Goal: Task Accomplishment & Management: Manage account settings

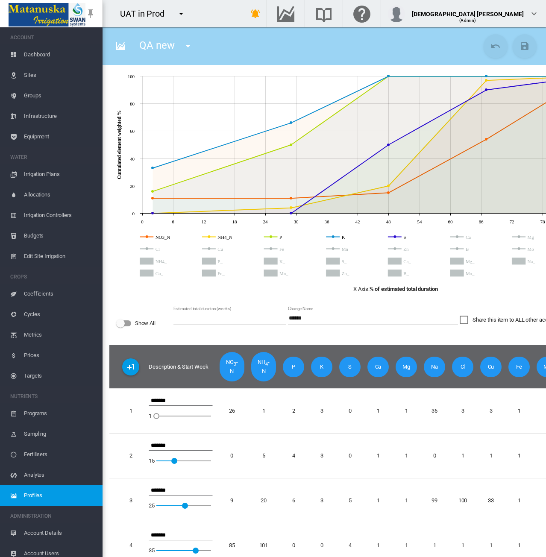
click at [231, 20] on div "UAT in Prod 100+ Project Adelaide Demo" at bounding box center [167, 13] width 128 height 27
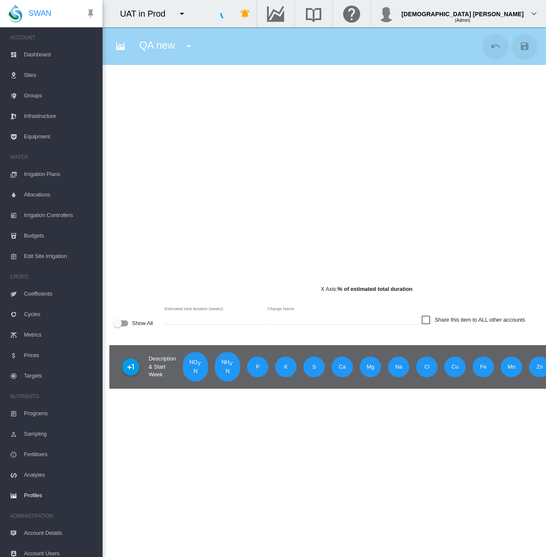
type input "******"
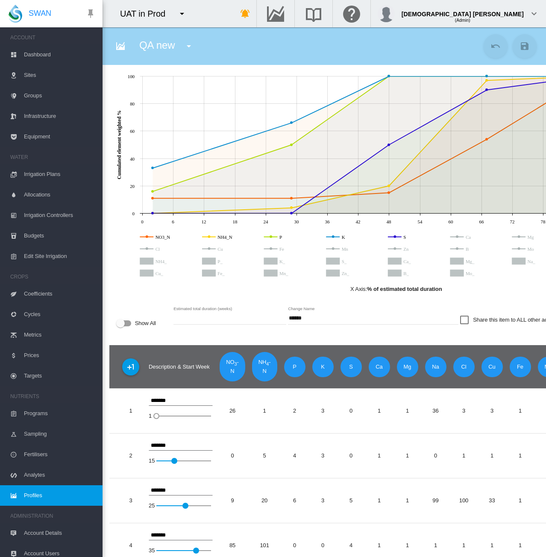
click at [44, 92] on span "Groups" at bounding box center [60, 95] width 72 height 21
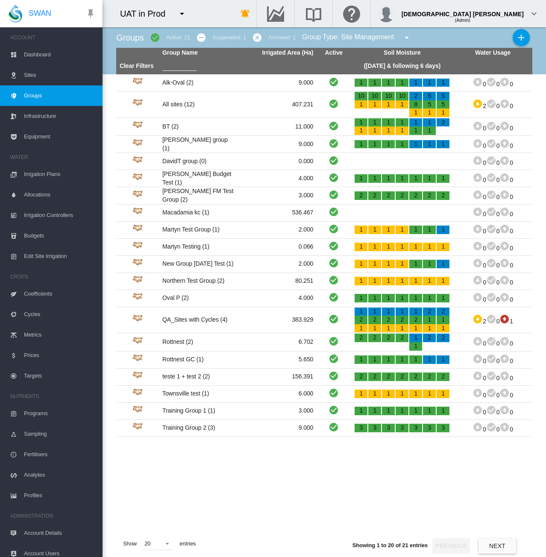
click at [43, 313] on span "Cycles" at bounding box center [60, 314] width 72 height 21
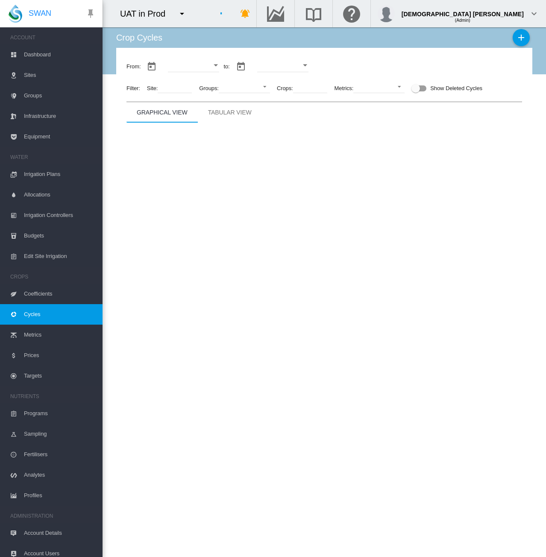
type input "**********"
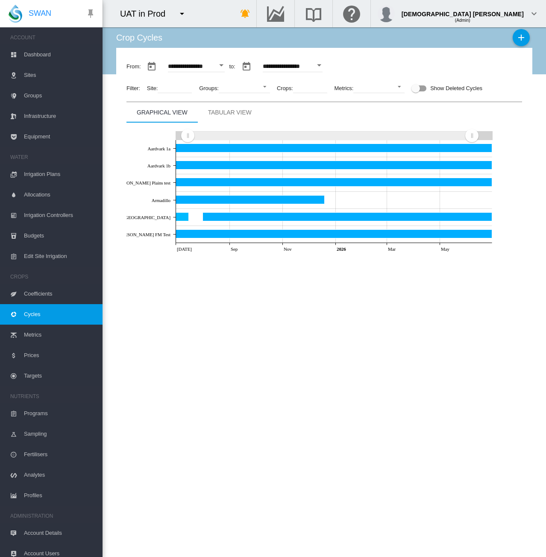
click at [229, 64] on button "Open calendar" at bounding box center [221, 65] width 15 height 15
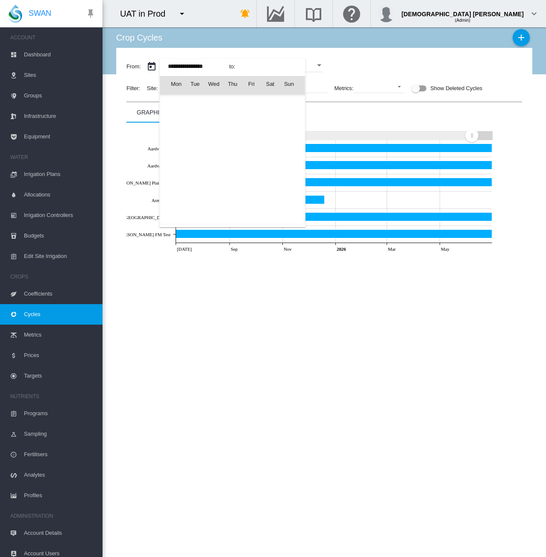
scroll to position [21052, 0]
click at [187, 99] on span "[DATE]" at bounding box center [179, 102] width 18 height 7
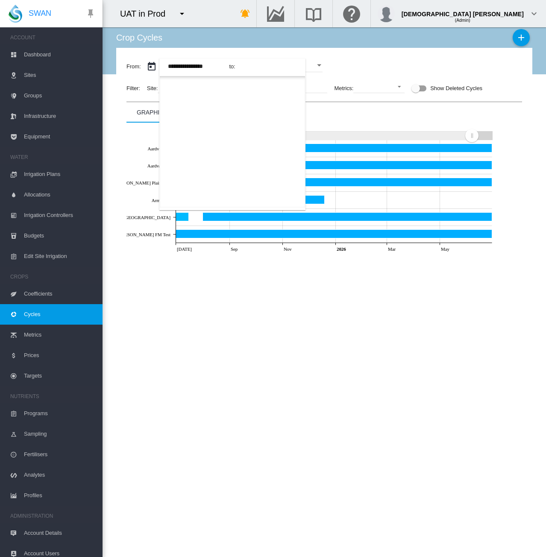
scroll to position [507, 0]
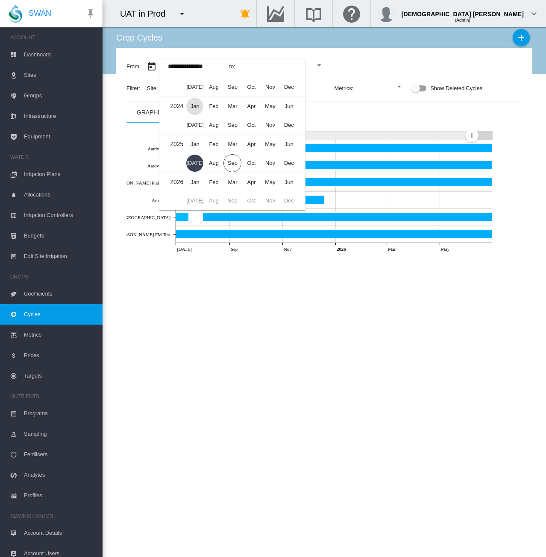
click at [193, 106] on span "Jan" at bounding box center [194, 106] width 17 height 17
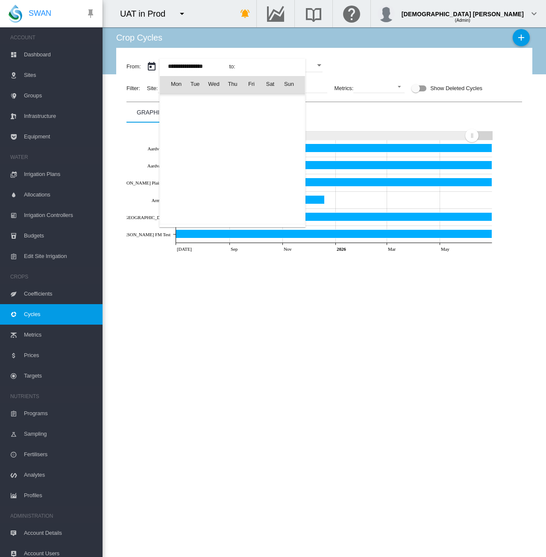
scroll to position [19015, 0]
drag, startPoint x: 176, startPoint y: 116, endPoint x: 297, endPoint y: 102, distance: 121.6
click at [177, 116] on span "1" at bounding box center [175, 121] width 17 height 17
type input "**********"
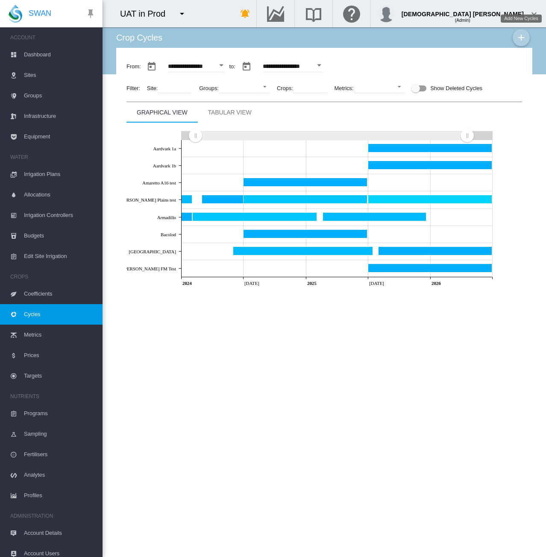
click at [520, 38] on md-icon "icon-plus" at bounding box center [521, 37] width 10 height 10
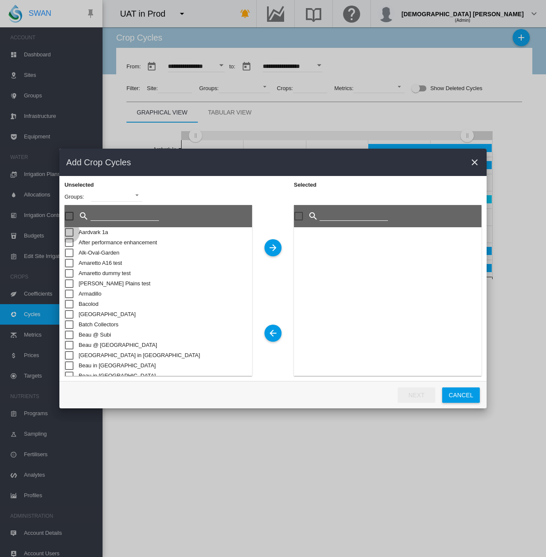
click at [72, 232] on div "Sites Cycle ..." at bounding box center [69, 232] width 9 height 9
click at [275, 249] on md-icon "icon-arrow-right" at bounding box center [273, 248] width 10 height 10
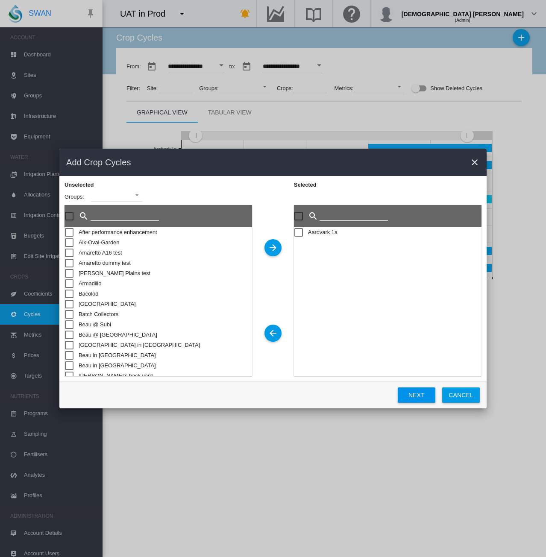
click at [425, 396] on button "Next" at bounding box center [417, 394] width 38 height 15
type input "**********"
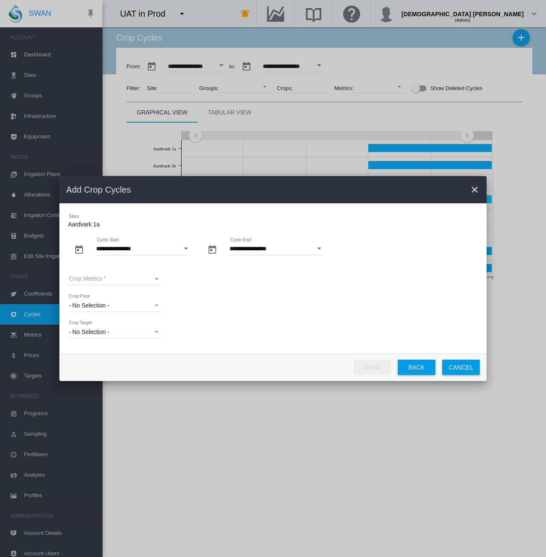
click at [183, 255] on button "Open calendar" at bounding box center [185, 248] width 15 height 15
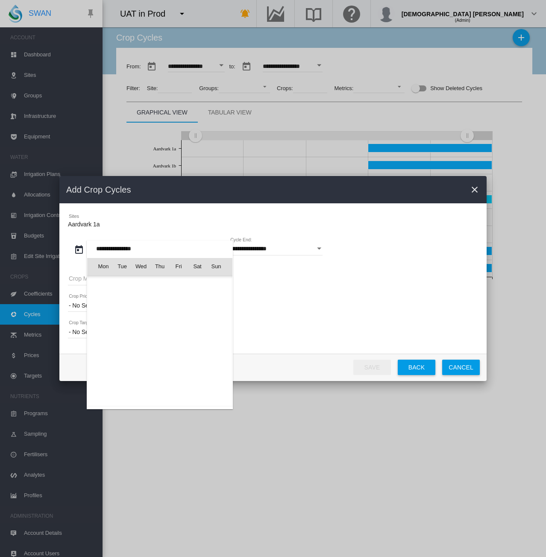
scroll to position [198980, 0]
click at [116, 285] on span "Jul 2026" at bounding box center [106, 284] width 18 height 7
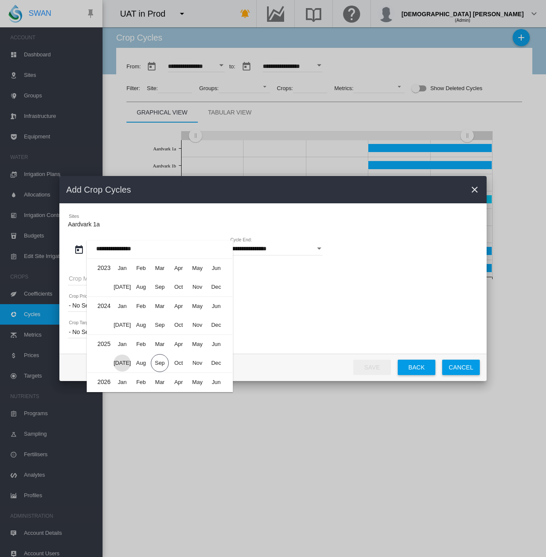
scroll to position [5346, 0]
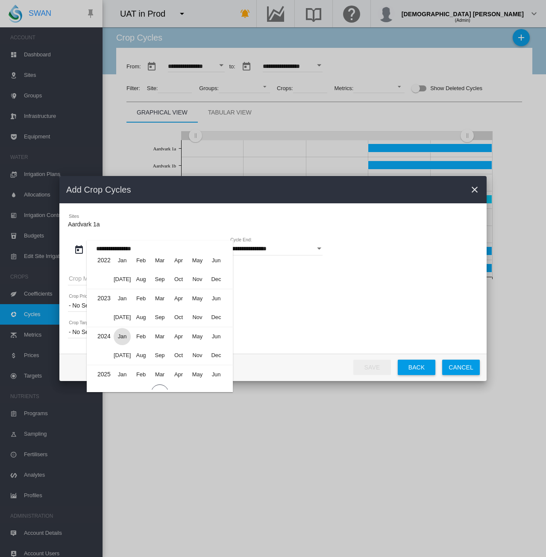
click at [122, 333] on span "Jan" at bounding box center [122, 336] width 17 height 17
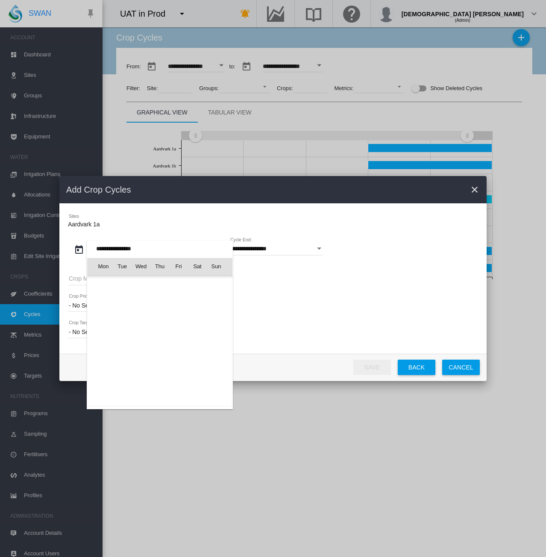
scroll to position [195584, 0]
click at [103, 300] on span "1" at bounding box center [103, 303] width 17 height 17
type input "**********"
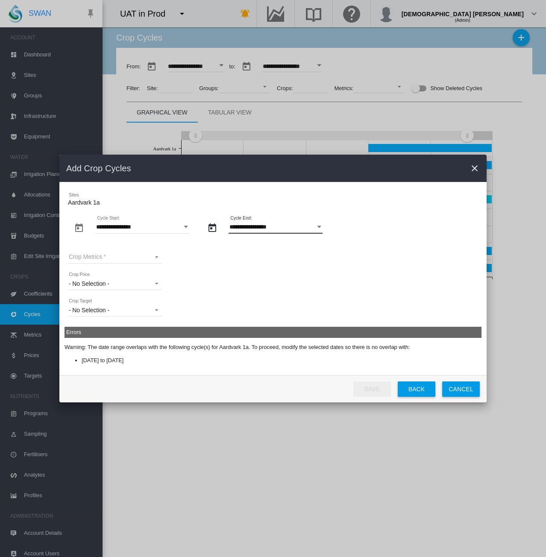
click at [308, 230] on input "**********" at bounding box center [276, 227] width 94 height 13
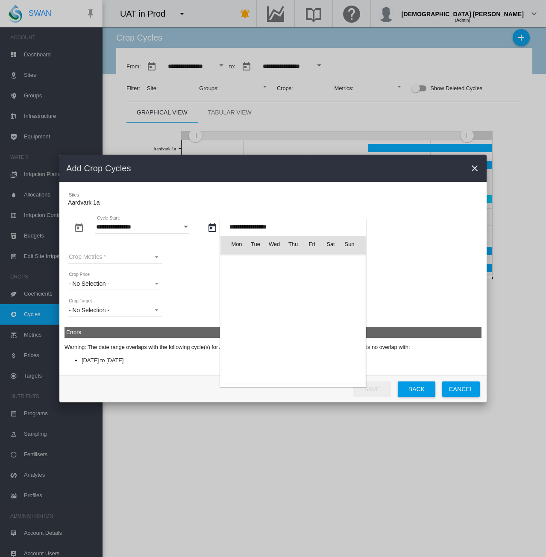
scroll to position [4641, 0]
click at [236, 262] on span "Jun 2027" at bounding box center [240, 262] width 18 height 7
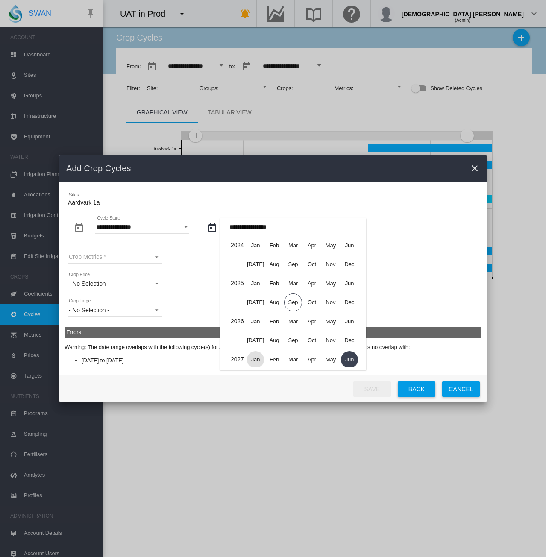
scroll to position [0, 0]
click at [351, 264] on span "Dec" at bounding box center [349, 264] width 17 height 17
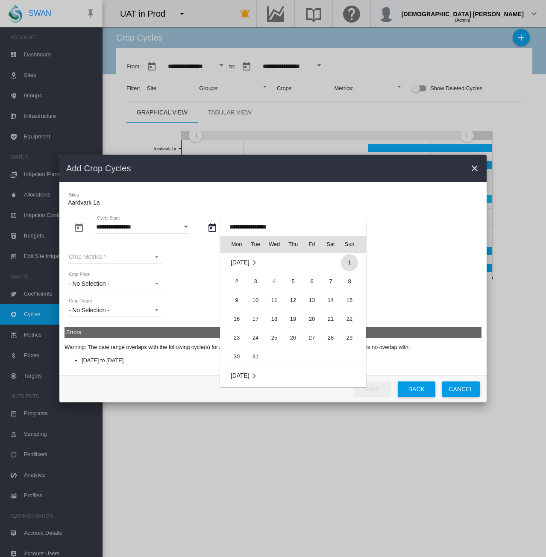
scroll to position [1288, 0]
click at [256, 314] on span "31" at bounding box center [255, 313] width 17 height 17
type input "**********"
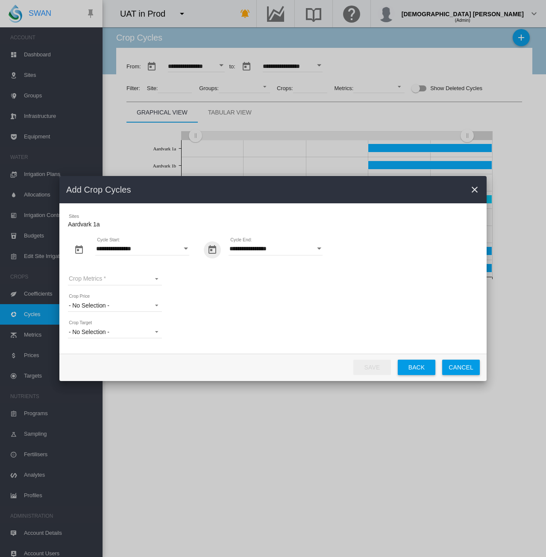
click at [118, 281] on md-select "Crop Metrics All Metrics_Q1 2025 Apples Metric Apples Metric Custom Diameter & …" at bounding box center [115, 278] width 94 height 13
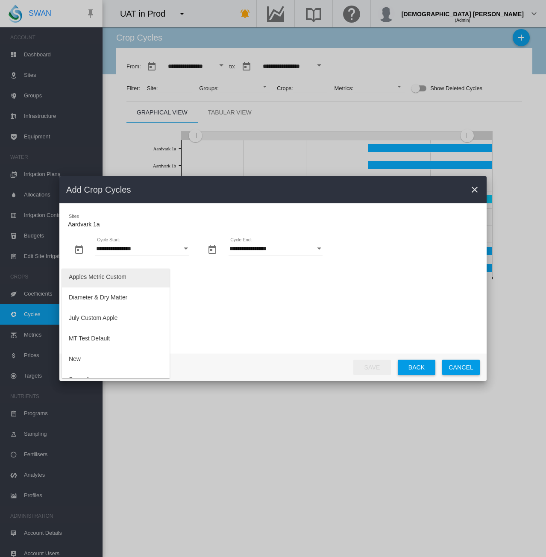
click at [119, 282] on md-option "Apples Metric Custom" at bounding box center [116, 277] width 108 height 21
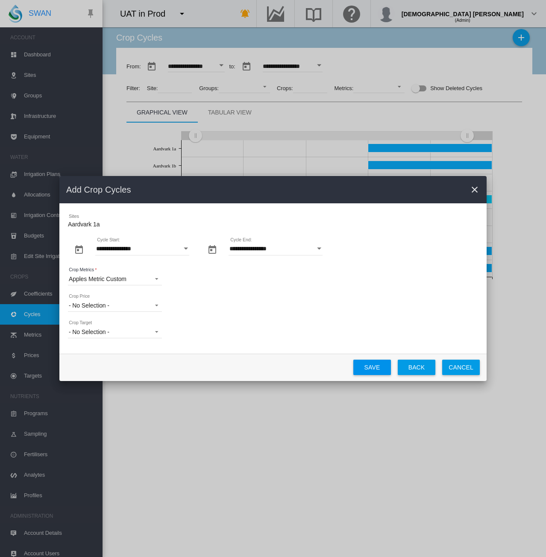
click at [366, 366] on button "Save" at bounding box center [372, 367] width 38 height 15
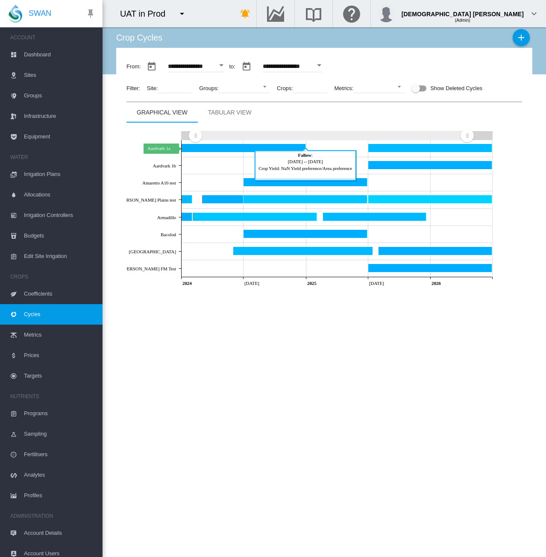
click at [219, 149] on icon "Aardvark 1a Dec 31, 2024" at bounding box center [244, 148] width 124 height 9
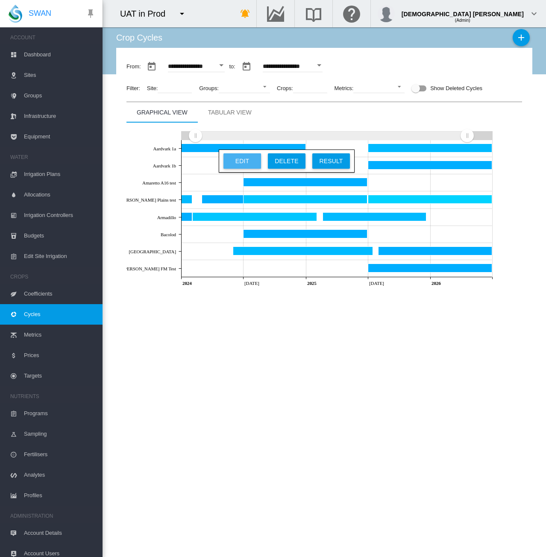
click at [237, 157] on button "Edit" at bounding box center [242, 160] width 38 height 15
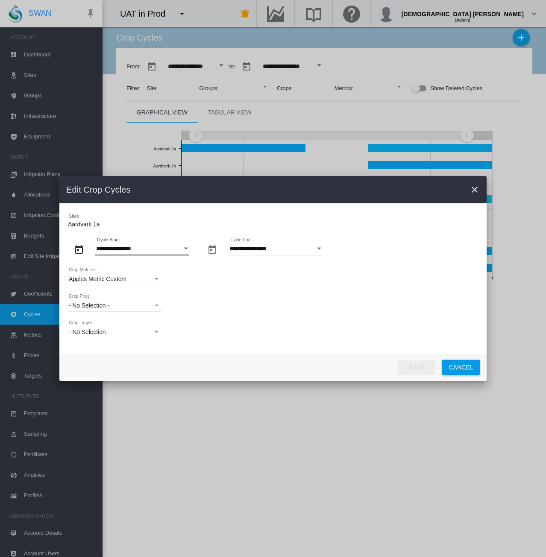
click at [161, 251] on input "**********" at bounding box center [142, 249] width 94 height 13
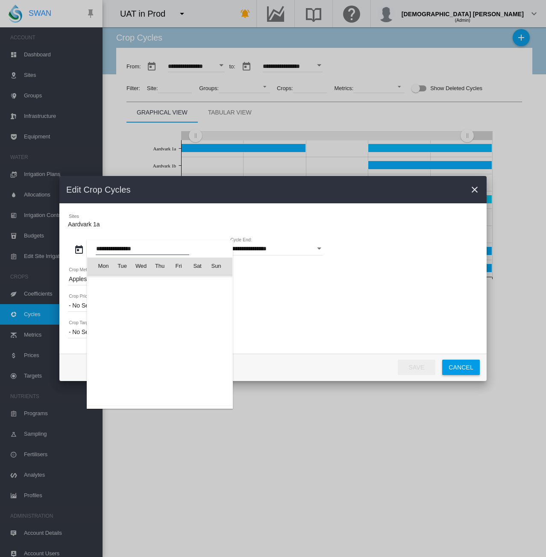
scroll to position [195584, 0]
drag, startPoint x: 120, startPoint y: 295, endPoint x: 126, endPoint y: 296, distance: 5.6
click at [120, 297] on span "2" at bounding box center [122, 303] width 17 height 17
type input "**********"
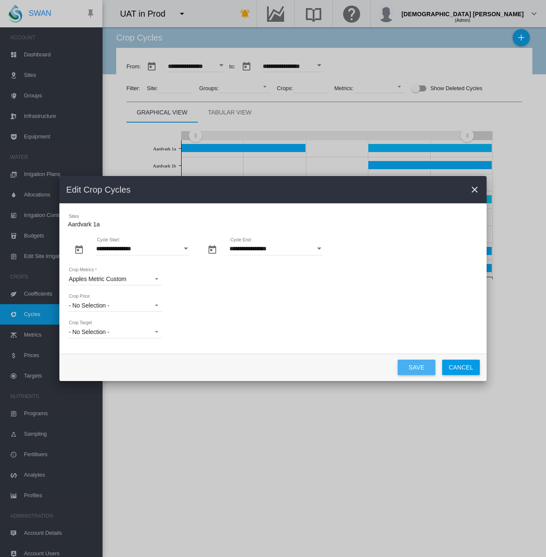
click at [414, 368] on button "Save" at bounding box center [417, 367] width 38 height 15
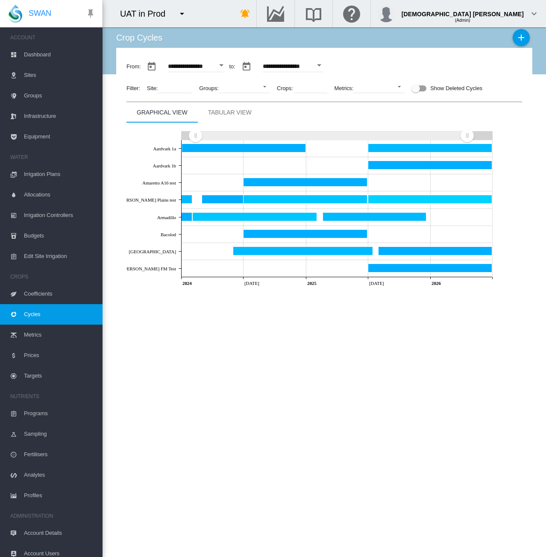
click at [35, 74] on span "Sites" at bounding box center [60, 75] width 72 height 21
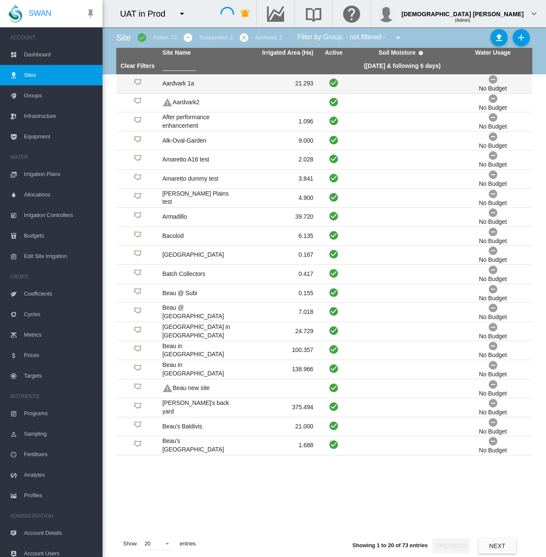
click at [214, 82] on td "Aardvark 1a" at bounding box center [198, 83] width 79 height 19
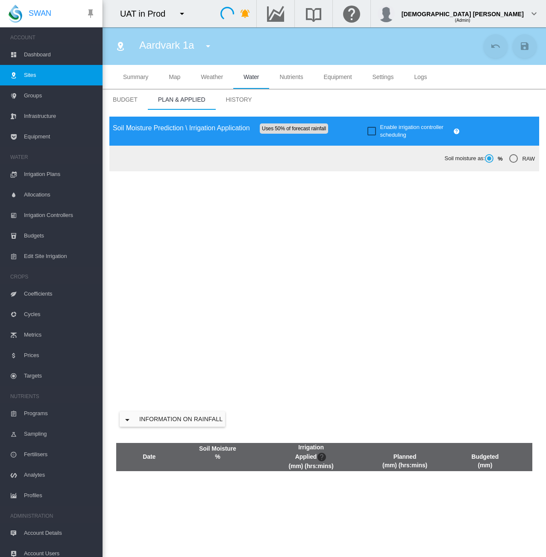
type input "**********"
type input "******"
type input "*********"
type input "**"
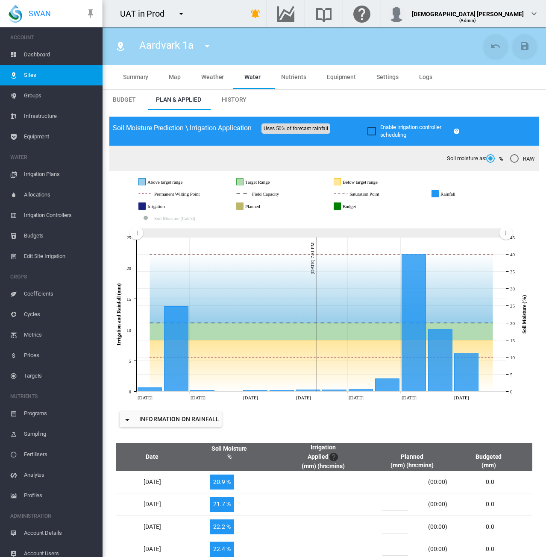
click at [285, 76] on span "Nutrients" at bounding box center [293, 76] width 25 height 7
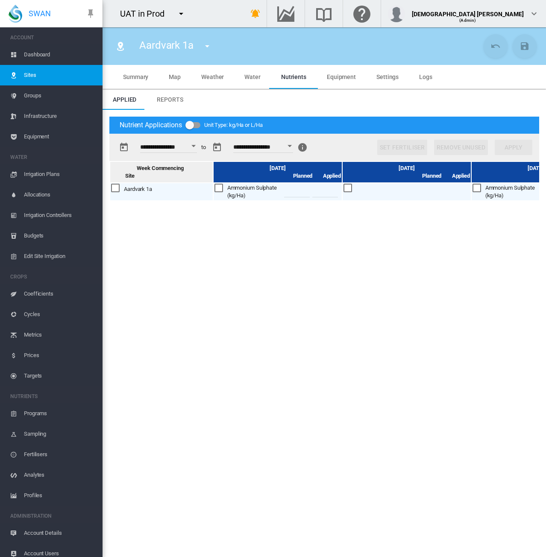
click at [197, 149] on button "Open calendar" at bounding box center [193, 145] width 15 height 15
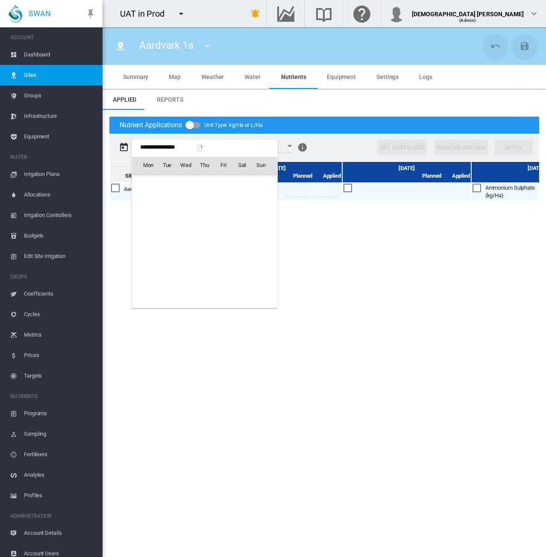
scroll to position [21166, 0]
click at [160, 182] on span "[DATE]" at bounding box center [151, 183] width 18 height 7
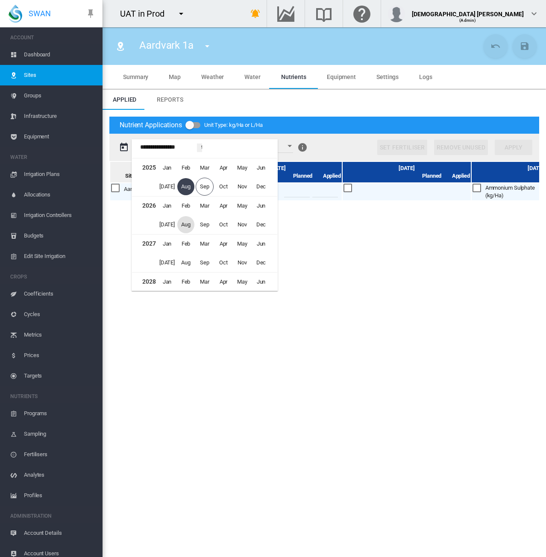
scroll to position [478, 0]
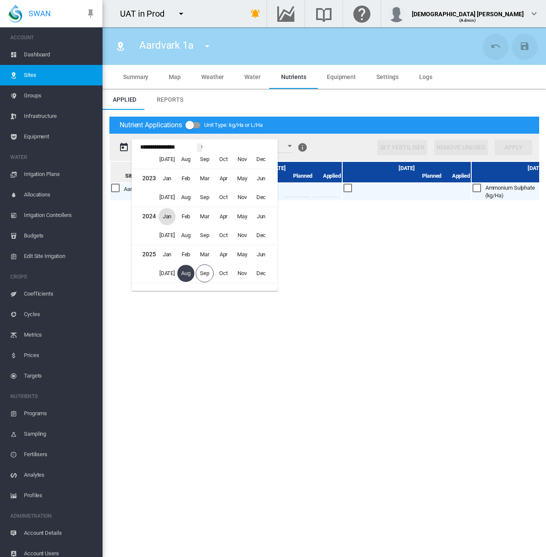
click at [164, 218] on span "Jan" at bounding box center [166, 216] width 17 height 17
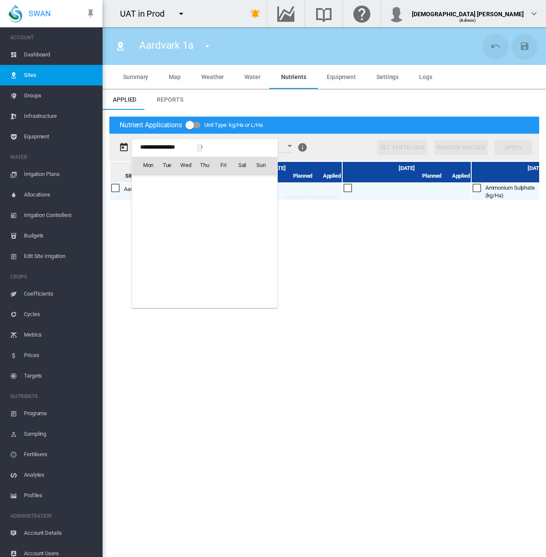
scroll to position [19015, 0]
click at [381, 110] on div at bounding box center [273, 278] width 546 height 557
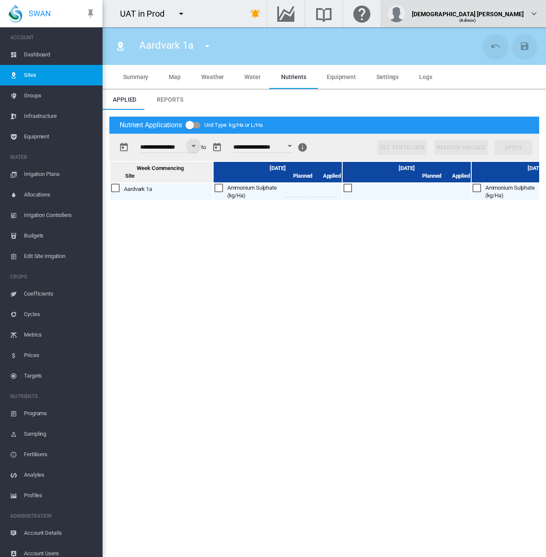
click at [529, 22] on div "Lady Uy (Admin)" at bounding box center [463, 13] width 151 height 17
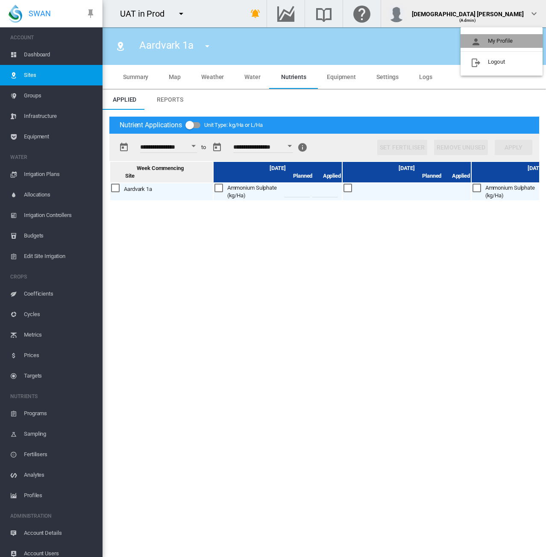
click at [508, 37] on button "My Profile" at bounding box center [501, 41] width 82 height 14
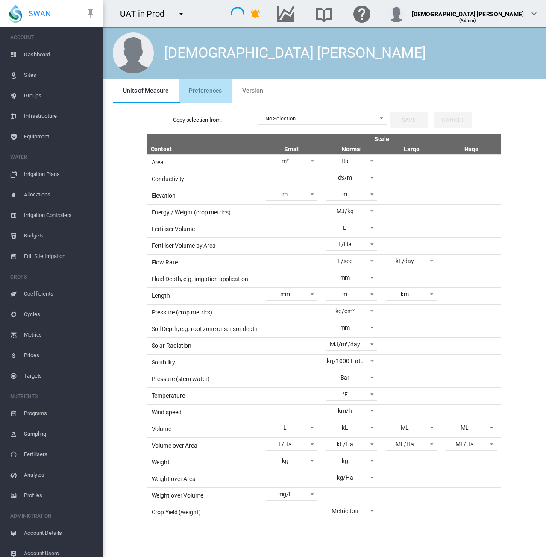
click at [202, 100] on md-tab-item "Preferences" at bounding box center [205, 91] width 53 height 24
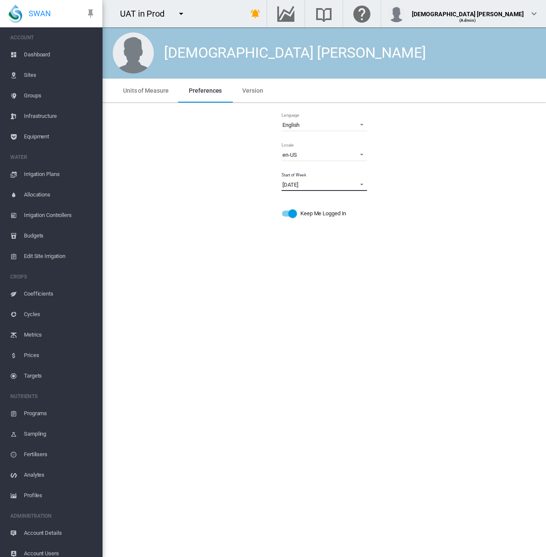
click at [331, 184] on span "[DATE]" at bounding box center [317, 185] width 70 height 8
click at [290, 208] on div "[DATE]" at bounding box center [289, 205] width 15 height 8
click at [31, 78] on span "Sites" at bounding box center [60, 75] width 72 height 21
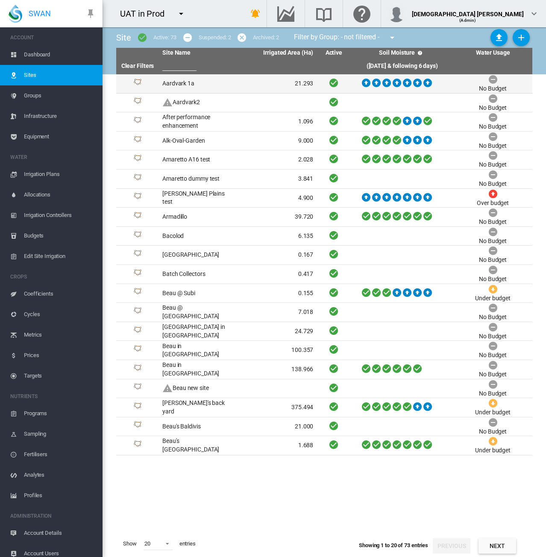
click at [227, 84] on td "Aardvark 1a" at bounding box center [198, 83] width 79 height 19
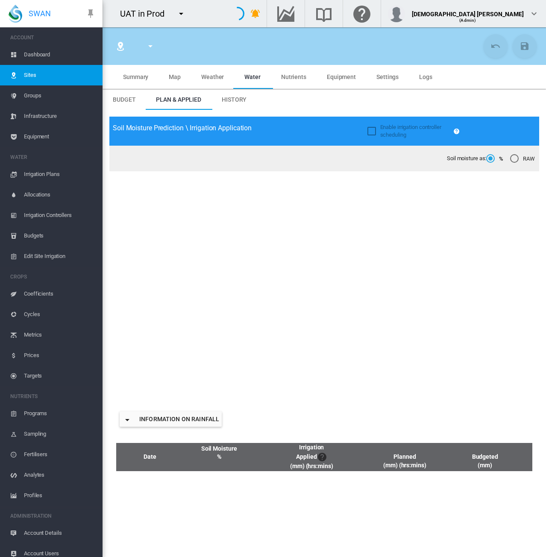
type input "**********"
type input "******"
type input "*********"
type input "**"
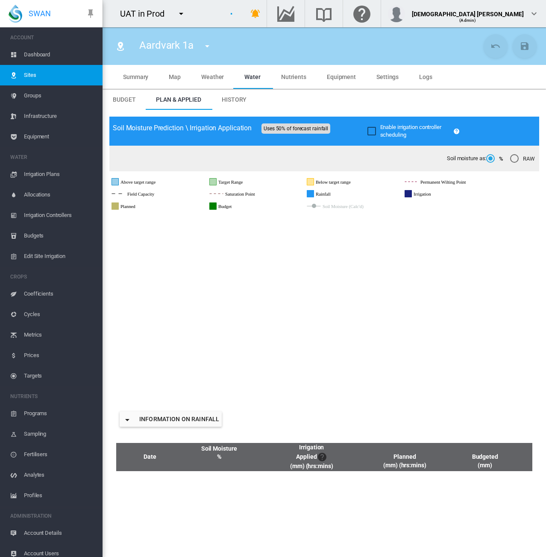
click at [290, 84] on md-tab-item "Nutrients" at bounding box center [294, 77] width 46 height 24
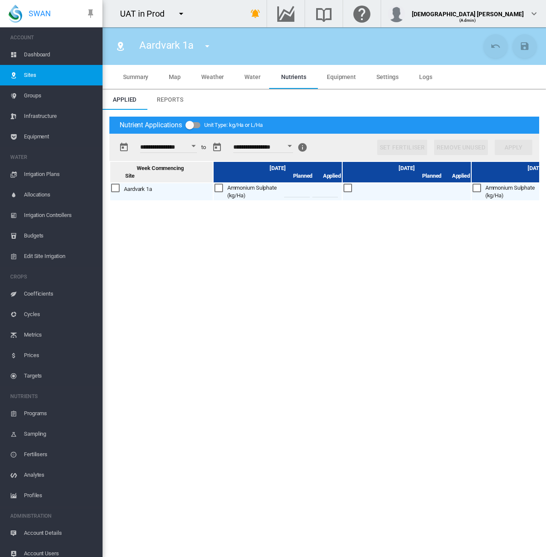
click at [199, 147] on button "Open calendar" at bounding box center [193, 145] width 15 height 15
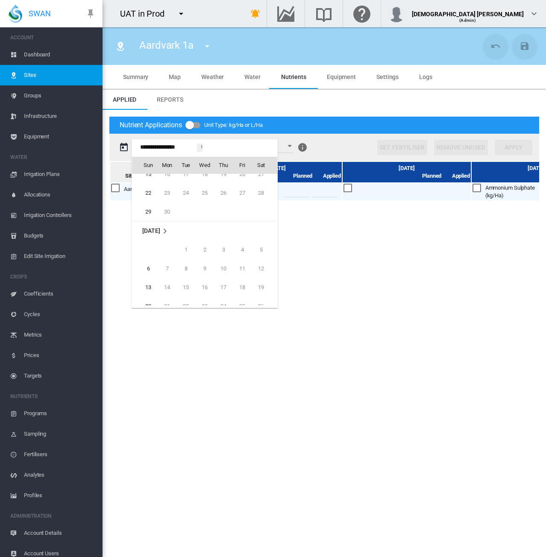
scroll to position [20995, 0]
click at [160, 244] on td "[DATE]" at bounding box center [204, 241] width 145 height 19
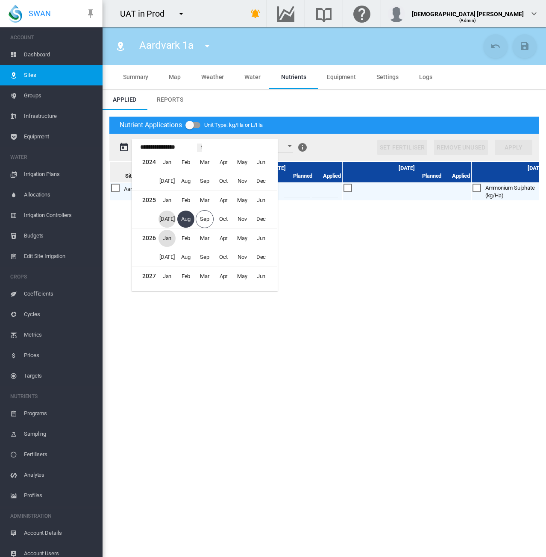
scroll to position [521, 0]
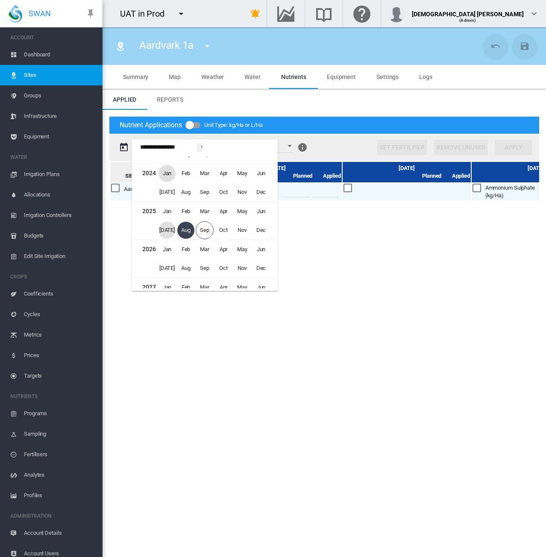
click at [166, 174] on span "Jan" at bounding box center [166, 173] width 17 height 17
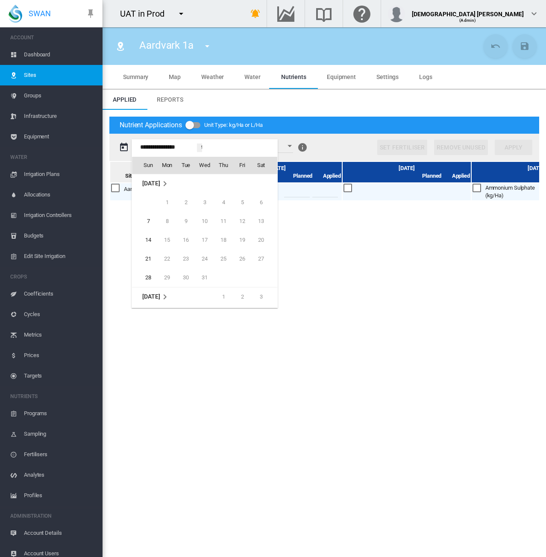
scroll to position [18972, 0]
click at [153, 207] on span "31" at bounding box center [148, 207] width 17 height 17
type input "**********"
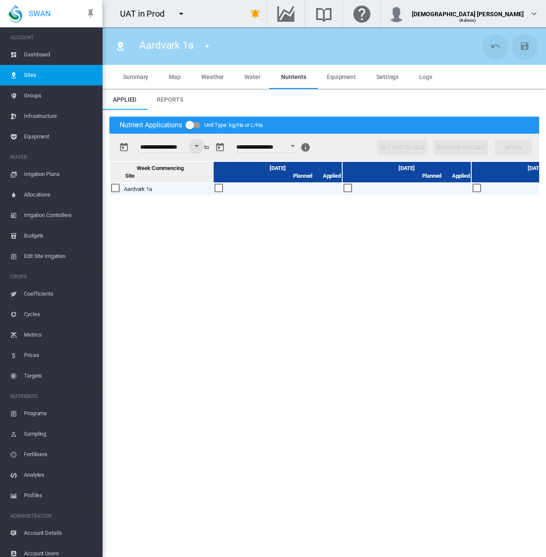
click at [218, 190] on div at bounding box center [218, 188] width 9 height 9
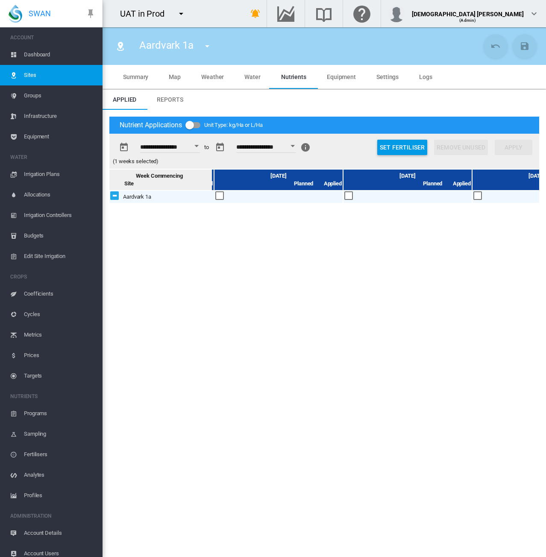
scroll to position [0, 259]
click at [345, 196] on div at bounding box center [347, 195] width 9 height 9
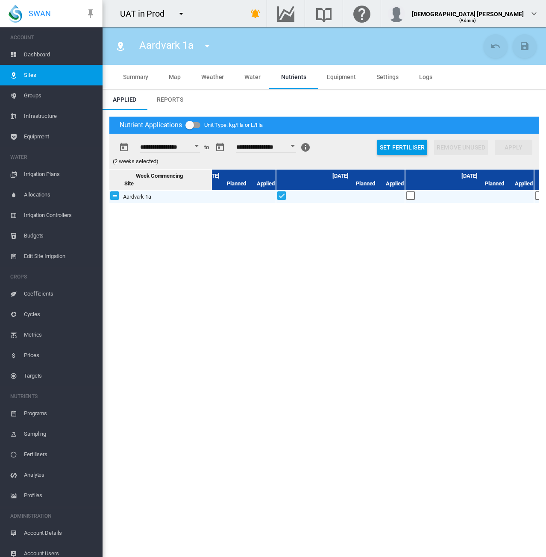
scroll to position [0, 321]
click at [284, 195] on div at bounding box center [285, 195] width 9 height 9
click at [411, 193] on div at bounding box center [414, 195] width 9 height 9
click at [413, 197] on div at bounding box center [415, 195] width 9 height 9
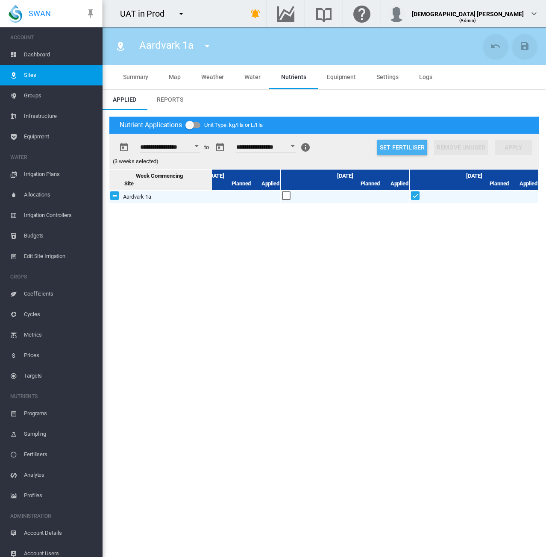
click at [397, 148] on button "Set Fertiliser" at bounding box center [402, 147] width 50 height 15
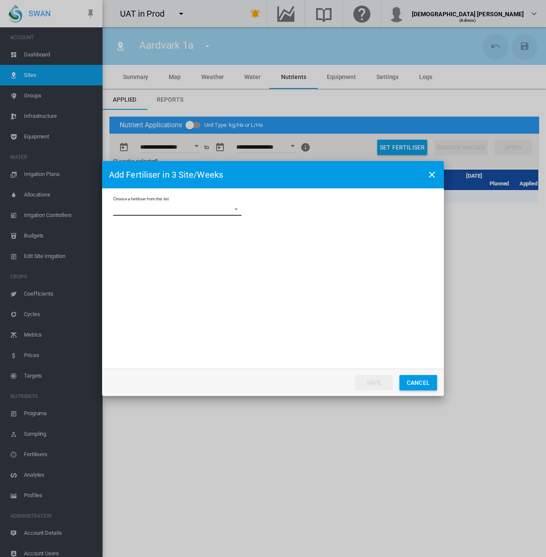
click at [211, 210] on md-select "Choose a fertiliser from this list Ammonium Sulphate AS Clone Baileys NPK Beau …" at bounding box center [177, 209] width 128 height 13
click at [211, 210] on md-option "Ammonium Sulphate" at bounding box center [178, 209] width 142 height 21
click at [211, 210] on span "Ammonium Sulphate" at bounding box center [170, 210] width 113 height 8
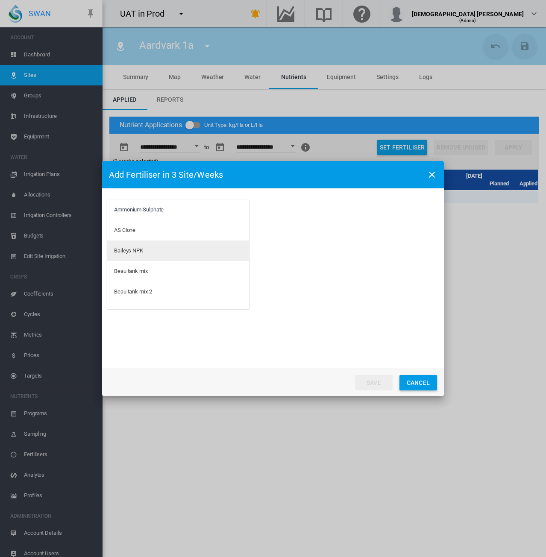
click at [187, 248] on md-option "Baileys NPK" at bounding box center [178, 250] width 142 height 21
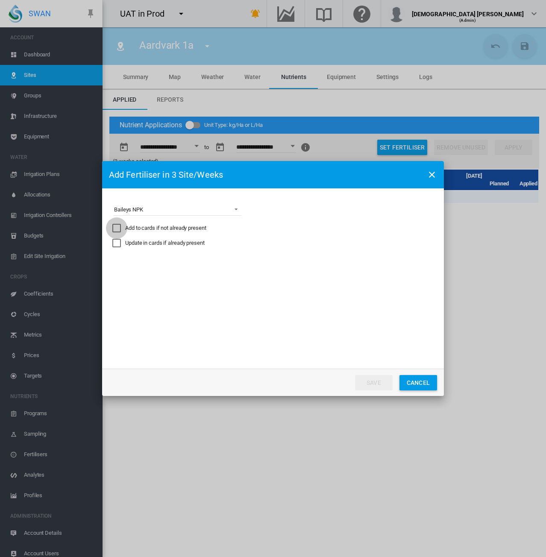
click at [117, 228] on div "Add to cards if not already present" at bounding box center [116, 228] width 9 height 9
click at [223, 274] on md-select "Express the amount as... kg per site/week kg/Ha Distribute gross amount proport…" at bounding box center [177, 268] width 128 height 13
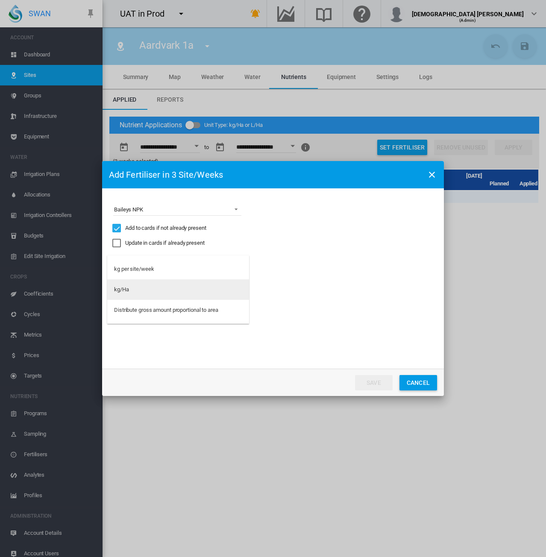
click at [167, 287] on md-option "kg/Ha" at bounding box center [178, 289] width 142 height 21
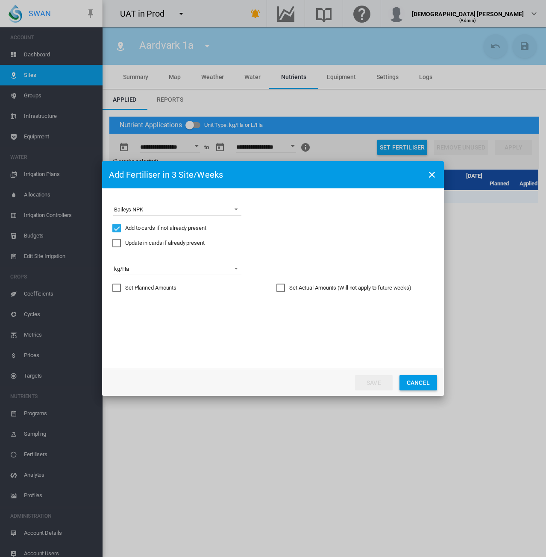
click at [285, 289] on div "Set Actual Amounts (Will not apply to future weeks)" at bounding box center [280, 288] width 9 height 9
click at [327, 314] on input "Choose a ..." at bounding box center [338, 313] width 38 height 13
type input "*"
click at [364, 379] on button "Save" at bounding box center [374, 382] width 38 height 15
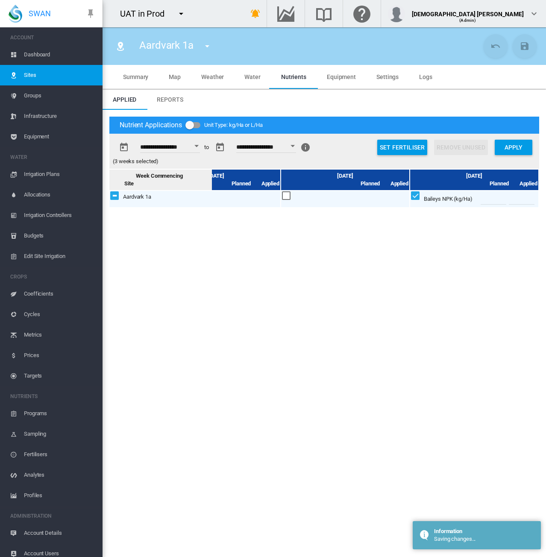
click at [202, 147] on button "Open calendar" at bounding box center [196, 145] width 15 height 15
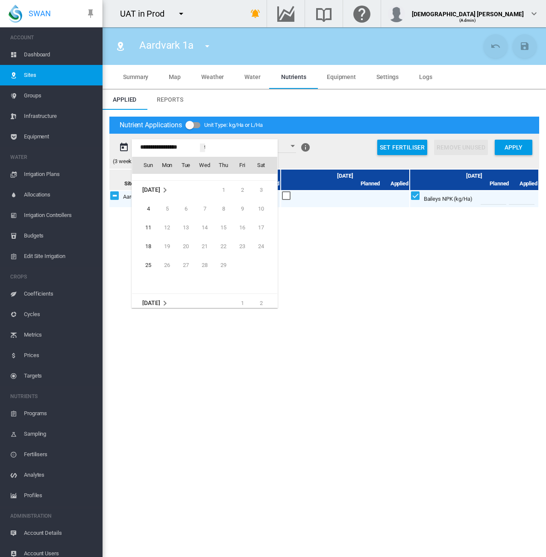
scroll to position [19158, 0]
click at [147, 229] on span "25" at bounding box center [148, 228] width 17 height 17
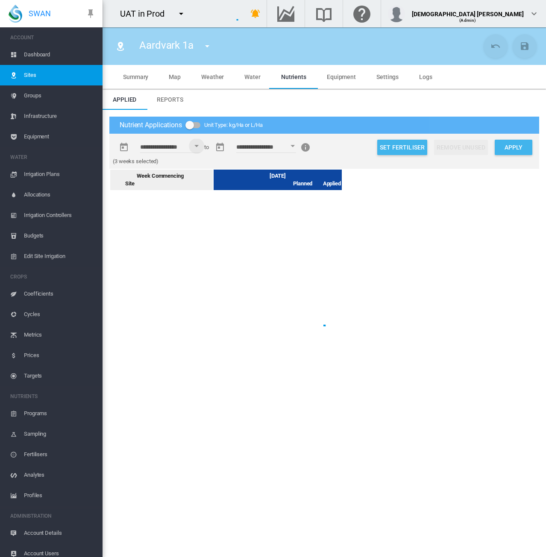
scroll to position [0, 0]
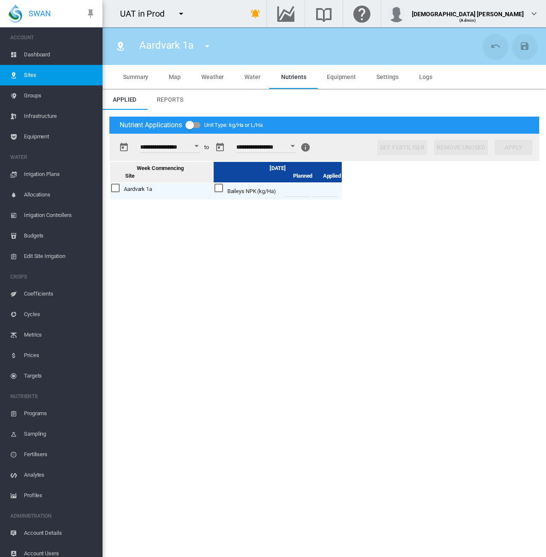
click at [300, 147] on button "Open calendar" at bounding box center [292, 145] width 15 height 15
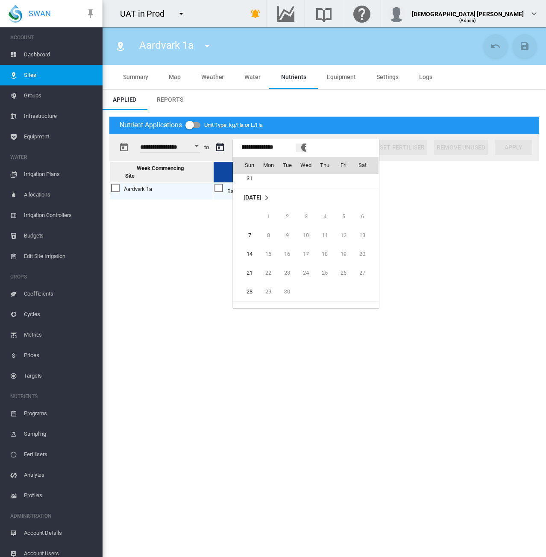
scroll to position [19342, 0]
click at [255, 289] on span "28" at bounding box center [249, 290] width 17 height 17
type input "**********"
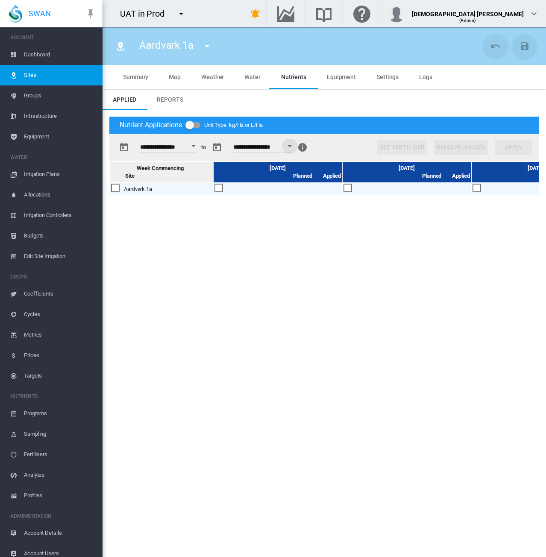
click at [201, 147] on button "Open calendar" at bounding box center [193, 145] width 15 height 15
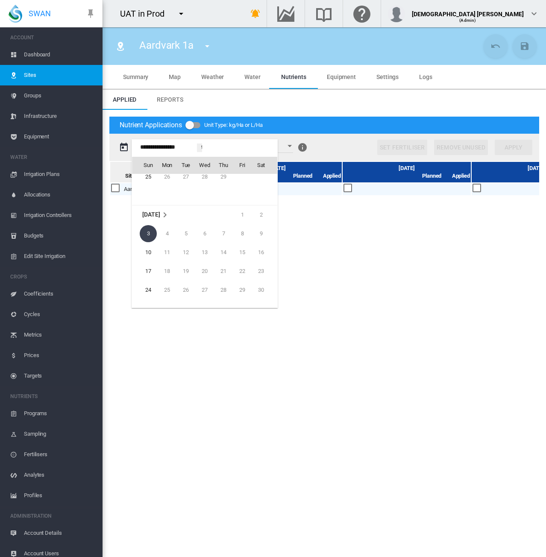
scroll to position [19199, 0]
click at [148, 190] on span "25" at bounding box center [148, 188] width 17 height 17
type input "**********"
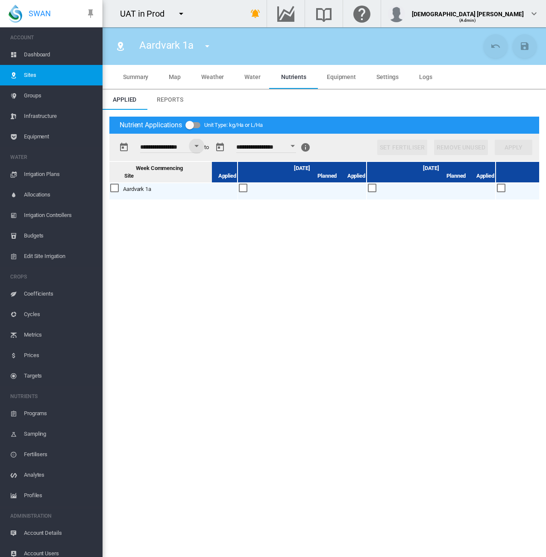
scroll to position [0, 622]
click at [241, 188] on div at bounding box center [241, 188] width 9 height 9
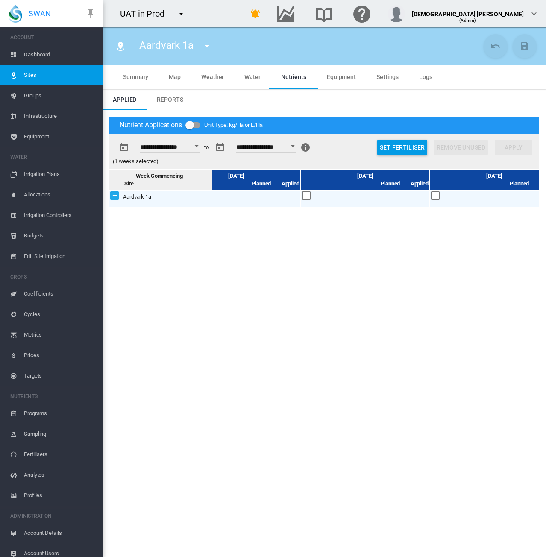
scroll to position [0, 835]
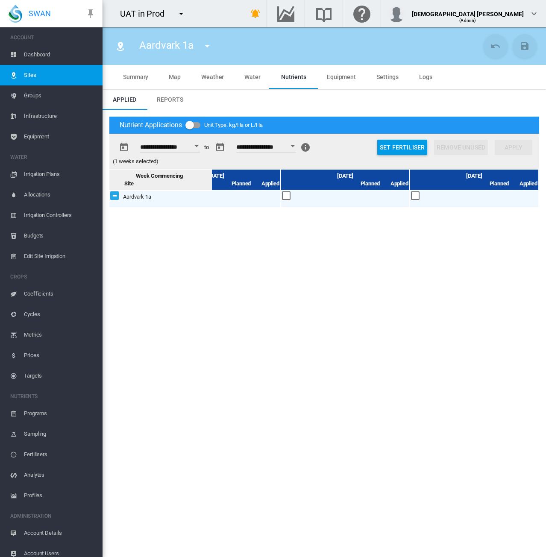
click at [412, 195] on div at bounding box center [415, 195] width 9 height 9
click at [390, 147] on button "Set Fertiliser" at bounding box center [402, 147] width 50 height 15
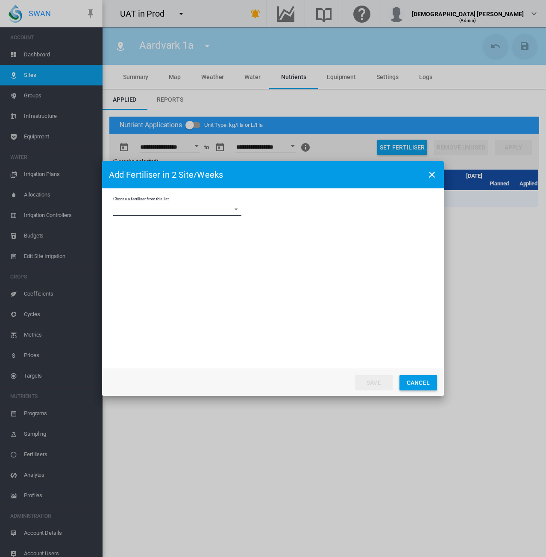
click at [233, 209] on md-select "Choose a fertiliser from this list Ammonium Sulphate AS Clone Baileys NPK Beau …" at bounding box center [177, 209] width 128 height 13
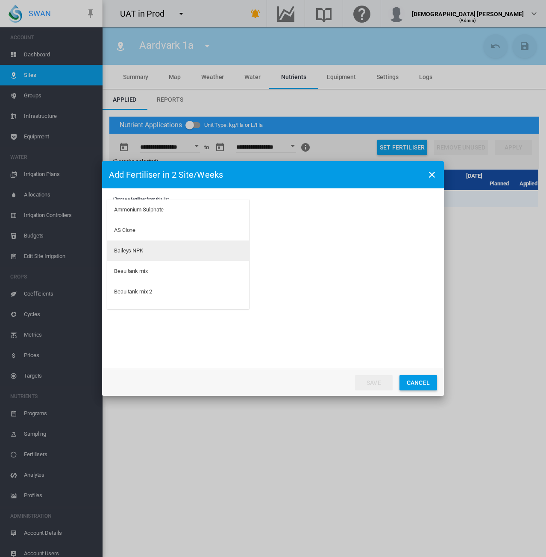
click at [164, 254] on md-option "Baileys NPK" at bounding box center [178, 250] width 142 height 21
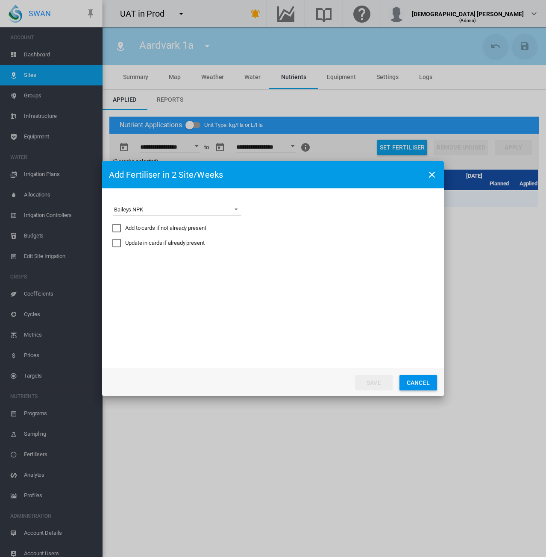
click at [412, 383] on button "Cancel" at bounding box center [418, 382] width 38 height 15
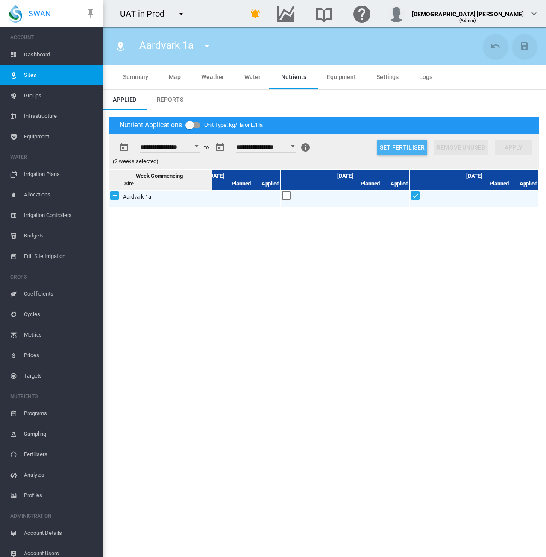
click at [394, 146] on button "Set Fertiliser" at bounding box center [402, 147] width 50 height 15
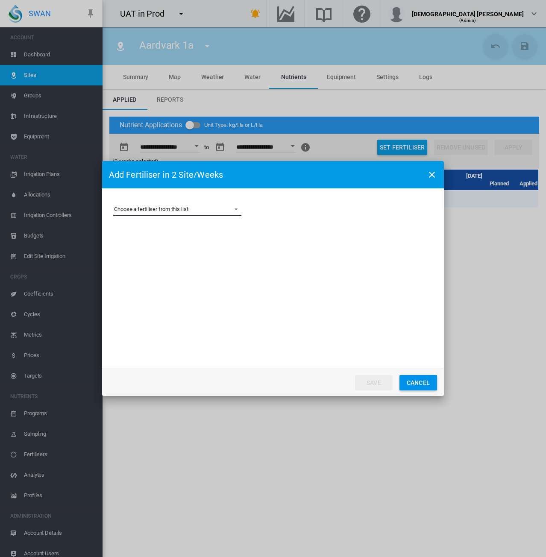
click at [177, 209] on md-select "Choose a fertiliser from this list Ammonium Sulphate AS Clone Baileys NPK Beau …" at bounding box center [177, 209] width 128 height 13
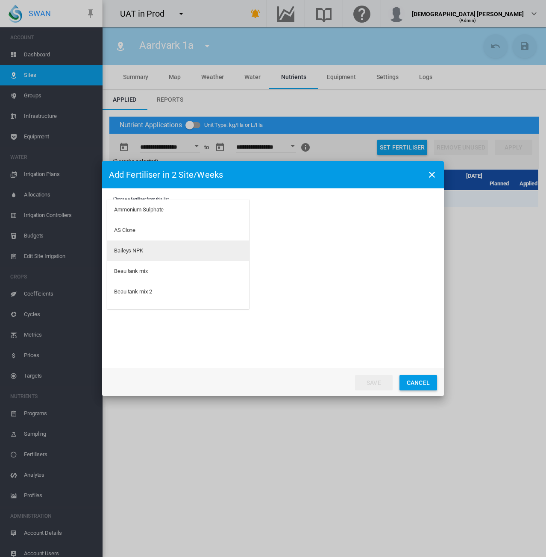
click at [129, 252] on div "Baileys NPK" at bounding box center [128, 251] width 29 height 8
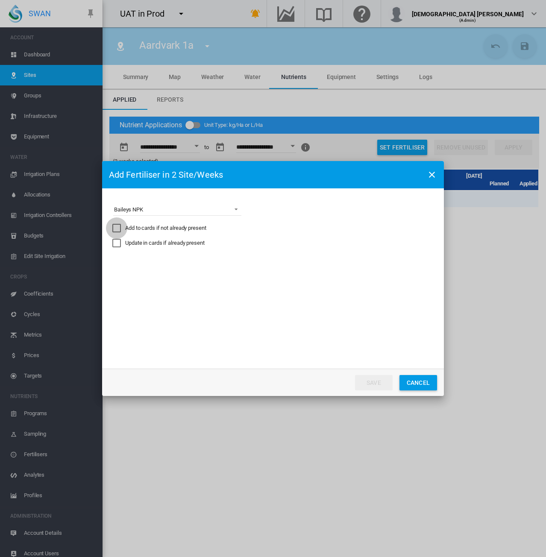
click at [118, 226] on div "Add to cards if not already present" at bounding box center [116, 228] width 9 height 9
click at [214, 268] on md-select "Express the amount as... kg per site/week kg/Ha Distribute gross amount proport…" at bounding box center [177, 268] width 128 height 13
click at [335, 274] on md-backdrop at bounding box center [273, 278] width 546 height 557
click at [217, 269] on md-select "Express the amount as..." at bounding box center [177, 268] width 128 height 13
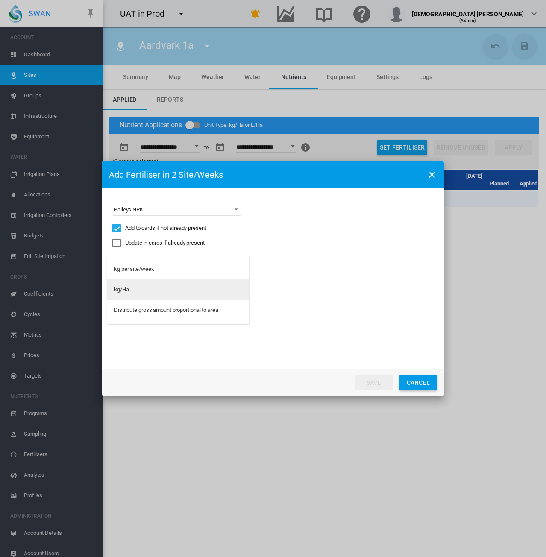
click at [137, 292] on md-option "kg/Ha" at bounding box center [178, 289] width 142 height 21
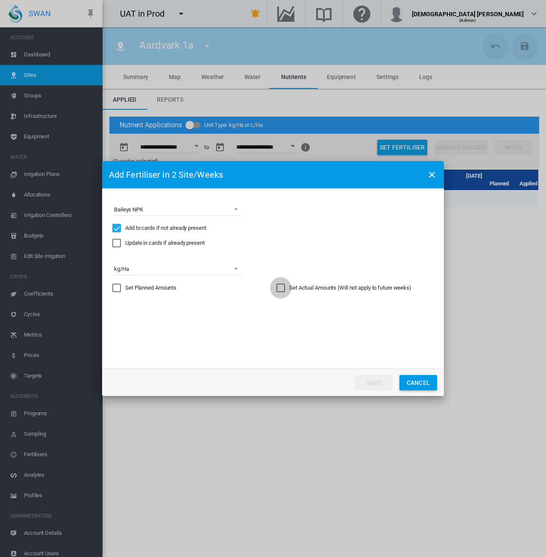
click at [281, 289] on div "Set Actual Amounts (Will not apply to future weeks)" at bounding box center [280, 288] width 9 height 9
click at [343, 314] on input "Choose a ..." at bounding box center [338, 313] width 38 height 13
type input "***"
click at [365, 379] on button "Save" at bounding box center [374, 382] width 38 height 15
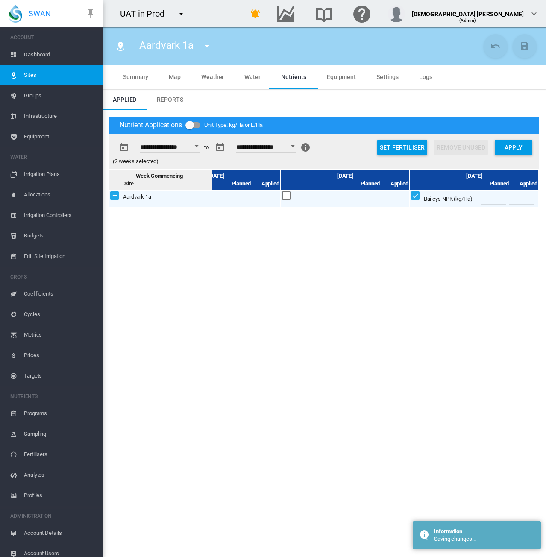
click at [170, 100] on span "Reports" at bounding box center [170, 99] width 26 height 7
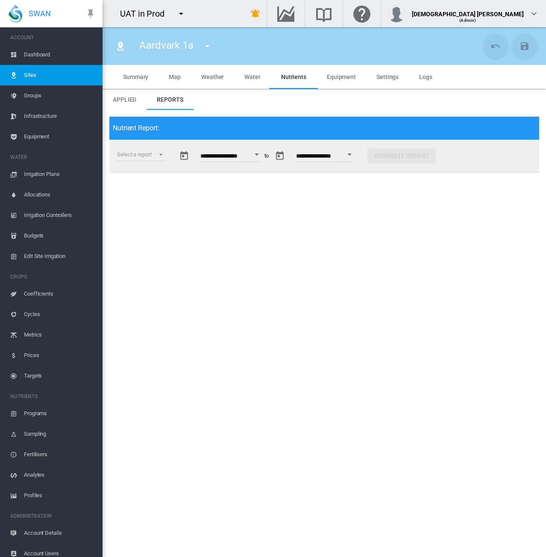
click at [123, 100] on span "Applied" at bounding box center [124, 99] width 23 height 7
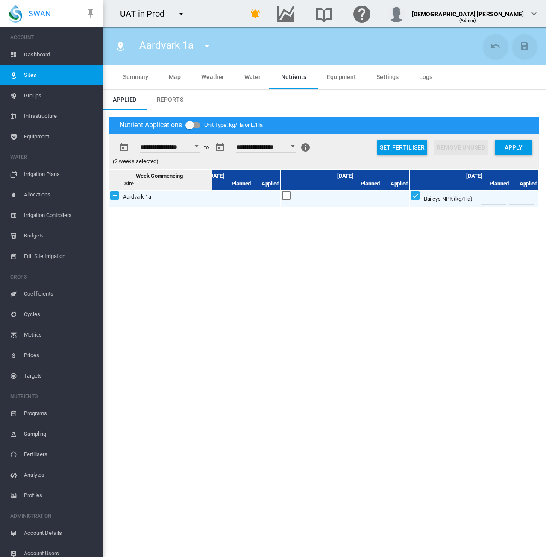
click at [381, 76] on span "Settings" at bounding box center [387, 76] width 22 height 7
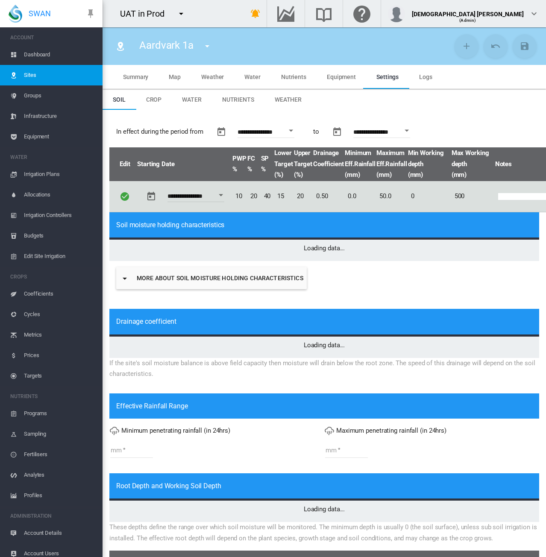
click at [199, 101] on span "Water" at bounding box center [192, 99] width 20 height 7
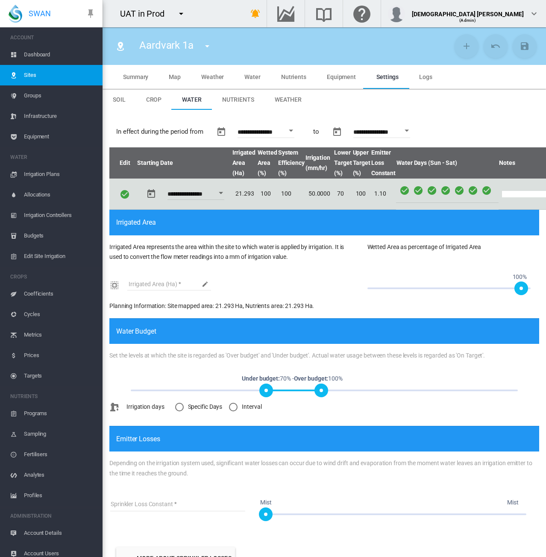
type input "*"
type input "**"
type input "******"
type input "***"
type input "******"
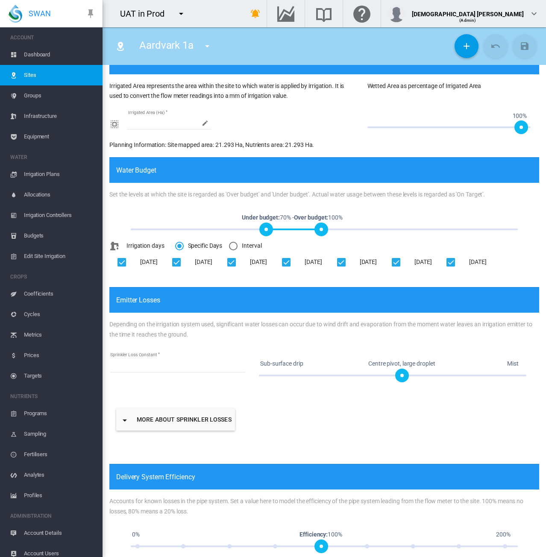
scroll to position [0, 0]
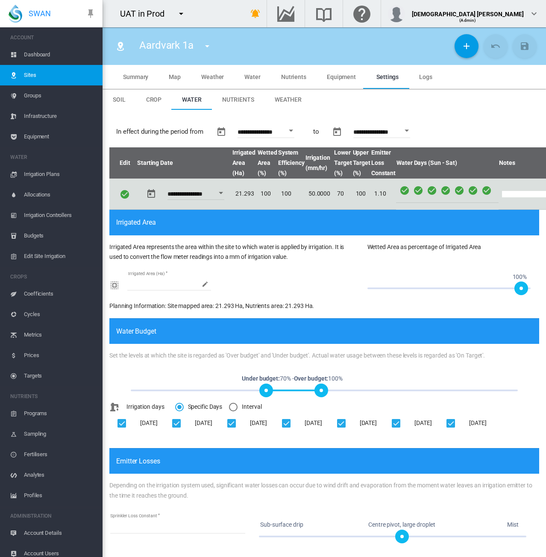
click at [239, 99] on span "Nutrients" at bounding box center [238, 99] width 32 height 7
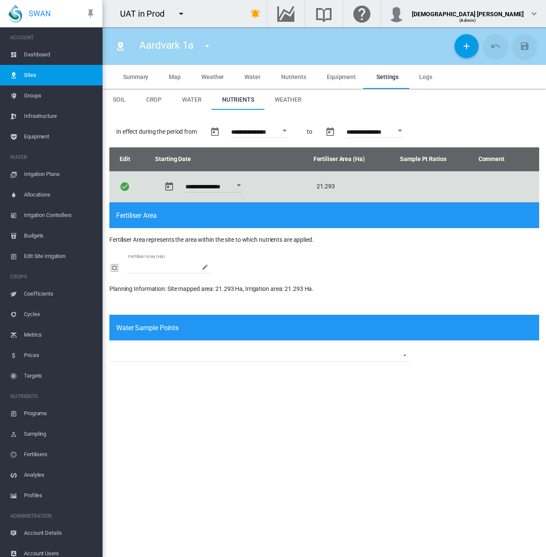
click at [352, 78] on span "Equipment" at bounding box center [341, 76] width 29 height 7
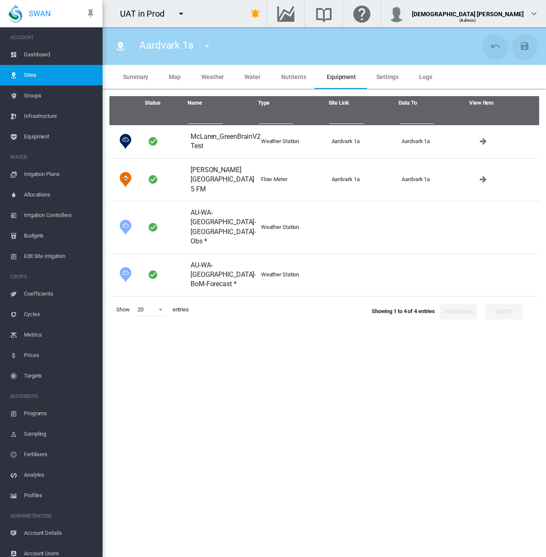
click at [257, 76] on span "Water" at bounding box center [252, 76] width 16 height 7
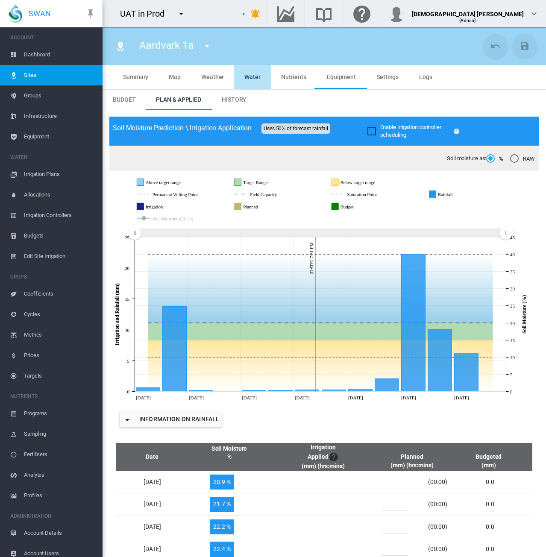
click at [287, 76] on span "Nutrients" at bounding box center [293, 76] width 25 height 7
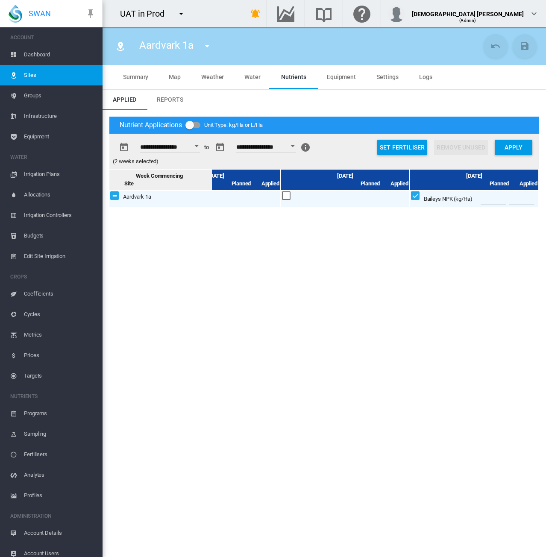
click at [200, 150] on button "Open calendar" at bounding box center [196, 145] width 15 height 15
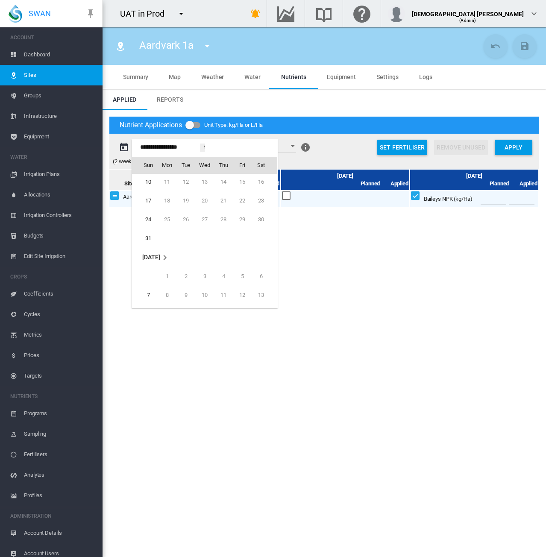
scroll to position [19342, 0]
click at [147, 287] on span "28" at bounding box center [148, 290] width 17 height 17
type input "**********"
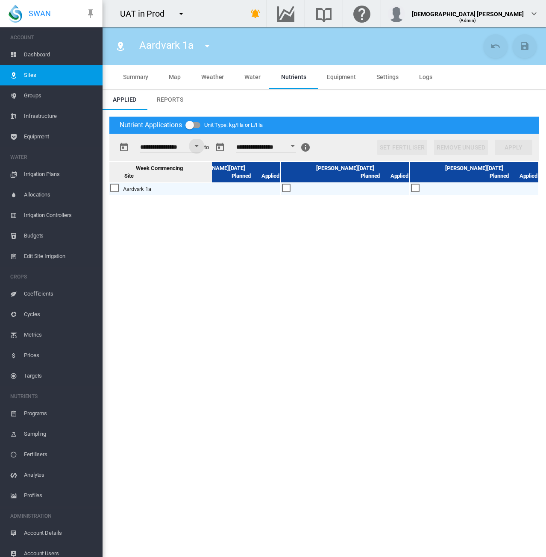
click at [300, 147] on button "Open calendar" at bounding box center [292, 145] width 15 height 15
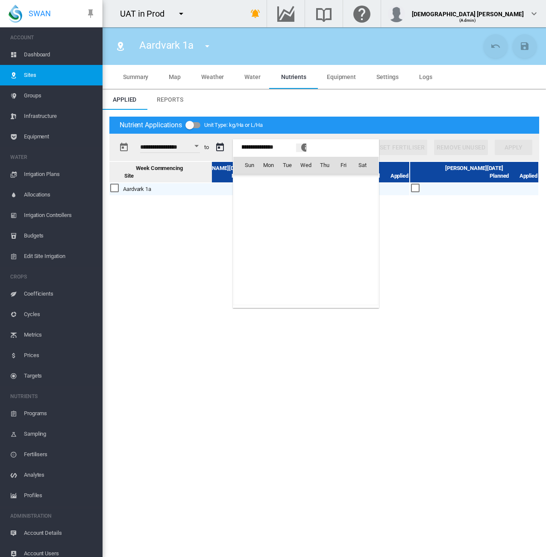
scroll to position [19581, 0]
click at [355, 123] on div at bounding box center [273, 278] width 546 height 557
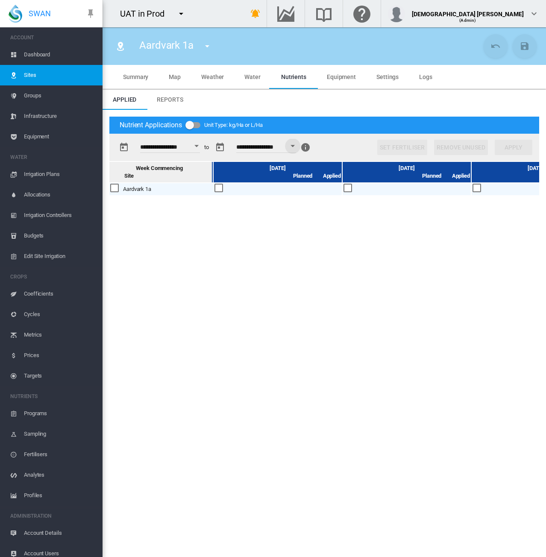
scroll to position [0, 0]
drag, startPoint x: 216, startPoint y: 190, endPoint x: 214, endPoint y: 205, distance: 15.5
click at [216, 190] on div at bounding box center [218, 188] width 9 height 9
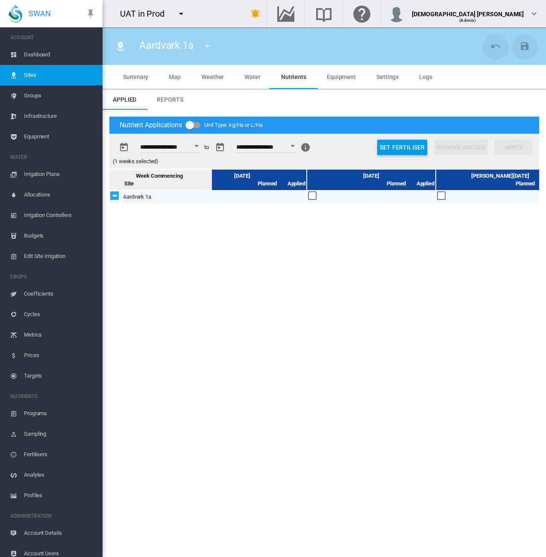
scroll to position [0, 440]
click at [426, 194] on div at bounding box center [423, 195] width 9 height 9
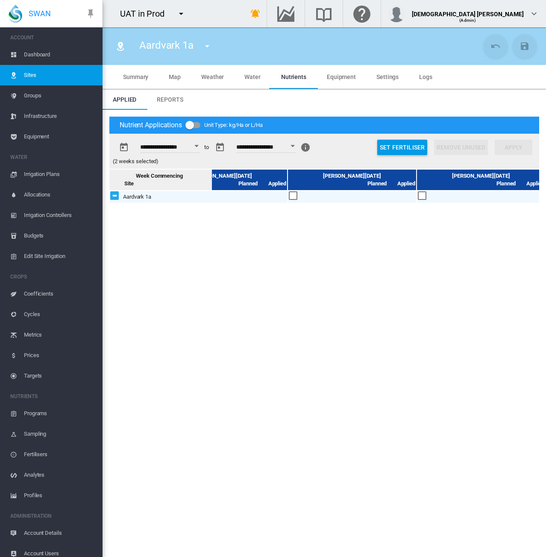
scroll to position [0, 835]
click at [416, 198] on div at bounding box center [415, 195] width 9 height 9
click at [386, 149] on button "Set Fertiliser" at bounding box center [402, 147] width 50 height 15
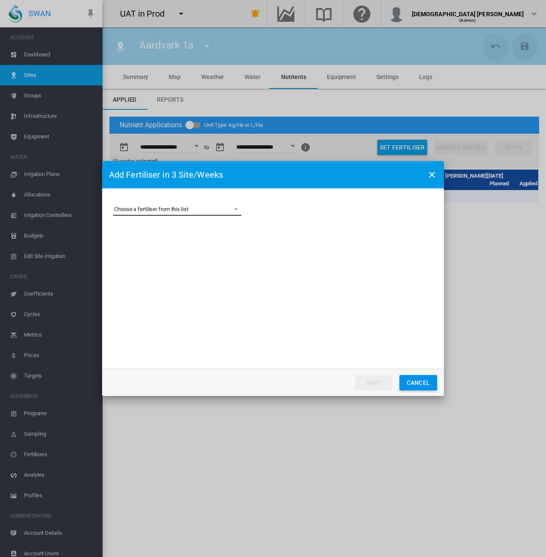
click at [215, 208] on md-select "Choose a fertiliser from this list Ammonium Sulphate AS Clone Baileys NPK Beau …" at bounding box center [177, 209] width 128 height 13
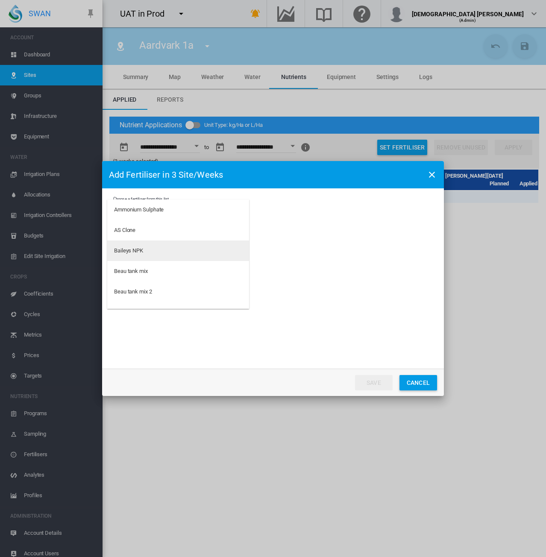
drag, startPoint x: 144, startPoint y: 249, endPoint x: 153, endPoint y: 254, distance: 10.3
click at [144, 249] on md-option "Baileys NPK" at bounding box center [178, 250] width 142 height 21
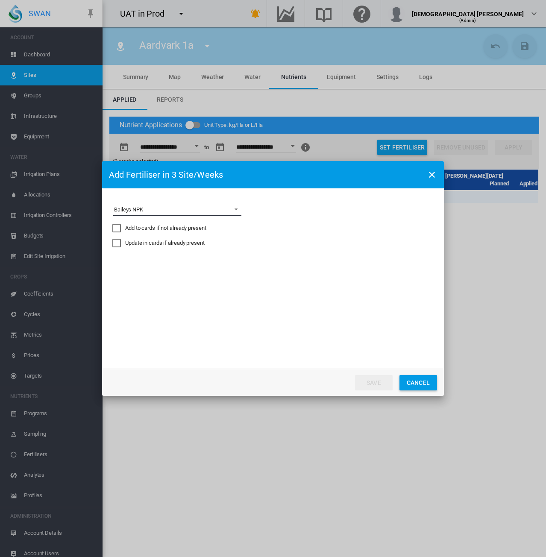
click at [235, 211] on span "{{'NUTR.ADD.CHOOSE' | i18next}}: \a Baileys NPK\a" at bounding box center [234, 209] width 10 height 8
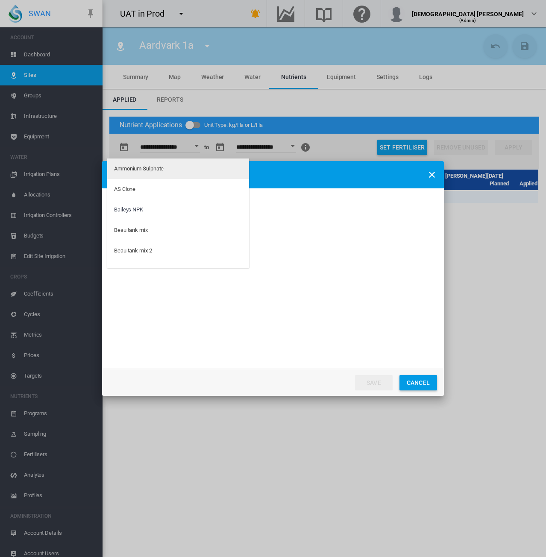
click at [180, 171] on md-option "Ammonium Sulphate" at bounding box center [178, 168] width 142 height 21
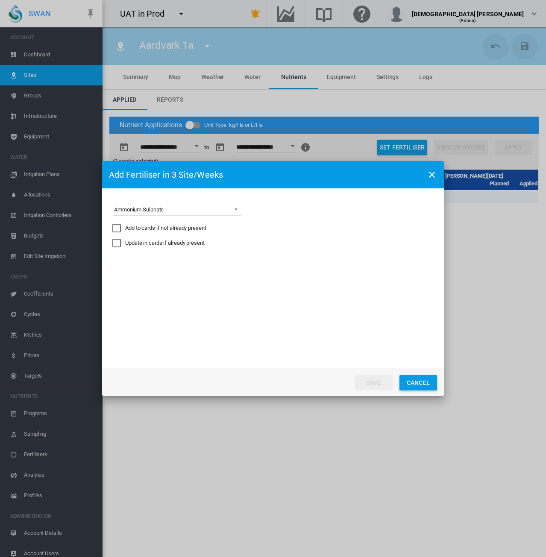
drag, startPoint x: 119, startPoint y: 230, endPoint x: 123, endPoint y: 248, distance: 18.1
click at [119, 230] on div "Add to cards if not already present" at bounding box center [116, 228] width 9 height 9
click at [223, 269] on md-select "Express the amount as... kg per site/week kg/Ha Distribute gross amount proport…" at bounding box center [177, 268] width 128 height 13
click at [129, 296] on md-option "kg/Ha" at bounding box center [178, 289] width 142 height 21
click at [280, 287] on div "Set Actual Amounts (Will not apply to future weeks)" at bounding box center [280, 288] width 9 height 9
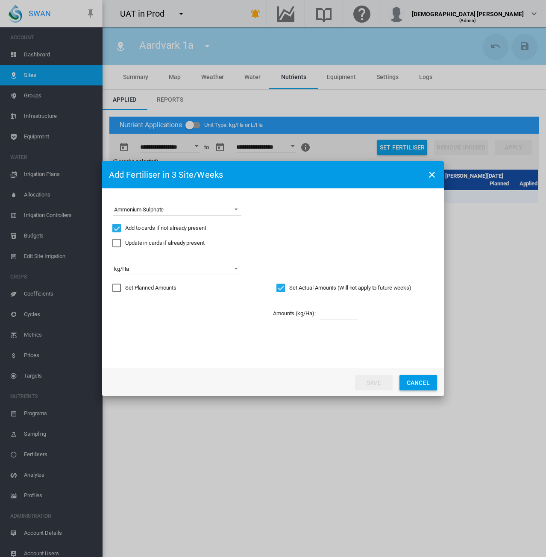
click at [328, 316] on input "Choose a ..." at bounding box center [338, 313] width 38 height 13
drag, startPoint x: 328, startPoint y: 316, endPoint x: 319, endPoint y: 315, distance: 9.4
click at [319, 315] on div "Amounts (kg/Ha): **" at bounding box center [353, 314] width 161 height 30
type input "*"
click at [376, 384] on button "Save" at bounding box center [374, 382] width 38 height 15
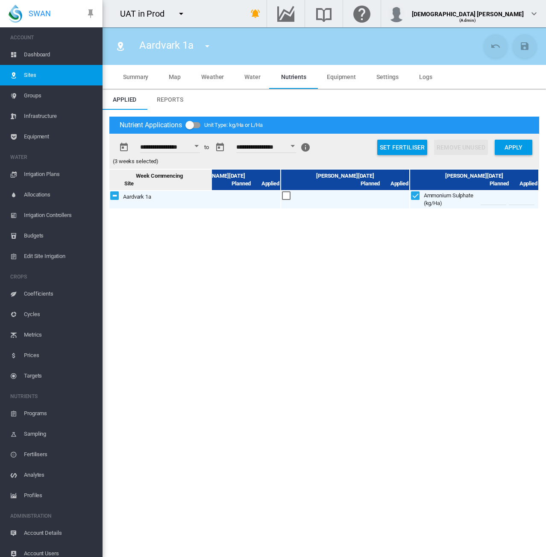
click at [199, 145] on div "Open calendar" at bounding box center [196, 146] width 4 height 2
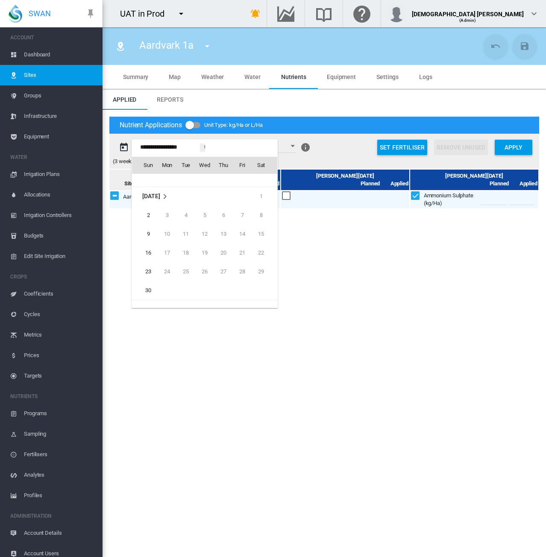
scroll to position [19611, 0]
click at [149, 246] on span "30" at bounding box center [148, 247] width 17 height 17
type input "**********"
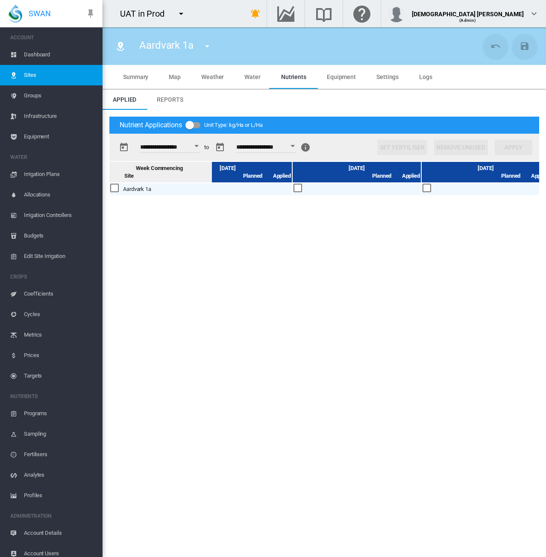
scroll to position [0, 0]
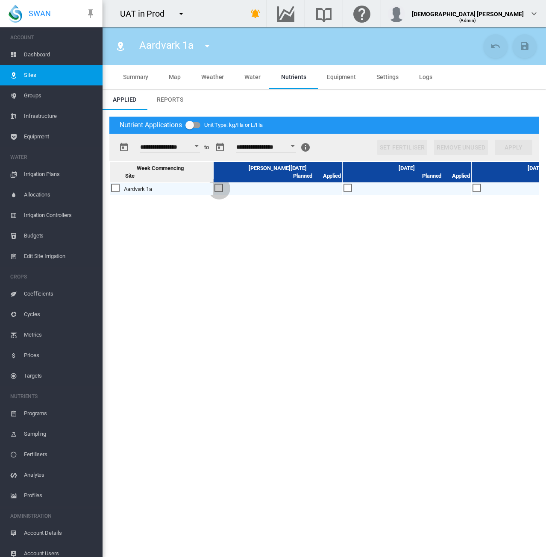
click at [218, 187] on div at bounding box center [218, 188] width 9 height 9
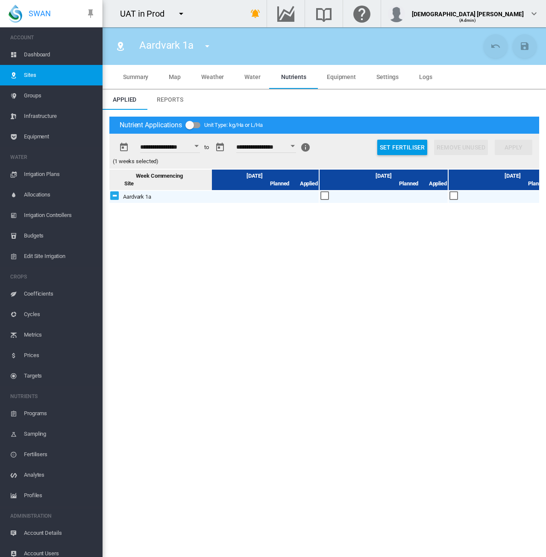
scroll to position [0, 424]
click at [439, 198] on div at bounding box center [439, 195] width 9 height 9
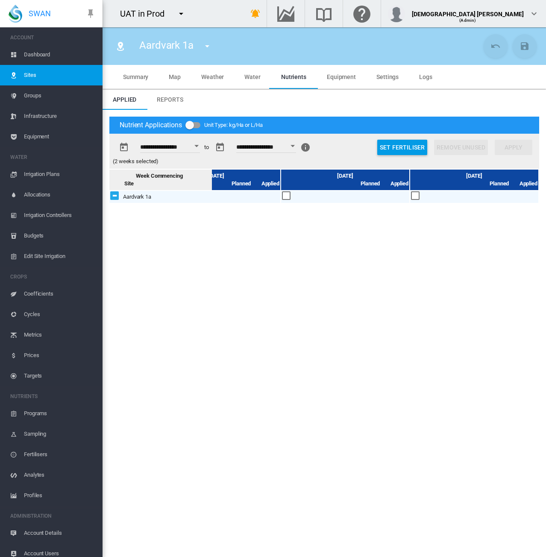
click at [413, 195] on div at bounding box center [415, 195] width 9 height 9
click at [411, 150] on button "Set Fertiliser" at bounding box center [402, 147] width 50 height 15
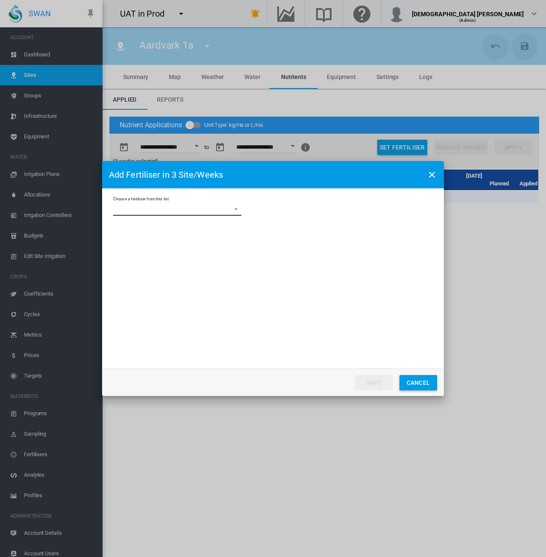
click at [196, 214] on md-select "Choose a fertiliser from this list Ammonium Sulphate AS Clone Baileys NPK Beau …" at bounding box center [177, 209] width 128 height 13
click at [144, 212] on div "Ammonium Sulphate" at bounding box center [139, 210] width 50 height 8
click at [134, 242] on div "Update in cards if already present" at bounding box center [164, 243] width 79 height 8
click at [186, 230] on div "Add to cards if not already present" at bounding box center [165, 228] width 81 height 8
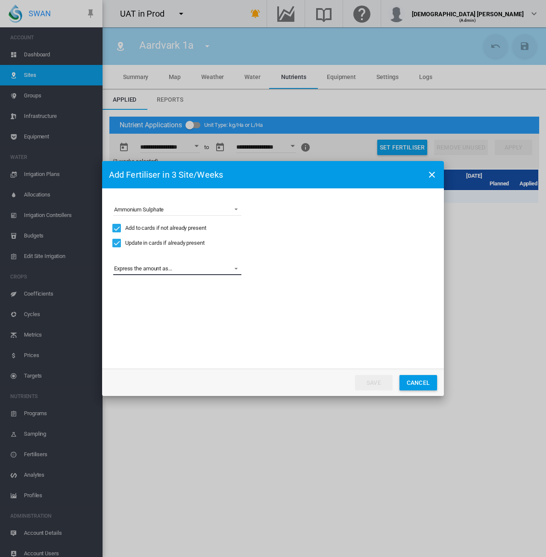
click at [228, 270] on md-select "Express the amount as... kg per site/week kg/Ha Distribute gross amount proport…" at bounding box center [177, 268] width 128 height 13
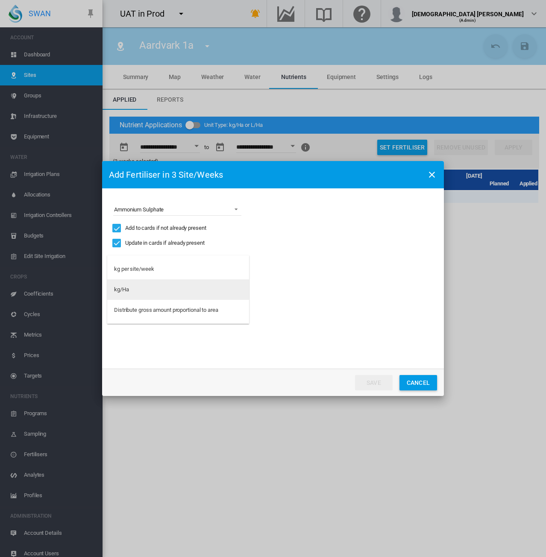
click at [214, 294] on md-option "kg/Ha" at bounding box center [178, 289] width 142 height 21
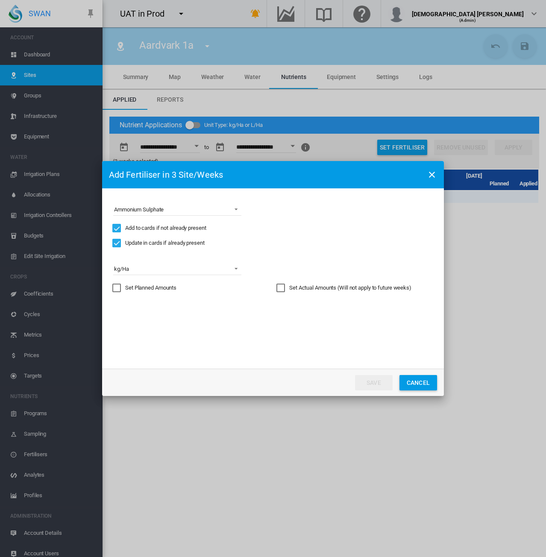
click at [281, 289] on div "Set Actual Amounts (Will not apply to future weeks)" at bounding box center [280, 288] width 9 height 9
click at [332, 314] on input "Choose a ..." at bounding box center [338, 313] width 38 height 13
type input "*"
click at [284, 347] on md-radio-button "Overwritten" at bounding box center [293, 344] width 40 height 8
click at [372, 385] on button "Save" at bounding box center [374, 382] width 38 height 15
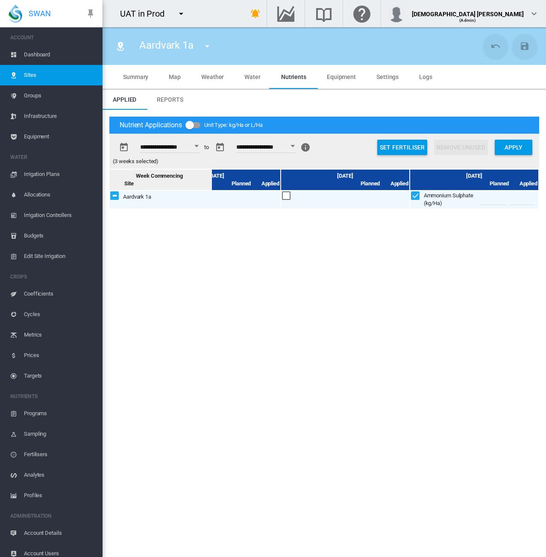
click at [200, 148] on button "Open calendar" at bounding box center [196, 145] width 15 height 15
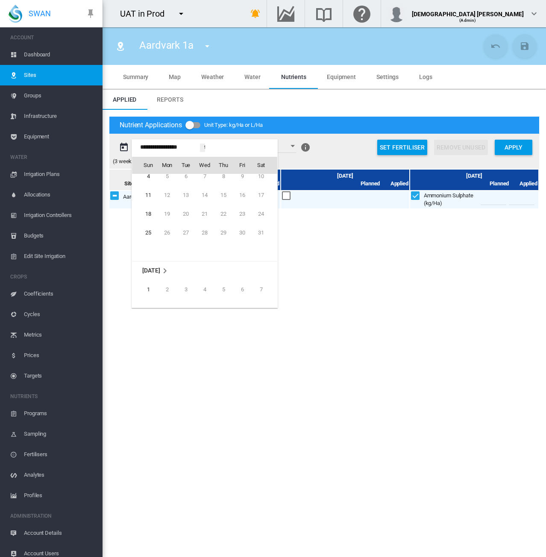
scroll to position [19880, 0]
click at [147, 241] on span "1" at bounding box center [148, 242] width 17 height 17
type input "**********"
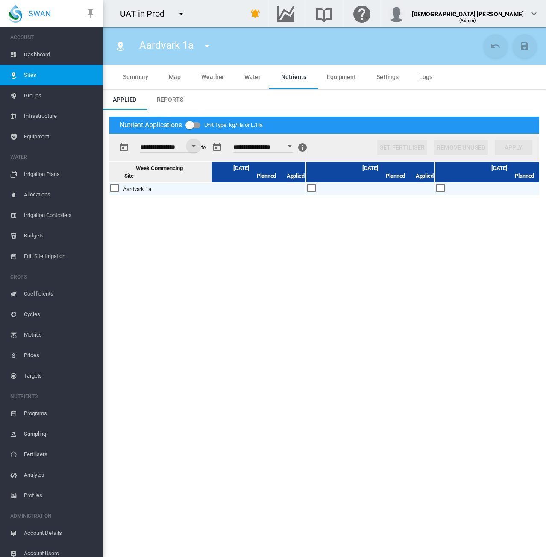
scroll to position [0, 0]
drag, startPoint x: 214, startPoint y: 187, endPoint x: 220, endPoint y: 236, distance: 49.9
click at [214, 187] on div at bounding box center [218, 188] width 9 height 9
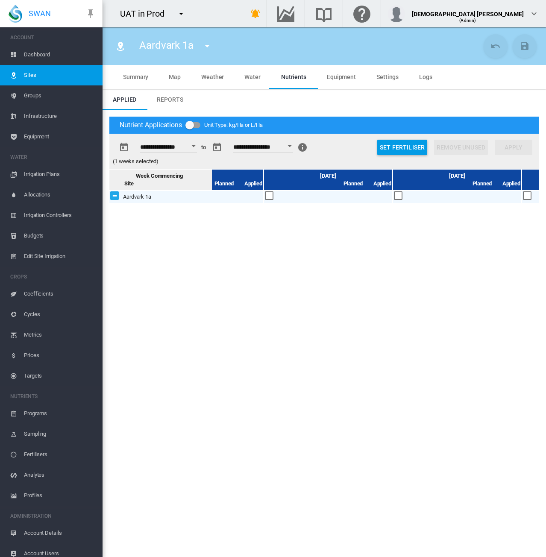
scroll to position [0, 366]
drag, startPoint x: 367, startPoint y: 194, endPoint x: 366, endPoint y: 205, distance: 11.2
click at [367, 194] on div at bounding box center [368, 195] width 9 height 9
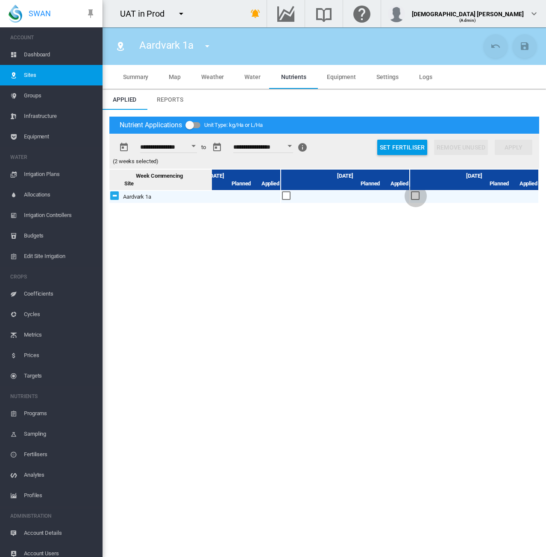
click at [415, 193] on div at bounding box center [415, 195] width 9 height 9
click at [396, 149] on button "Set Fertiliser" at bounding box center [402, 147] width 50 height 15
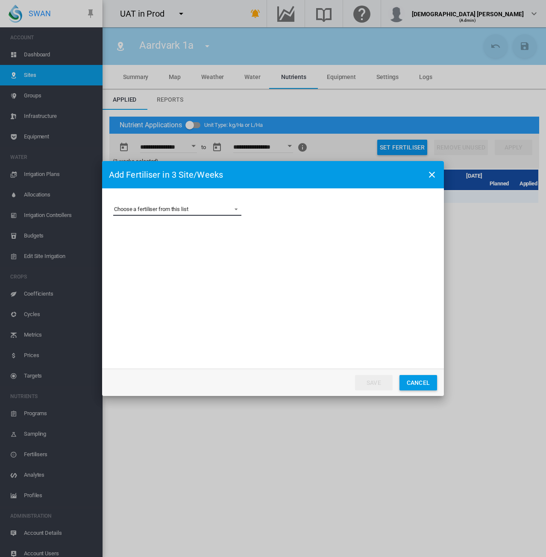
click at [170, 214] on md-select "Choose a fertiliser from this list Ammonium Sulphate AS Clone Baileys NPK Beau …" at bounding box center [177, 209] width 128 height 13
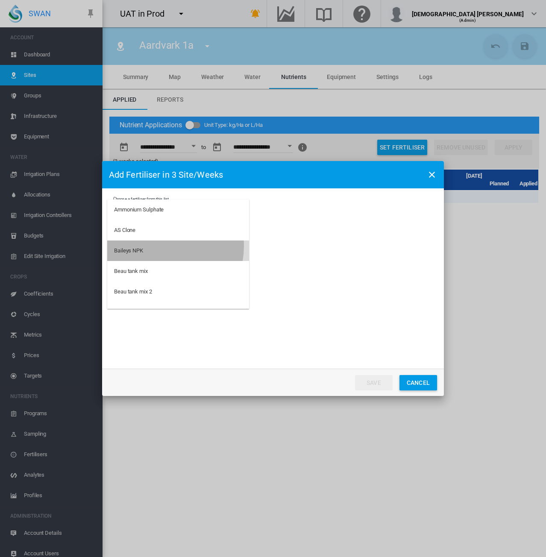
click at [157, 246] on md-option "Baileys NPK" at bounding box center [178, 250] width 142 height 21
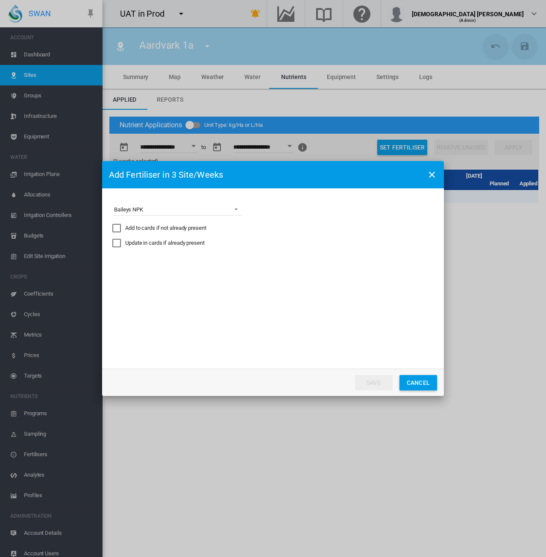
click at [146, 230] on div "Add to cards if not already present" at bounding box center [165, 228] width 81 height 8
click at [235, 270] on md-select "Express the amount as... kg per site/week kg/Ha Distribute gross amount proport…" at bounding box center [177, 268] width 128 height 13
click at [212, 297] on md-option "kg/Ha" at bounding box center [178, 289] width 142 height 21
click at [276, 290] on div "Set Actual Amounts (Will not apply to future weeks)" at bounding box center [280, 288] width 9 height 9
click at [332, 315] on input "Choose a ..." at bounding box center [338, 313] width 38 height 13
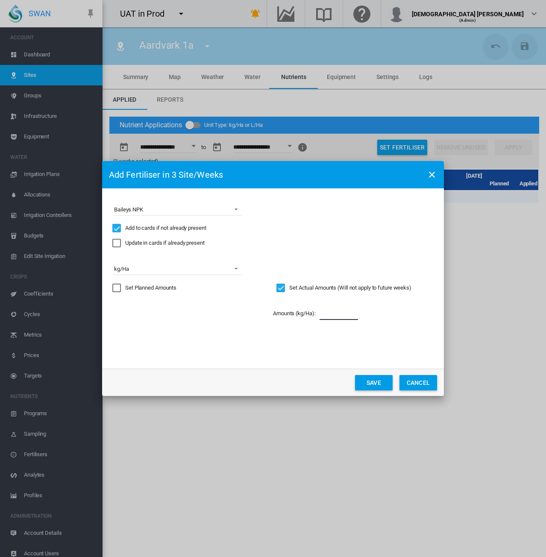
drag, startPoint x: 332, startPoint y: 315, endPoint x: 322, endPoint y: 318, distance: 10.3
click at [322, 318] on input "*" at bounding box center [338, 313] width 38 height 13
type input "*"
click at [376, 383] on button "Save" at bounding box center [374, 382] width 38 height 15
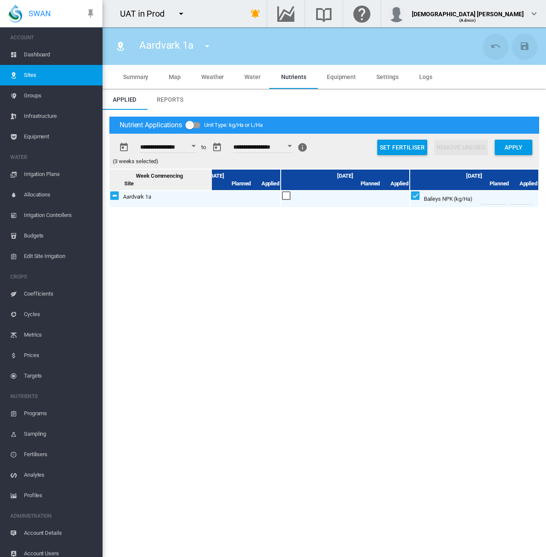
click at [201, 146] on button "Open calendar" at bounding box center [193, 145] width 15 height 15
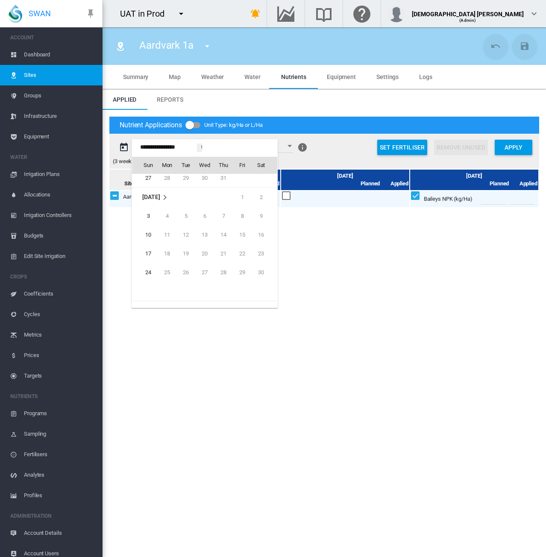
scroll to position [20134, 0]
click at [144, 217] on span "3" at bounding box center [148, 215] width 17 height 17
type input "**********"
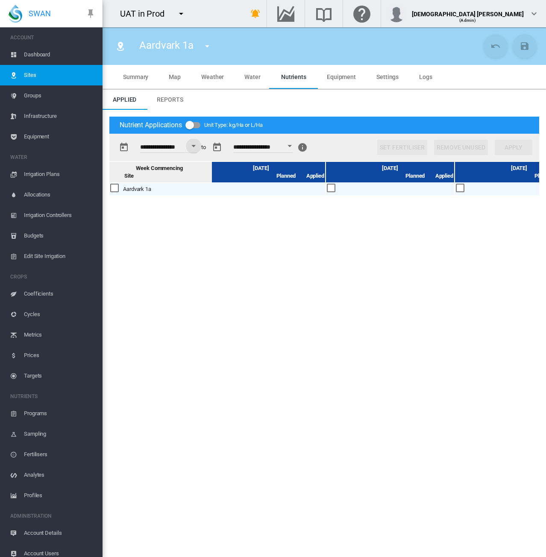
scroll to position [0, 0]
click at [220, 188] on div at bounding box center [218, 188] width 9 height 9
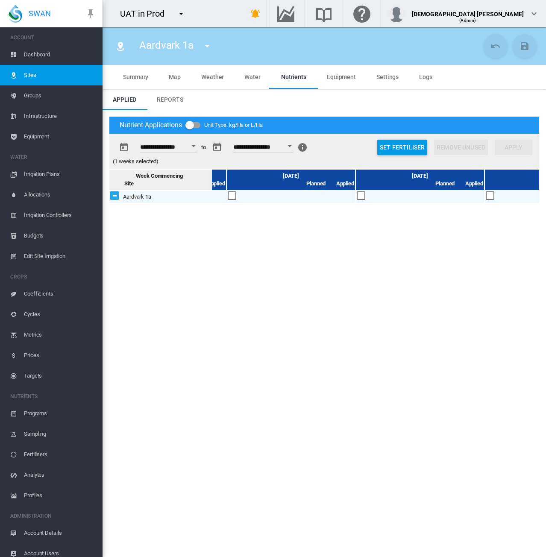
scroll to position [0, 390]
click at [343, 193] on div at bounding box center [344, 195] width 9 height 9
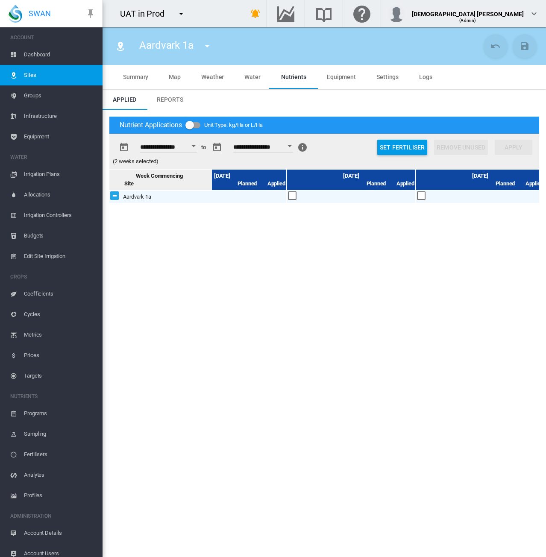
scroll to position [0, 835]
click at [417, 198] on div at bounding box center [415, 195] width 9 height 9
click at [407, 145] on button "Set Fertiliser" at bounding box center [402, 147] width 50 height 15
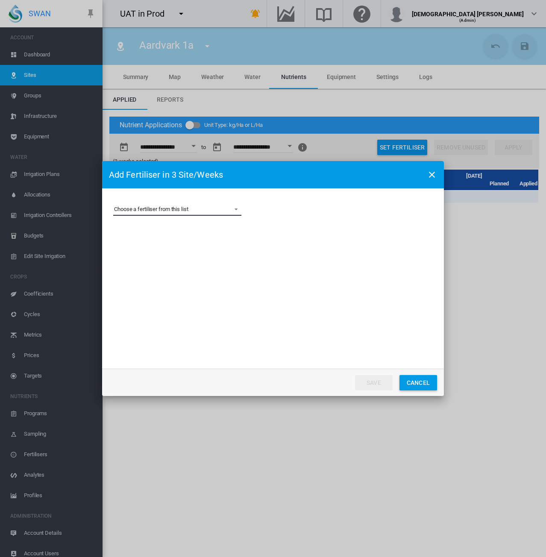
click at [154, 212] on md-select "Choose a fertiliser from this list Ammonium Sulphate AS Clone Baileys NPK Beau …" at bounding box center [177, 209] width 128 height 13
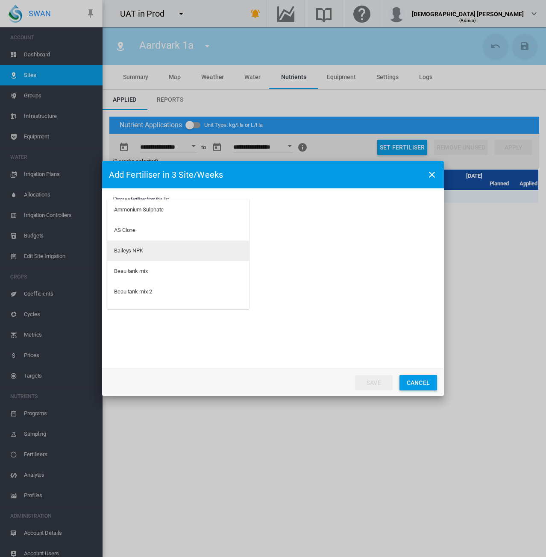
click at [130, 245] on md-option "Baileys NPK" at bounding box center [178, 250] width 142 height 21
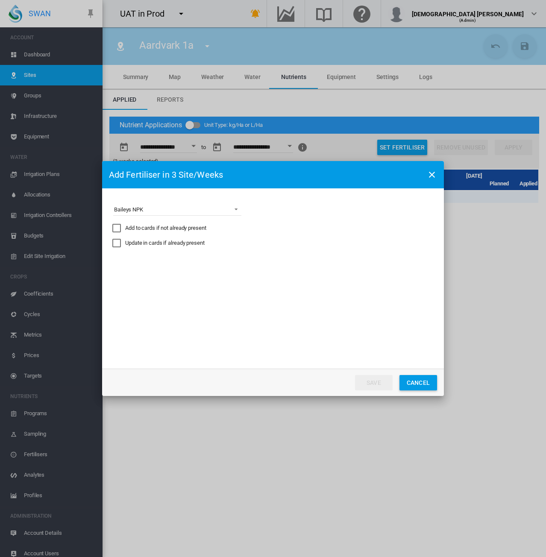
click at [168, 226] on div "Add to cards if not already present" at bounding box center [165, 228] width 81 height 8
click at [227, 271] on md-select "Express the amount as... kg per site/week kg/Ha Distribute gross amount proport…" at bounding box center [177, 268] width 128 height 13
click at [186, 294] on md-option "kg/Ha" at bounding box center [178, 289] width 142 height 21
click at [282, 289] on div "Set Actual Amounts (Will not apply to future weeks)" at bounding box center [280, 288] width 9 height 9
click at [324, 311] on input "Choose a ..." at bounding box center [338, 313] width 38 height 13
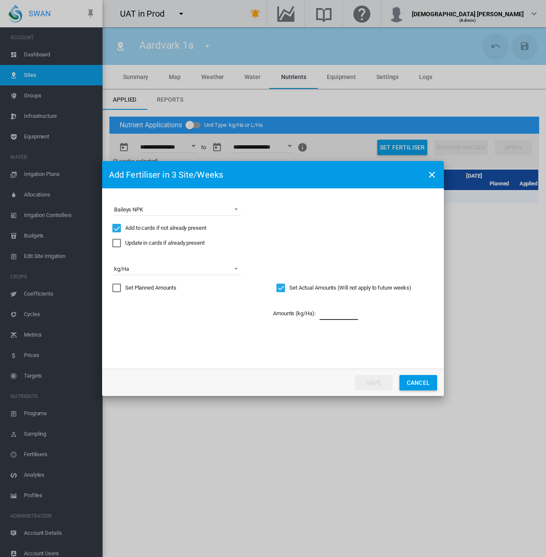
type input "*"
click at [372, 381] on button "Save" at bounding box center [374, 382] width 38 height 15
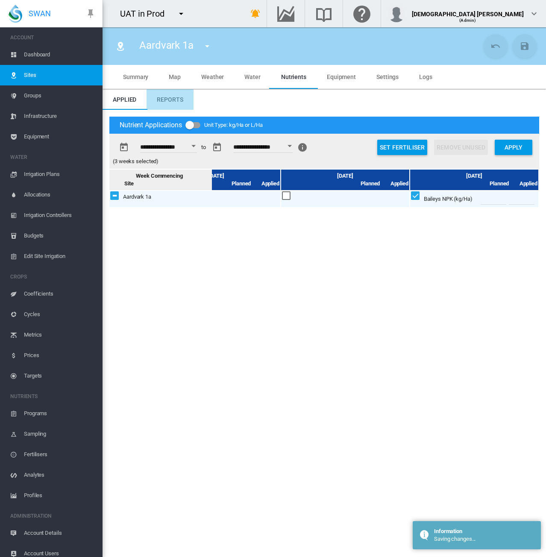
click at [176, 107] on md-tab-item "Reports" at bounding box center [170, 99] width 47 height 21
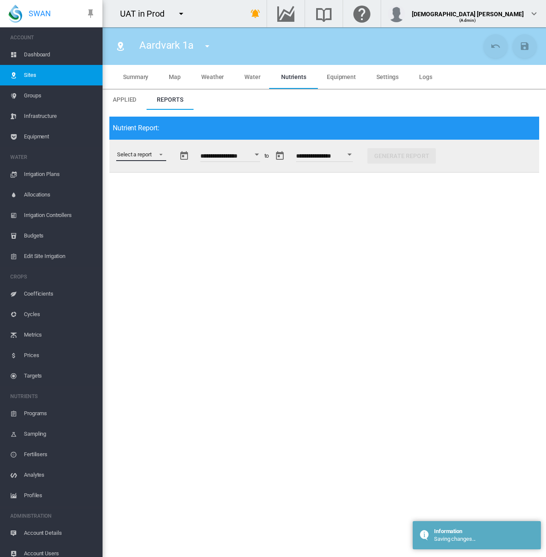
click at [161, 152] on md-select "Select a report Budget vs Actuals Tank Mix Fertiliser Applications Analytes Nut…" at bounding box center [141, 154] width 50 height 13
click at [140, 238] on div "Nutrient Actuals" at bounding box center [136, 237] width 38 height 8
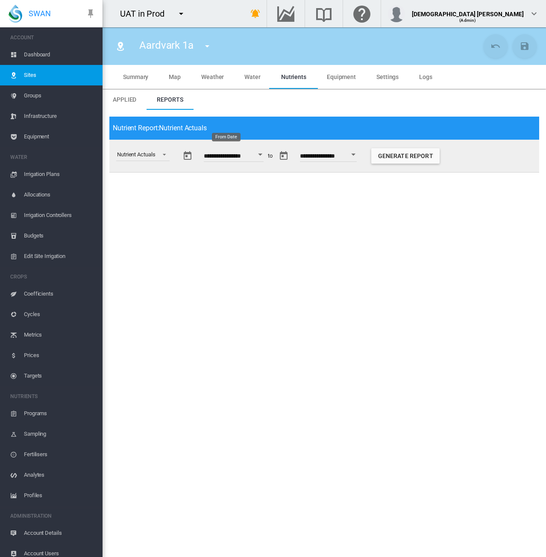
click at [263, 154] on div "Open calendar" at bounding box center [260, 155] width 4 height 2
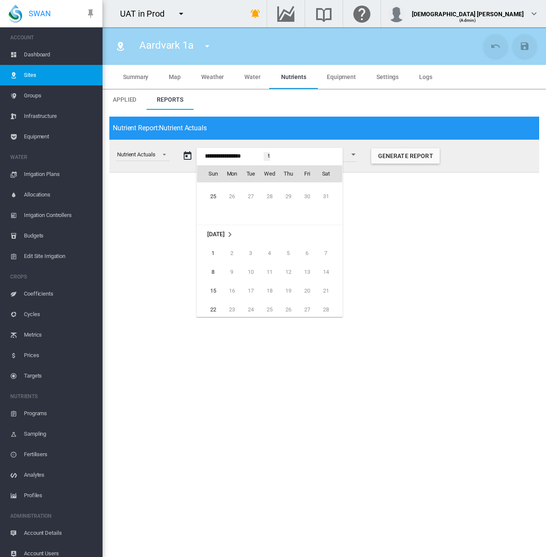
scroll to position [20824, 0]
click at [209, 185] on td "[DATE]" at bounding box center [228, 194] width 63 height 19
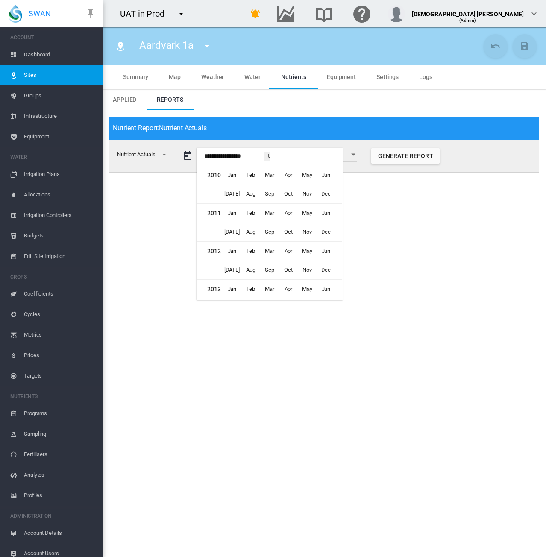
scroll to position [470, 0]
click at [232, 230] on span "Jan" at bounding box center [231, 233] width 17 height 17
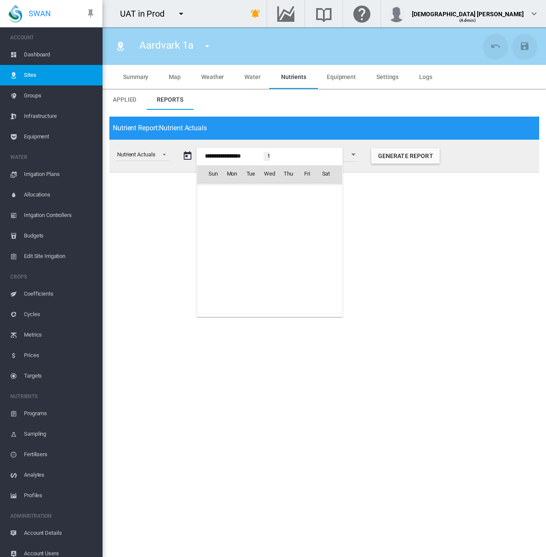
scroll to position [19015, 0]
click at [213, 226] on span "7" at bounding box center [213, 229] width 17 height 17
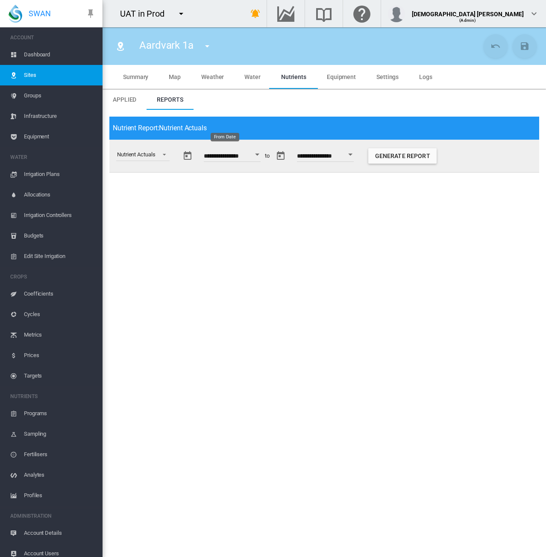
click at [259, 152] on button "Open calendar" at bounding box center [257, 154] width 15 height 15
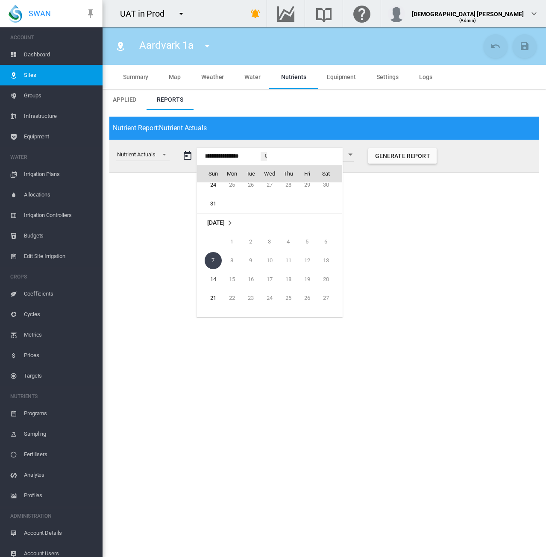
scroll to position [18972, 0]
click at [214, 213] on span "31" at bounding box center [213, 215] width 17 height 17
type input "**********"
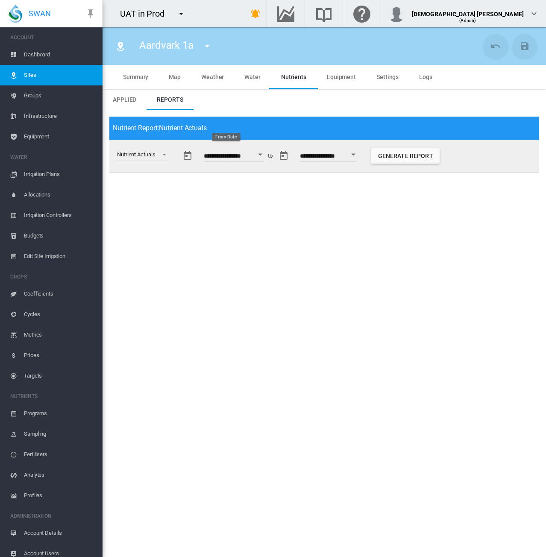
click at [267, 158] on button "Open calendar" at bounding box center [260, 154] width 15 height 15
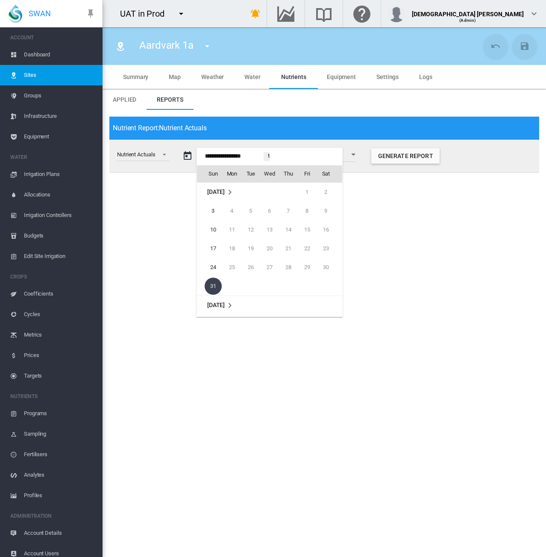
scroll to position [18945, 0]
click at [364, 160] on div at bounding box center [273, 278] width 546 height 557
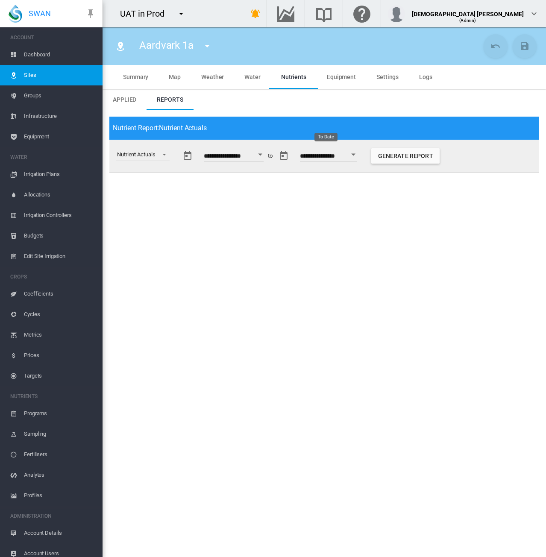
click at [361, 157] on button "Open calendar" at bounding box center [353, 154] width 15 height 15
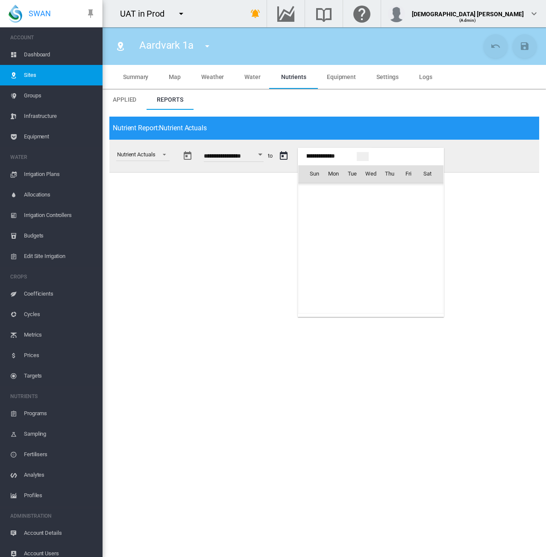
scroll to position [2490, 0]
click at [311, 189] on span "[DATE]" at bounding box center [317, 192] width 18 height 7
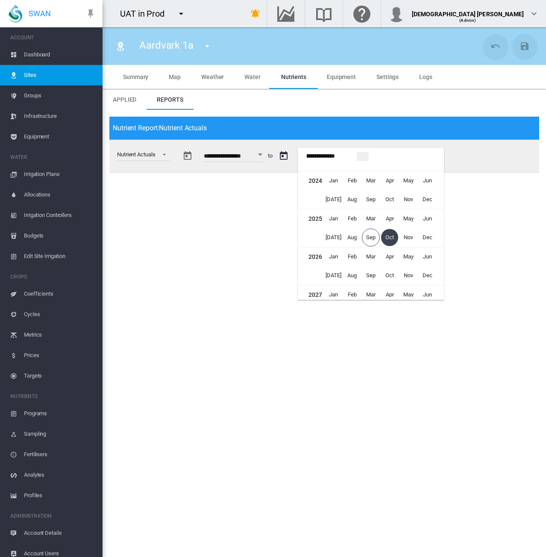
scroll to position [0, 0]
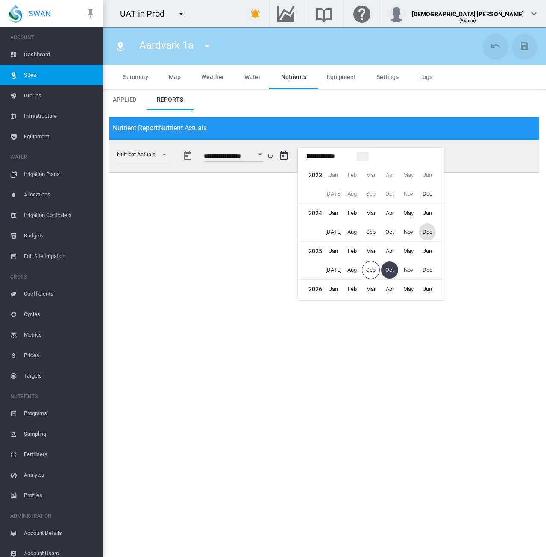
click at [431, 233] on span "Dec" at bounding box center [427, 231] width 17 height 17
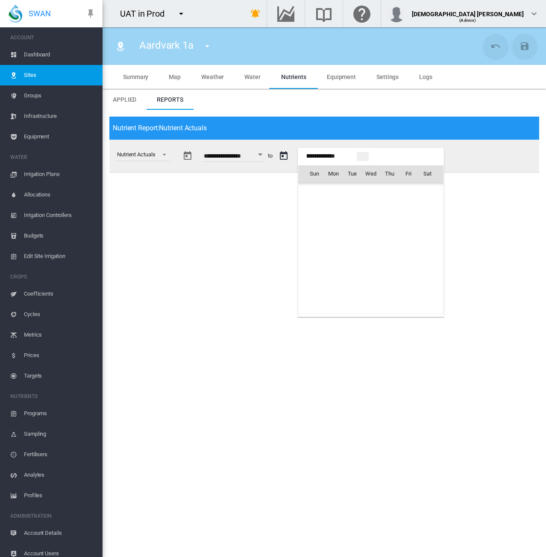
scroll to position [1358, 0]
click at [428, 307] on span "4" at bounding box center [427, 305] width 17 height 17
type input "**********"
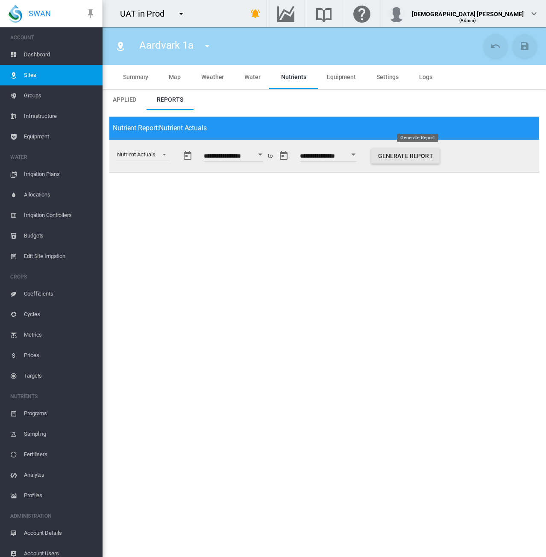
click at [408, 158] on button "Generate Report" at bounding box center [405, 155] width 68 height 15
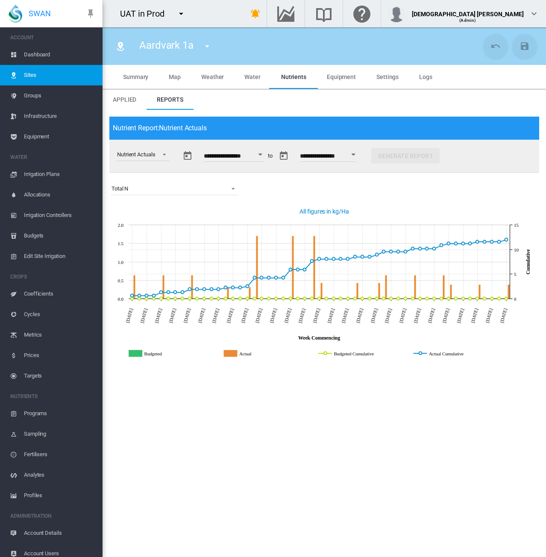
click at [282, 39] on div "Aardvark 1a [STREET_ADDRESS] Aardvark2 After performance enhancement BT1" at bounding box center [295, 46] width 372 height 24
click at [133, 98] on span "Applied" at bounding box center [124, 99] width 23 height 7
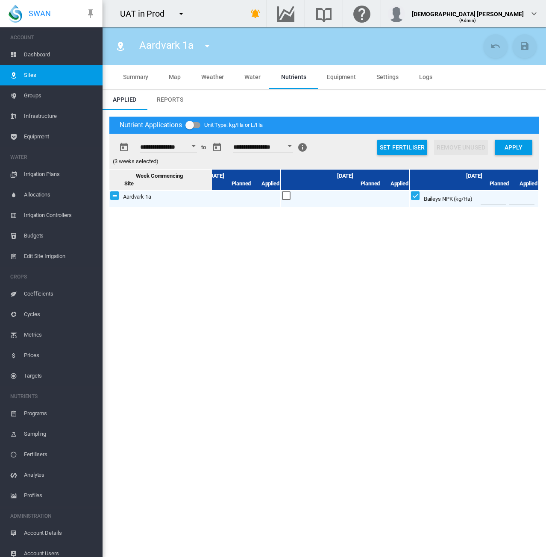
click at [200, 149] on button "Open calendar" at bounding box center [193, 145] width 15 height 15
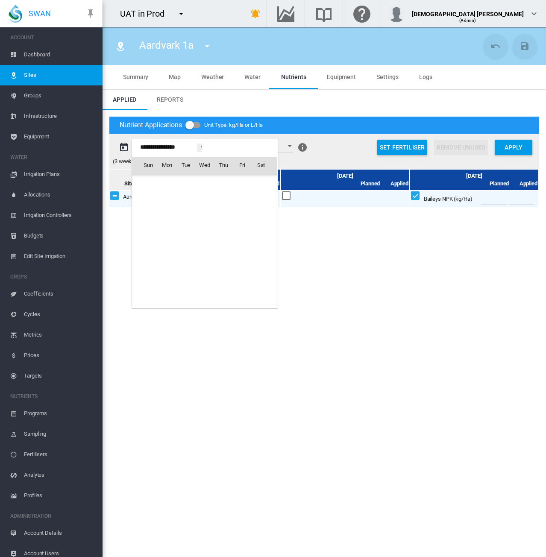
scroll to position [20147, 0]
click at [151, 182] on span "[DATE]" at bounding box center [151, 183] width 18 height 7
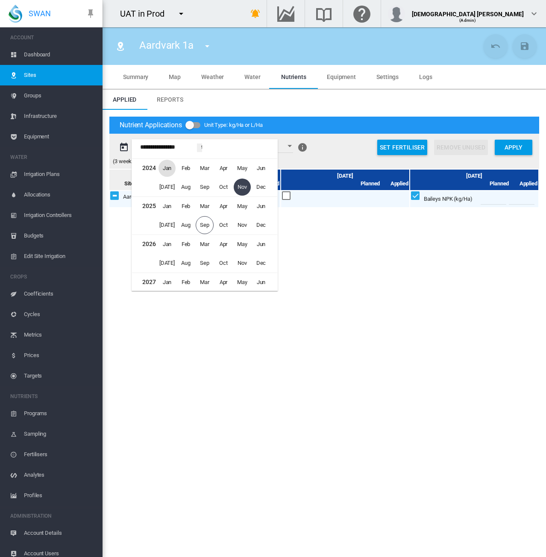
scroll to position [483, 0]
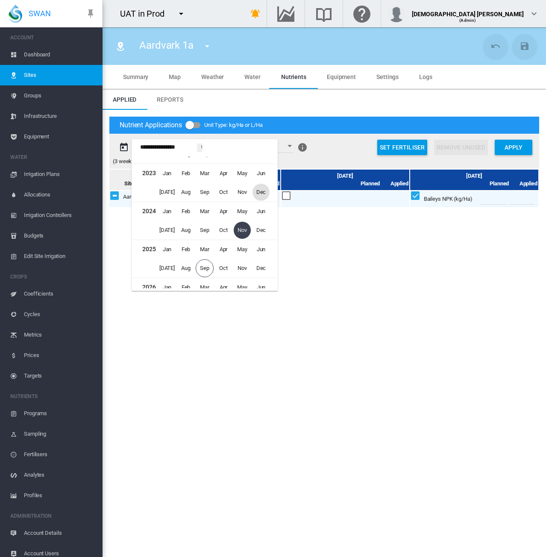
click at [262, 188] on span "Dec" at bounding box center [260, 192] width 17 height 17
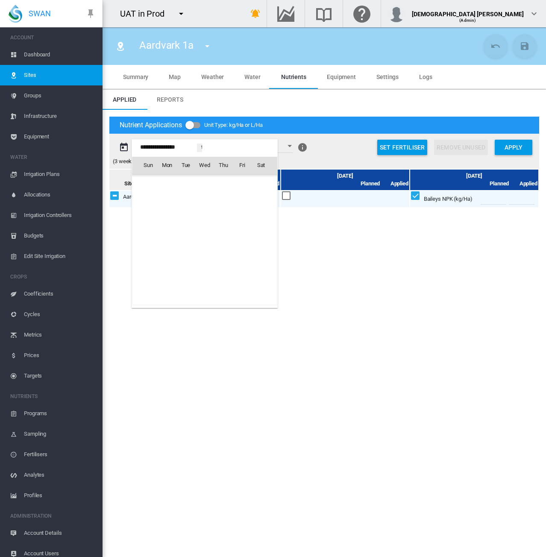
scroll to position [18902, 0]
click at [149, 275] on span "31" at bounding box center [148, 277] width 17 height 17
type input "**********"
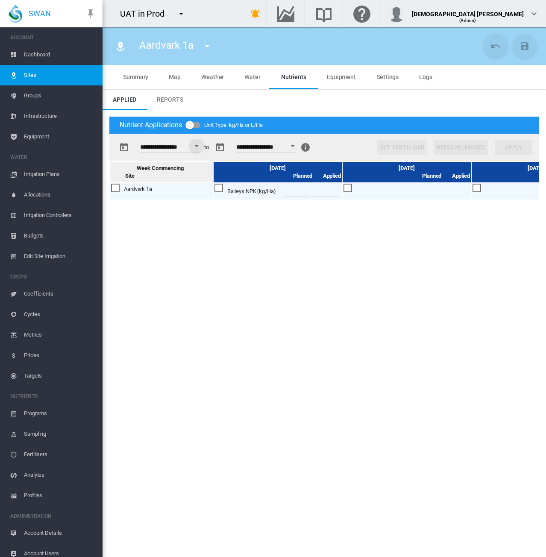
click at [382, 543] on div "**********" at bounding box center [324, 329] width 443 height 439
drag, startPoint x: 332, startPoint y: 191, endPoint x: 345, endPoint y: 193, distance: 12.9
click at [388, 249] on div "Week Commencing Site [DATE] Planned Applied Planned Planned" at bounding box center [324, 351] width 430 height 381
click at [524, 44] on md-icon "icon-content-save" at bounding box center [524, 46] width 10 height 10
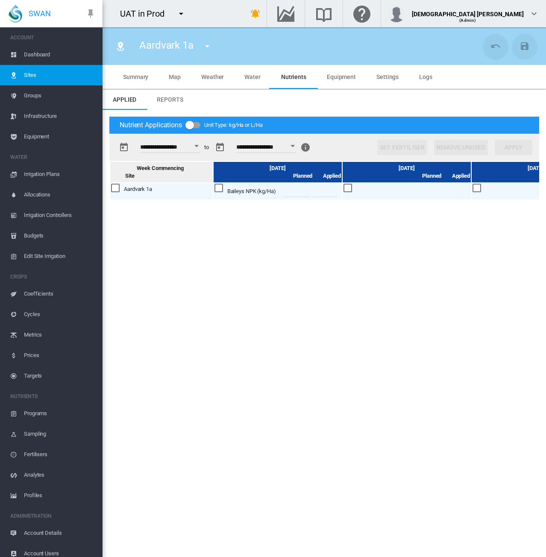
click at [216, 187] on div at bounding box center [218, 188] width 9 height 9
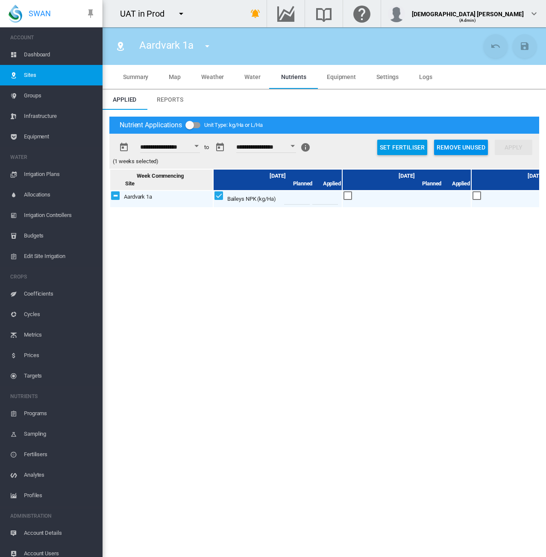
click at [463, 147] on button "Remove Unused" at bounding box center [461, 147] width 54 height 15
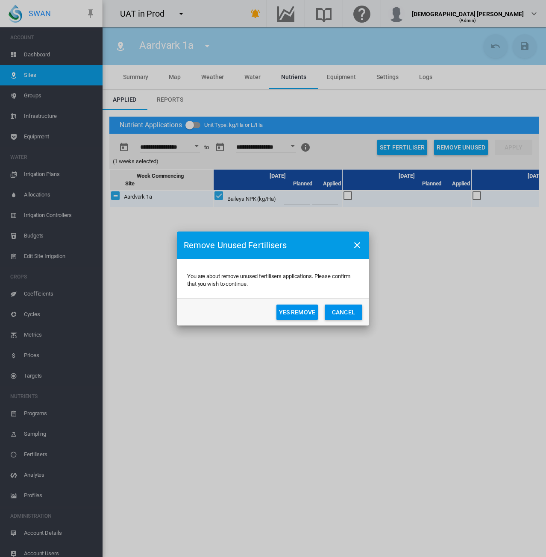
click at [289, 311] on button "Yes Remove" at bounding box center [296, 312] width 41 height 15
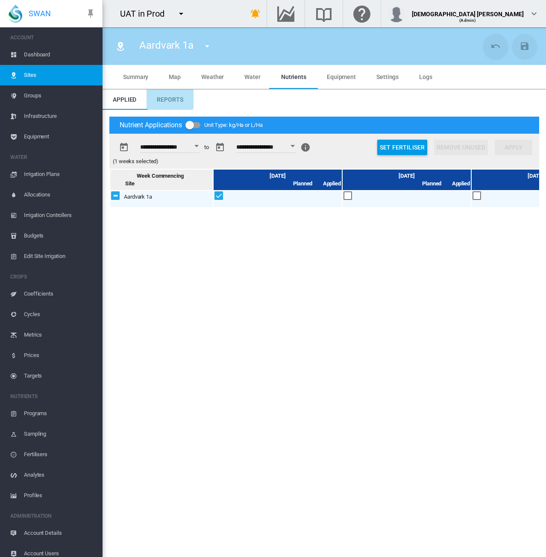
click at [164, 97] on span "Reports" at bounding box center [170, 99] width 26 height 7
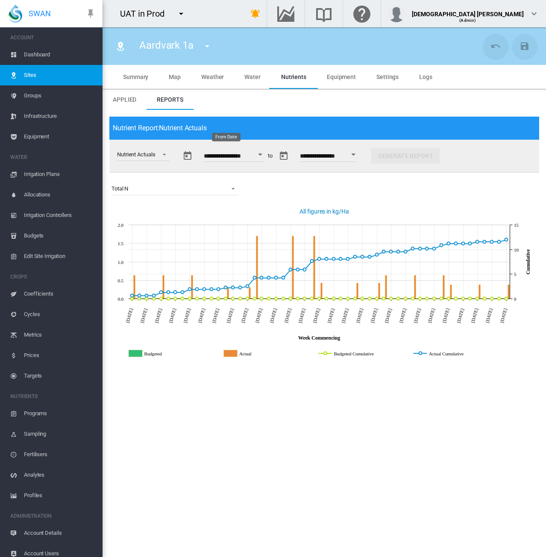
click at [264, 156] on button "Open calendar" at bounding box center [260, 154] width 15 height 15
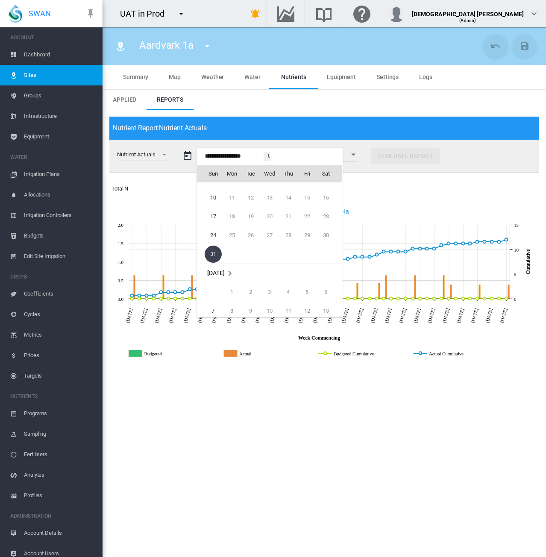
scroll to position [18945, 0]
click at [211, 303] on span "7" at bounding box center [213, 300] width 17 height 17
type input "**********"
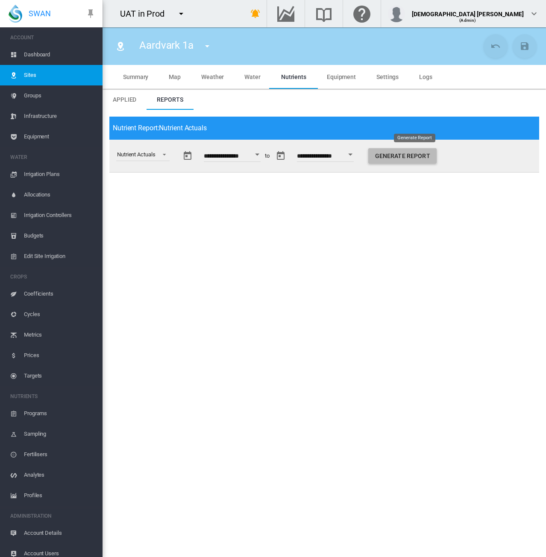
click at [409, 160] on button "Generate Report" at bounding box center [402, 155] width 68 height 15
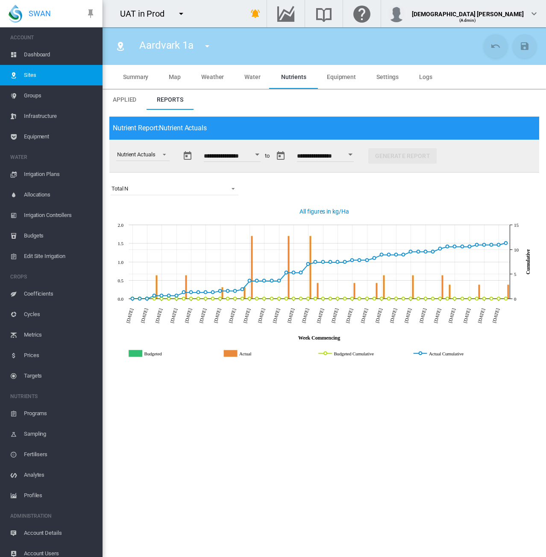
click at [366, 46] on div "Aardvark 1a [STREET_ADDRESS] Aardvark2 After performance enhancement BT1" at bounding box center [295, 46] width 372 height 24
click at [125, 98] on span "Applied" at bounding box center [124, 99] width 23 height 7
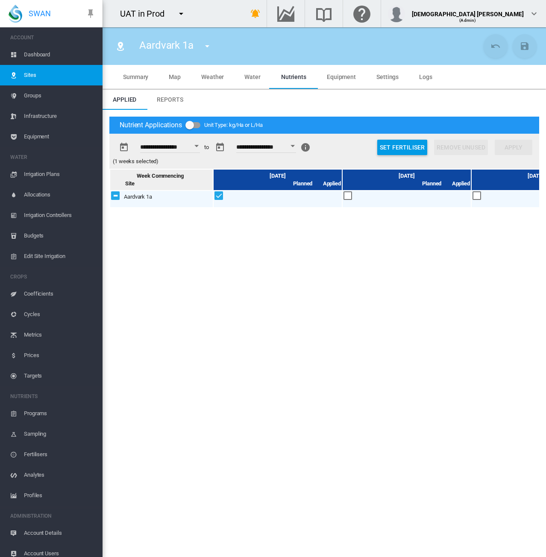
click at [199, 145] on div "Open calendar" at bounding box center [196, 146] width 4 height 2
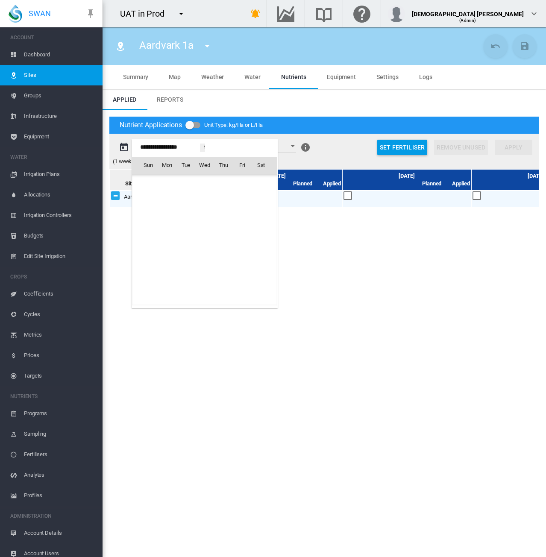
scroll to position [18902, 0]
click at [327, 294] on div at bounding box center [273, 278] width 546 height 557
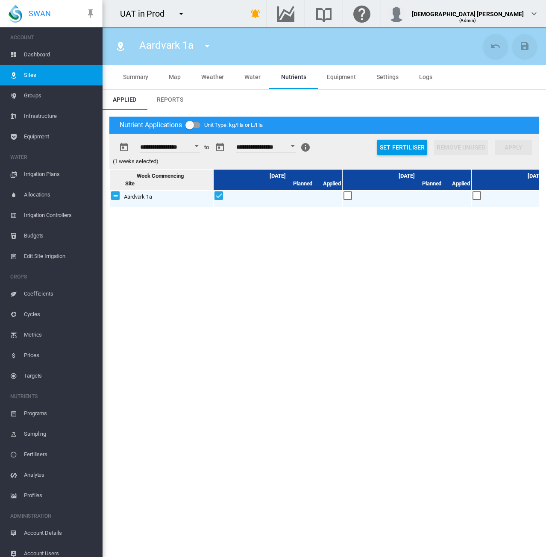
click at [217, 196] on div at bounding box center [218, 195] width 9 height 9
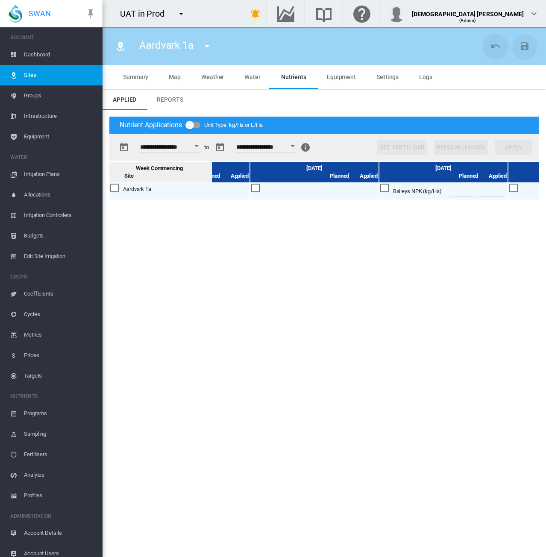
scroll to position [0, 357]
click at [231, 20] on div "UAT in Prod 100+ Project Adelaide Demo" at bounding box center [167, 13] width 128 height 27
click at [199, 145] on div "Open calendar" at bounding box center [196, 146] width 4 height 2
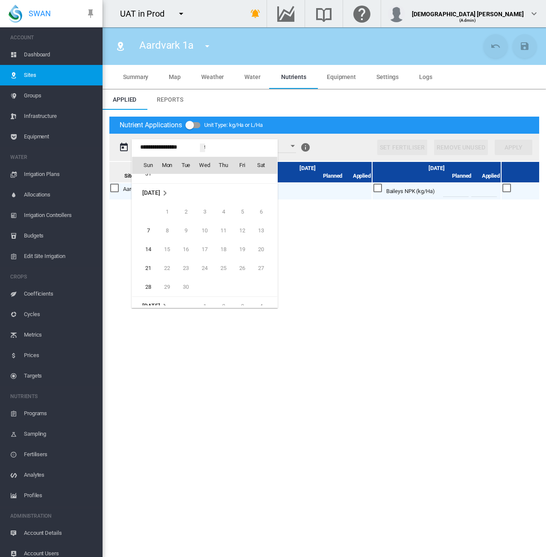
scroll to position [19372, 0]
click at [301, 47] on div at bounding box center [273, 278] width 546 height 557
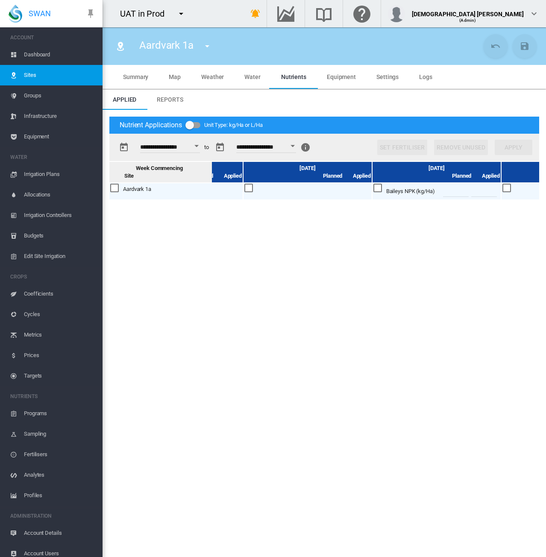
click at [200, 143] on button "Open calendar" at bounding box center [196, 145] width 15 height 15
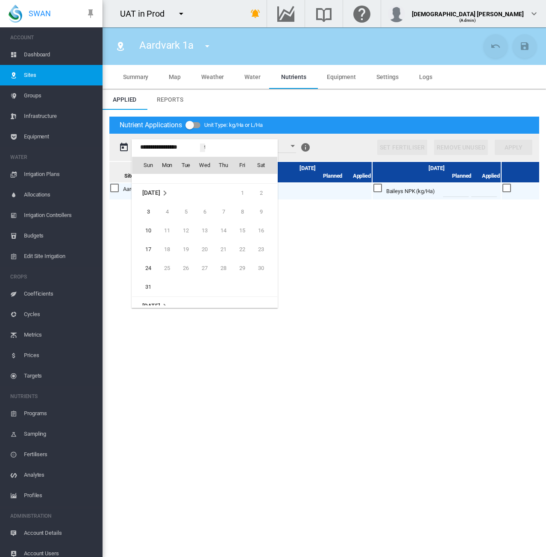
scroll to position [19244, 0]
click at [149, 275] on span "31" at bounding box center [148, 275] width 17 height 17
type input "**********"
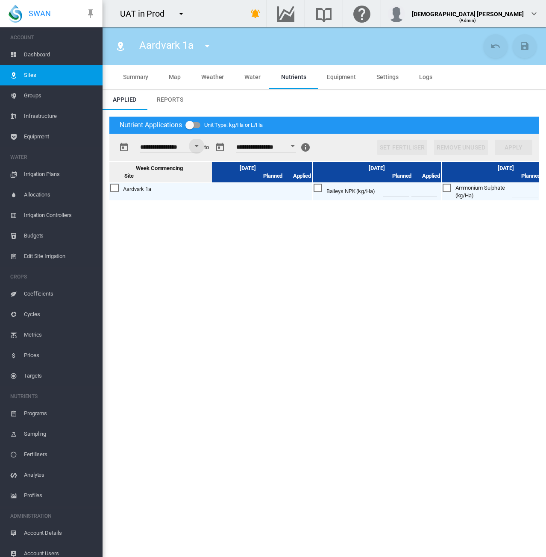
scroll to position [0, 337]
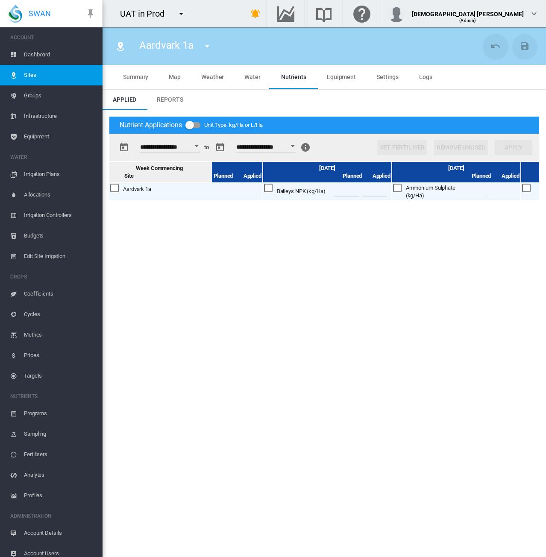
click at [348, 41] on div "Aardvark 1a [STREET_ADDRESS] Aardvark2 After performance enhancement BT1" at bounding box center [295, 46] width 372 height 24
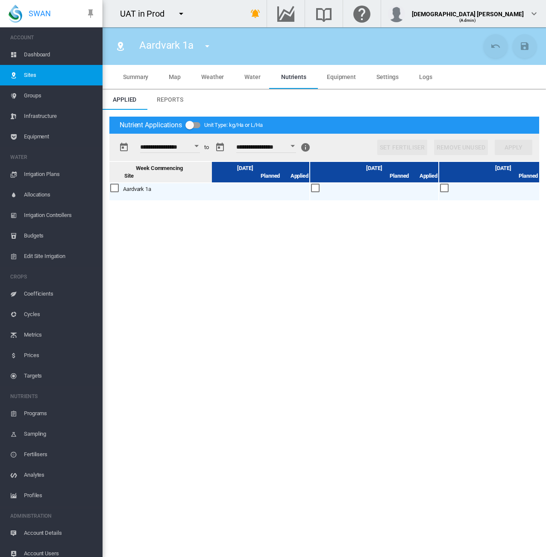
scroll to position [0, 835]
click at [199, 145] on div "Open calendar" at bounding box center [196, 146] width 4 height 2
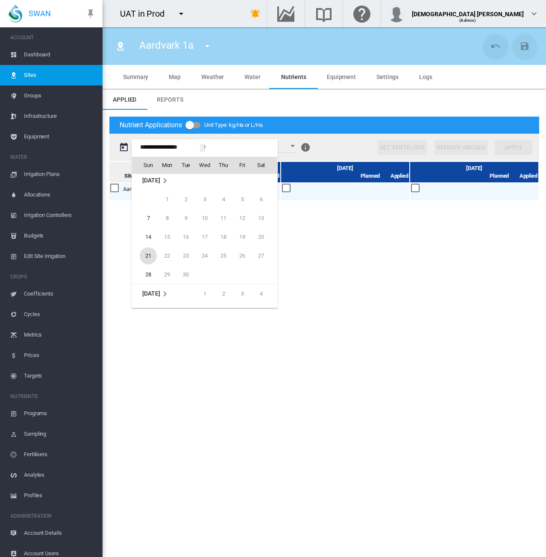
scroll to position [19370, 0]
click at [147, 254] on span "28" at bounding box center [148, 262] width 17 height 17
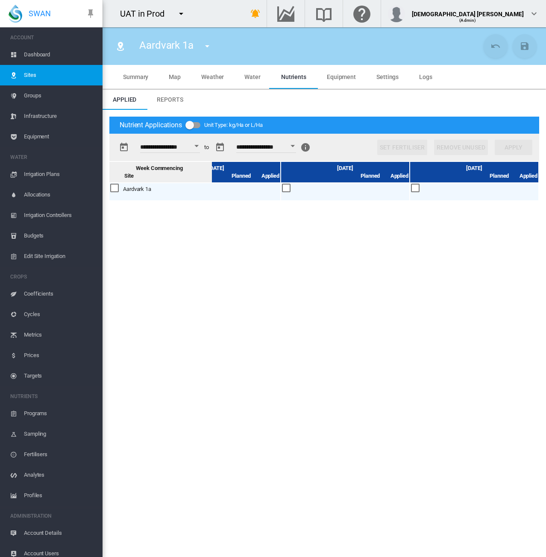
scroll to position [0, 0]
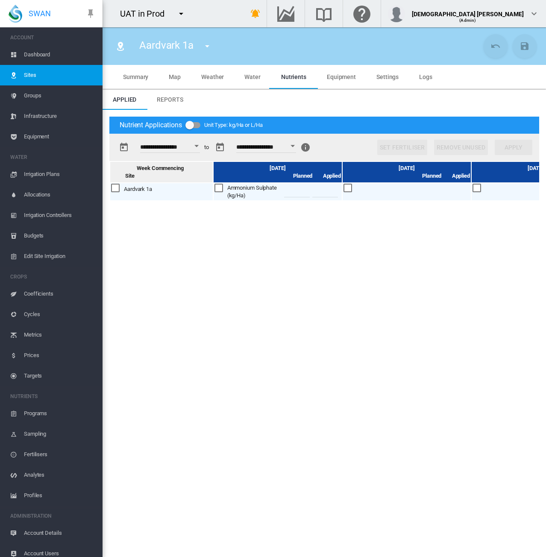
click at [226, 447] on div "Week Commencing Site [DATE] Planned Applied Planned Planned" at bounding box center [324, 351] width 430 height 381
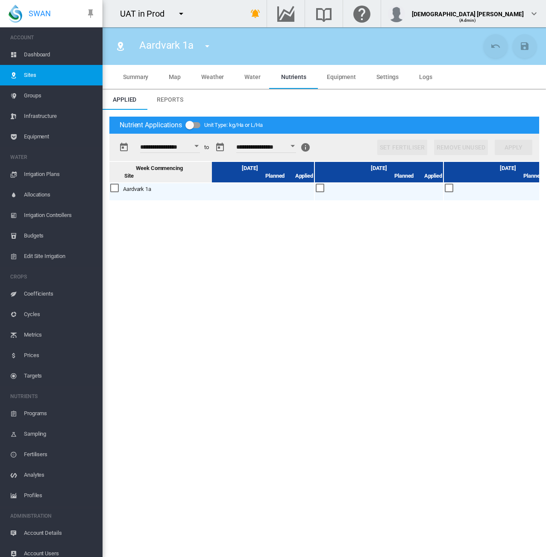
scroll to position [0, 319]
click at [202, 144] on button "Open calendar" at bounding box center [196, 145] width 15 height 15
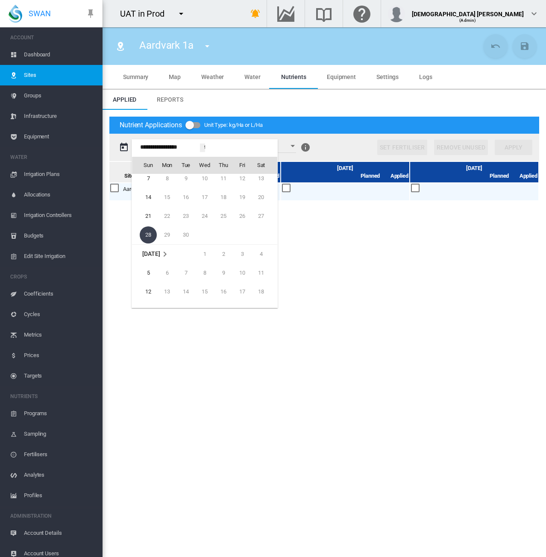
scroll to position [19440, 0]
click at [147, 285] on span "26" at bounding box center [148, 286] width 17 height 17
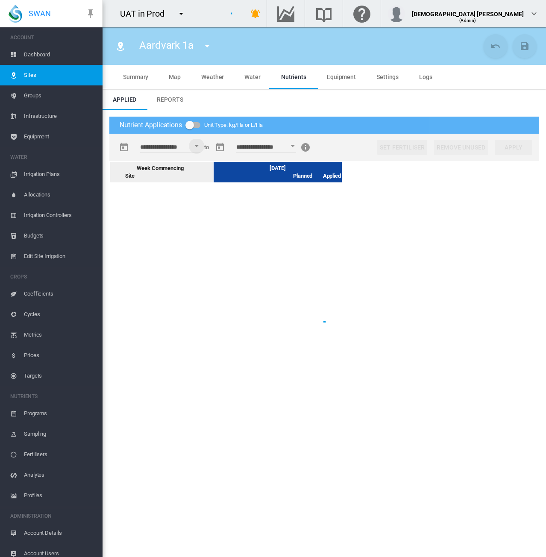
scroll to position [0, 0]
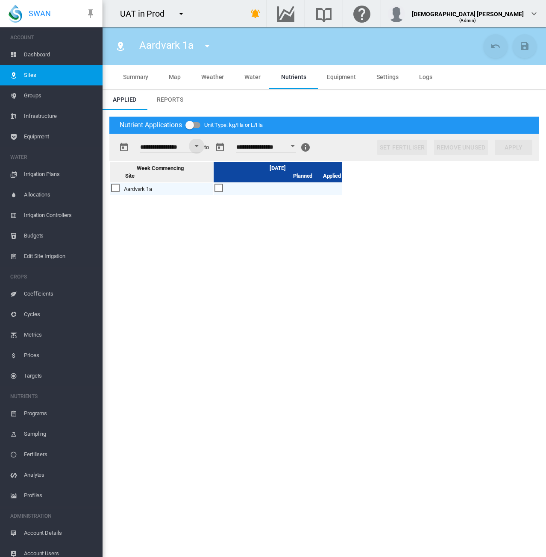
click at [295, 145] on div "Open calendar" at bounding box center [292, 146] width 4 height 2
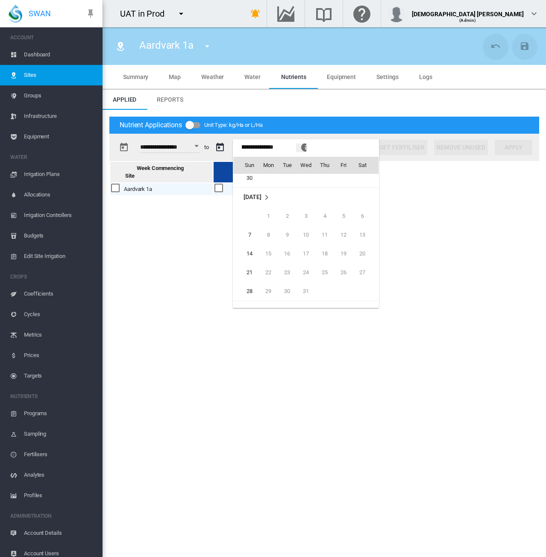
scroll to position [19681, 0]
click at [252, 289] on span "28" at bounding box center [249, 290] width 17 height 17
type input "**********"
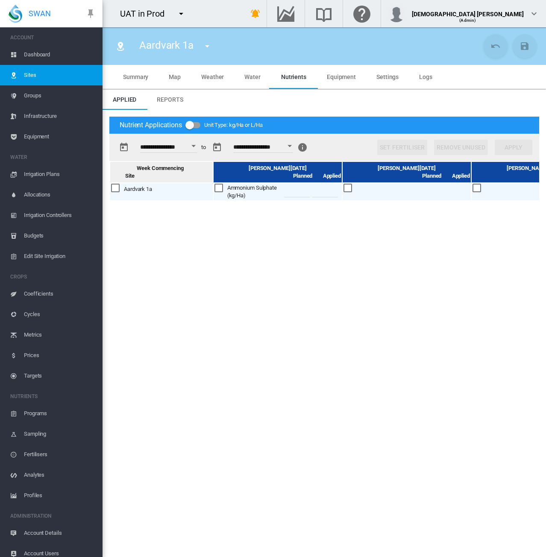
click at [199, 147] on button "Open calendar" at bounding box center [193, 145] width 15 height 15
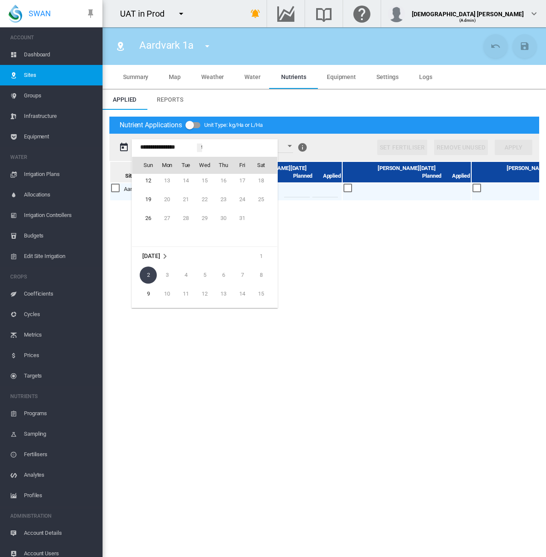
scroll to position [19496, 0]
click at [152, 229] on span "26" at bounding box center [148, 231] width 17 height 17
type input "**********"
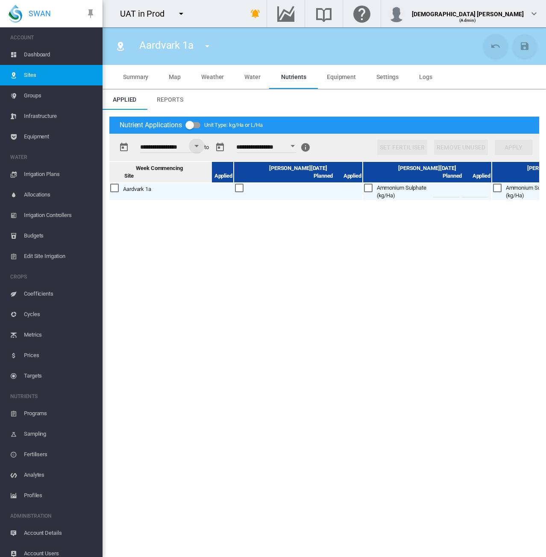
scroll to position [0, 394]
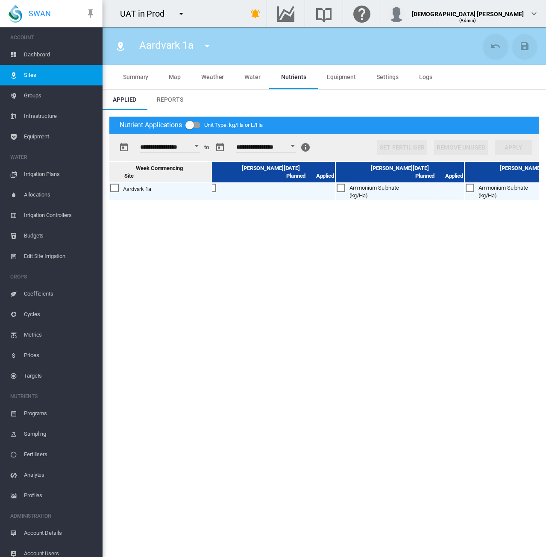
click at [258, 37] on div "Aardvark 1a [STREET_ADDRESS] Aardvark2 After performance enhancement BT1" at bounding box center [295, 46] width 372 height 24
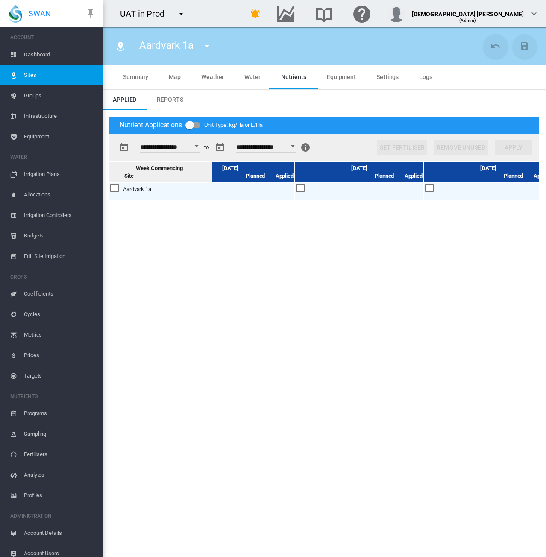
scroll to position [0, 835]
click at [199, 147] on div "Open calendar" at bounding box center [196, 146] width 4 height 2
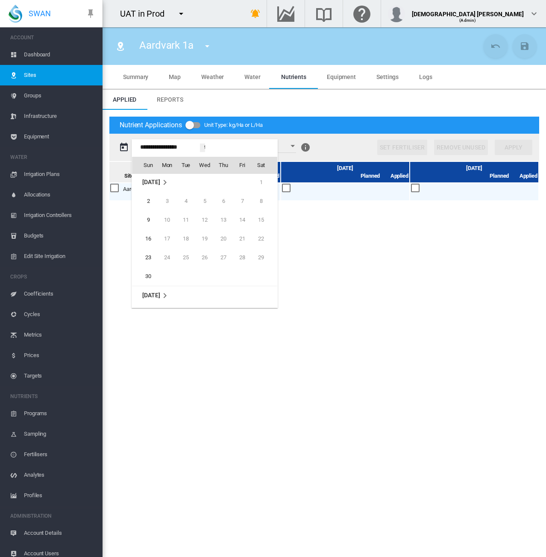
scroll to position [19596, 0]
click at [147, 263] on span "30" at bounding box center [148, 262] width 17 height 17
type input "**********"
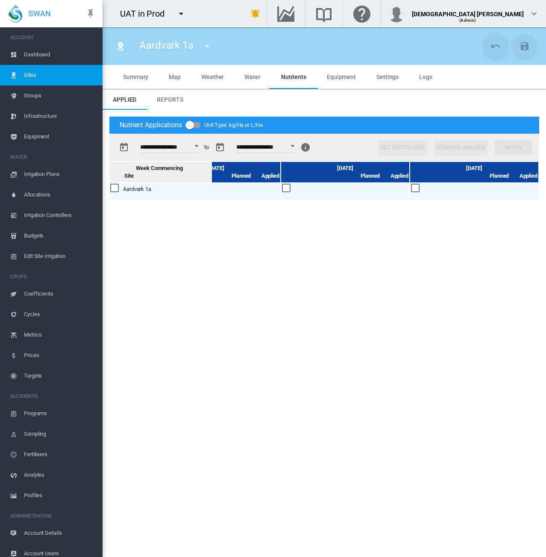
click at [299, 144] on button "Open calendar" at bounding box center [292, 145] width 15 height 15
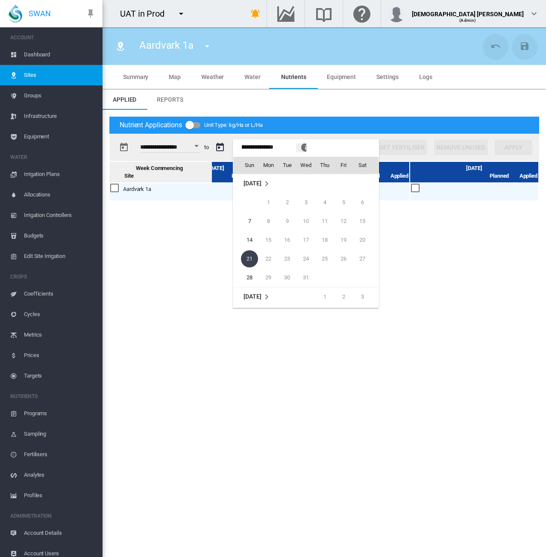
scroll to position [19822, 0]
click at [248, 240] on span "25" at bounding box center [249, 243] width 17 height 17
type input "**********"
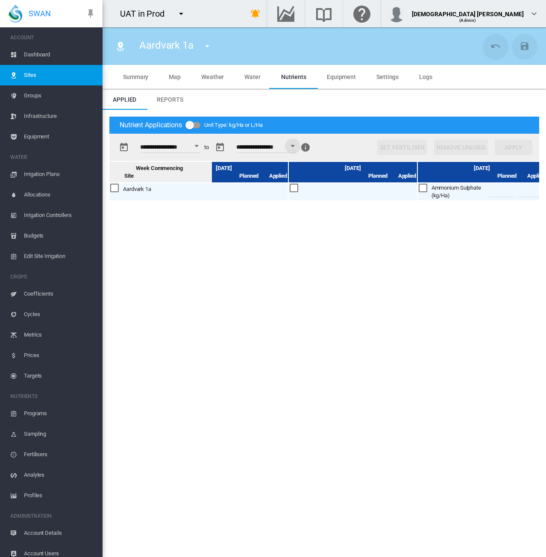
scroll to position [0, 835]
click at [199, 145] on div "Open calendar" at bounding box center [196, 146] width 4 height 2
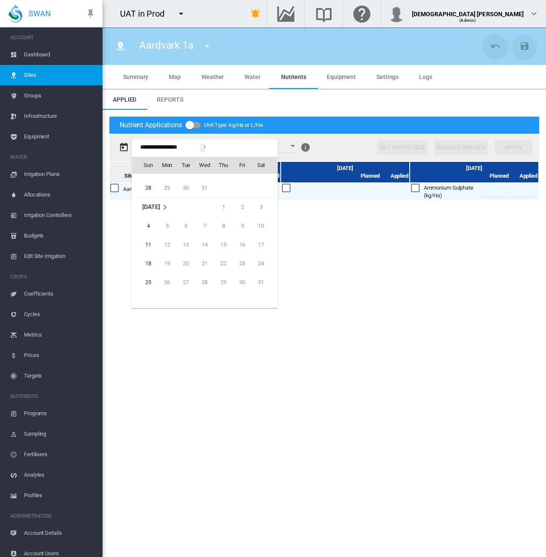
scroll to position [19795, 0]
click at [146, 266] on span "25" at bounding box center [148, 271] width 17 height 17
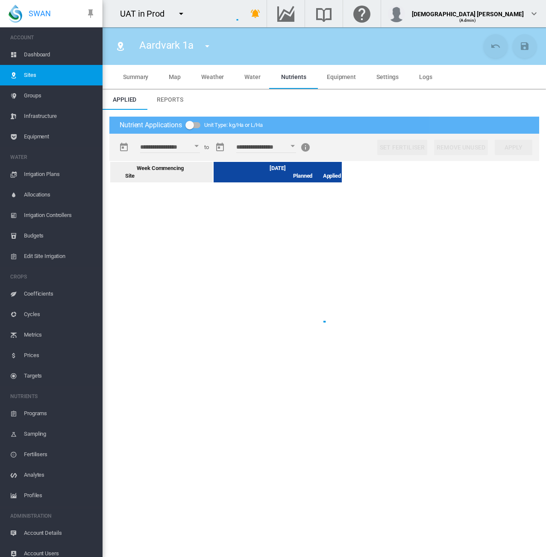
scroll to position [0, 0]
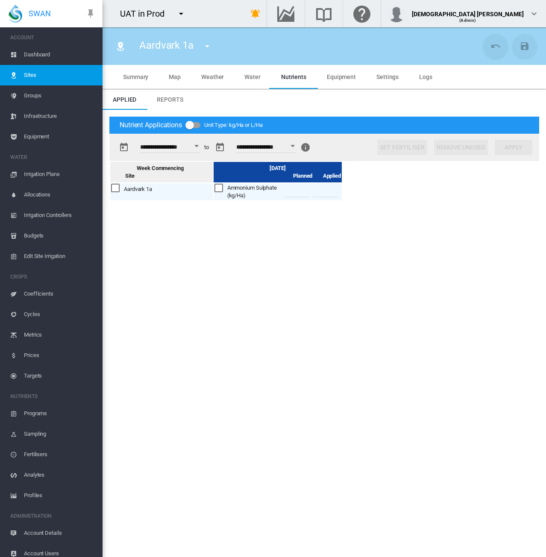
click at [295, 145] on div "Open calendar" at bounding box center [292, 146] width 4 height 2
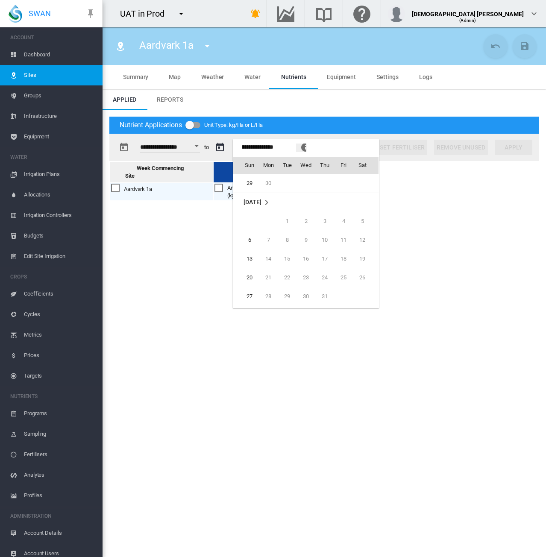
scroll to position [20021, 0]
click at [254, 285] on span "27" at bounding box center [249, 290] width 17 height 17
type input "**********"
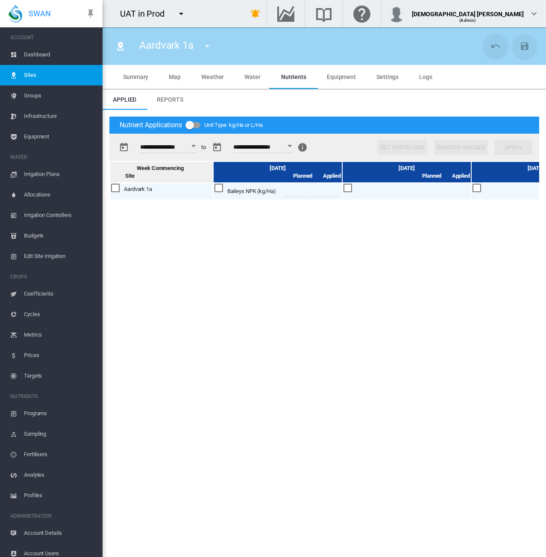
click at [196, 148] on button "Open calendar" at bounding box center [193, 145] width 15 height 15
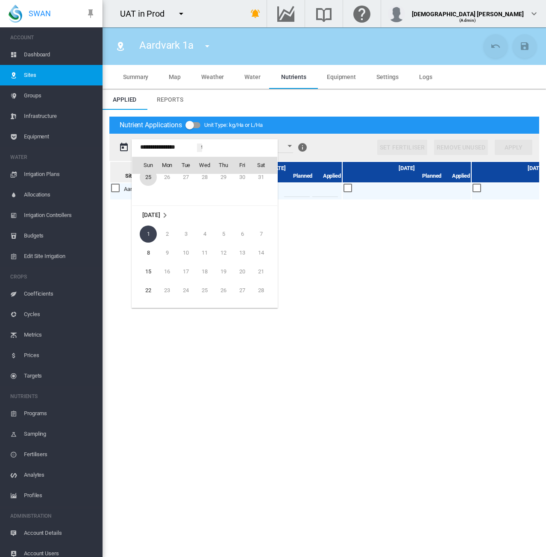
scroll to position [19878, 0]
click at [148, 188] on span "25" at bounding box center [148, 188] width 17 height 17
type input "**********"
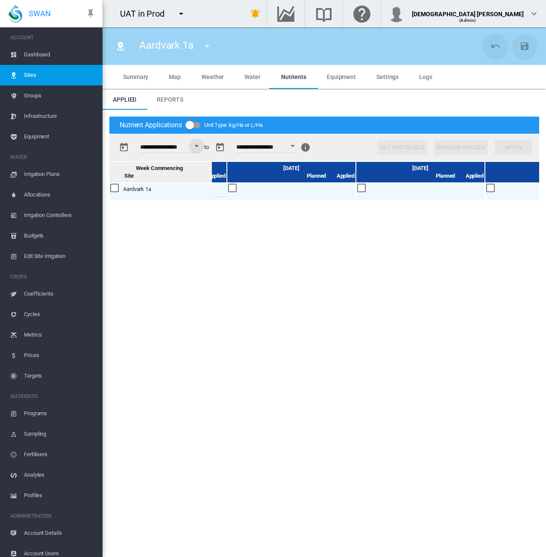
scroll to position [0, 835]
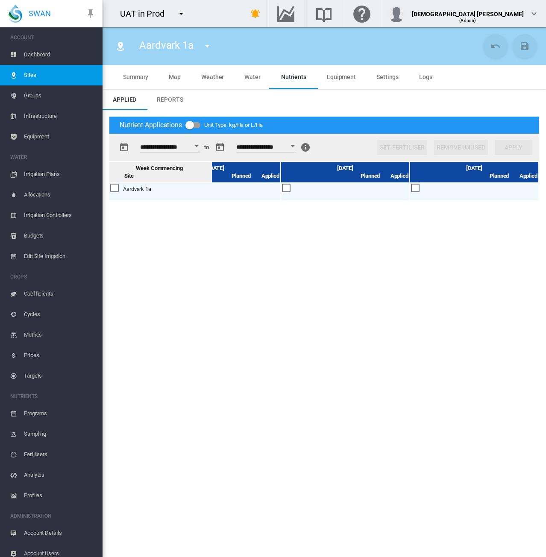
click at [202, 144] on button "Open calendar" at bounding box center [196, 145] width 15 height 15
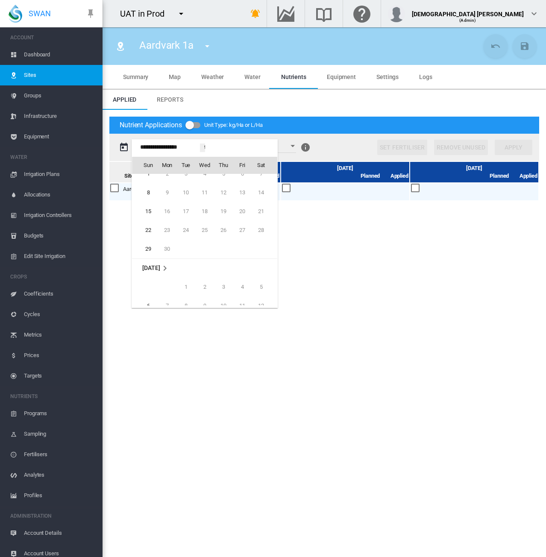
scroll to position [19978, 0]
click at [143, 200] on span "22" at bounding box center [148, 201] width 17 height 17
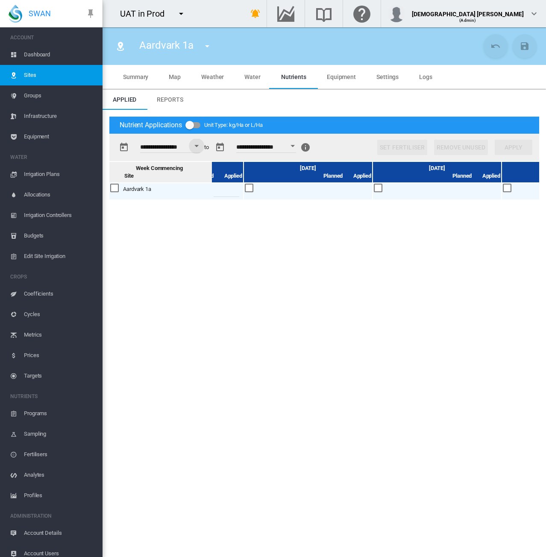
scroll to position [0, 319]
click at [198, 144] on button "Open calendar" at bounding box center [196, 145] width 15 height 15
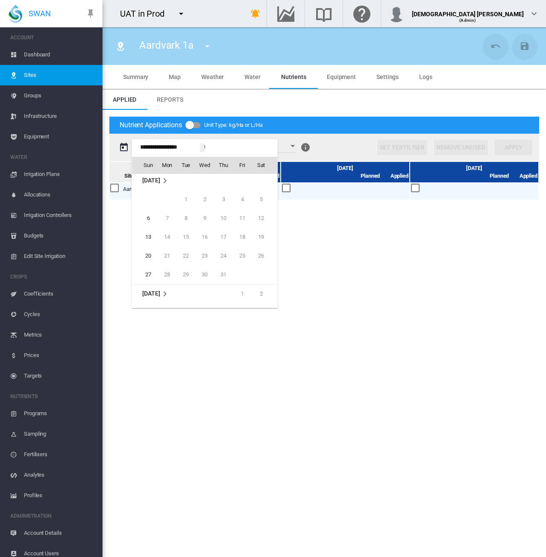
scroll to position [20049, 0]
click at [147, 240] on span "20" at bounding box center [148, 243] width 17 height 17
type input "**********"
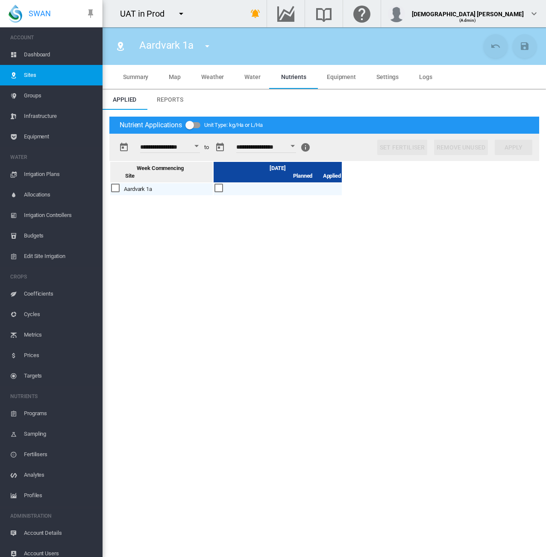
click at [295, 145] on div "Open calendar" at bounding box center [292, 146] width 4 height 2
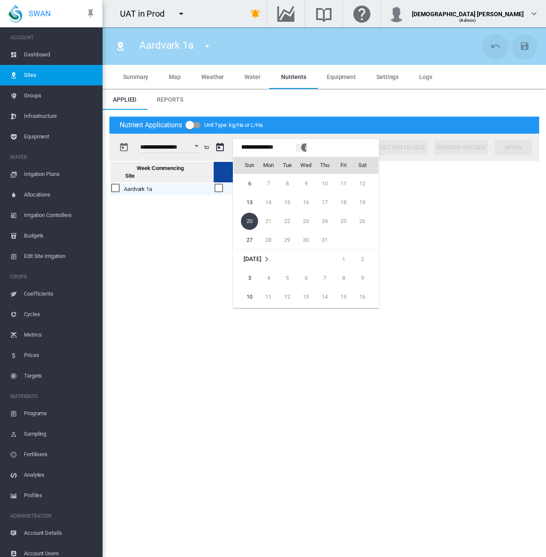
scroll to position [20162, 0]
click at [254, 248] on span "24" at bounding box center [249, 243] width 17 height 17
type input "**********"
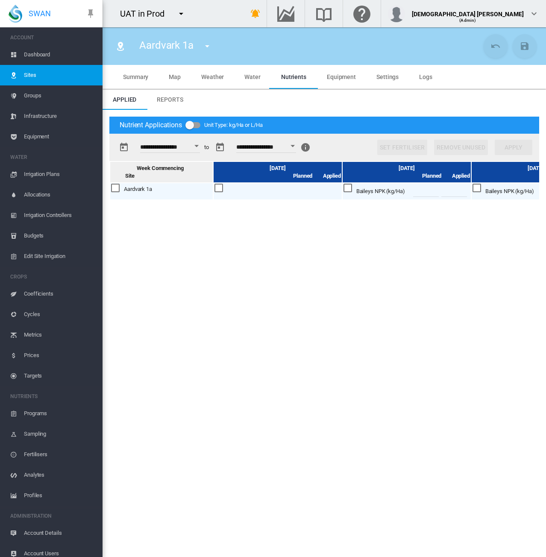
click at [252, 535] on div "Week Commencing Site [DATE] Planned Applied Planned Planned" at bounding box center [324, 351] width 430 height 381
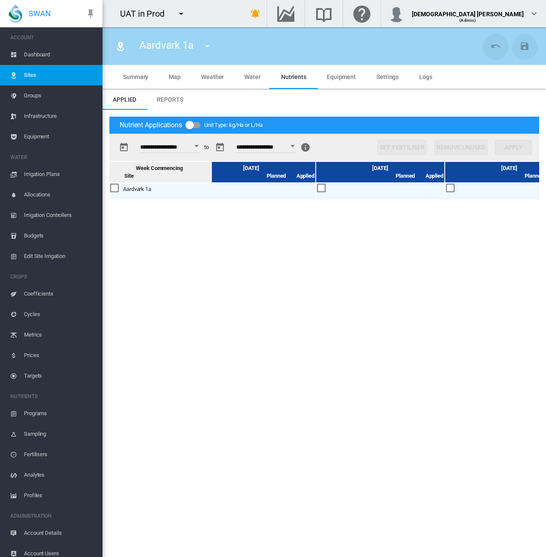
scroll to position [0, 448]
click at [199, 146] on div "Open calendar" at bounding box center [196, 146] width 4 height 2
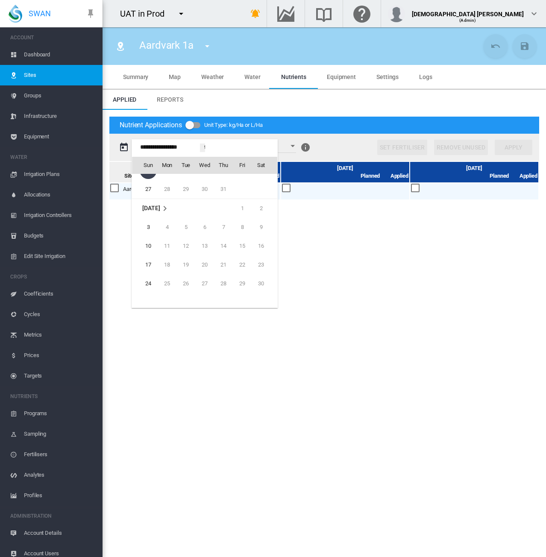
scroll to position [20162, 0]
click at [150, 246] on span "24" at bounding box center [148, 243] width 17 height 17
type input "**********"
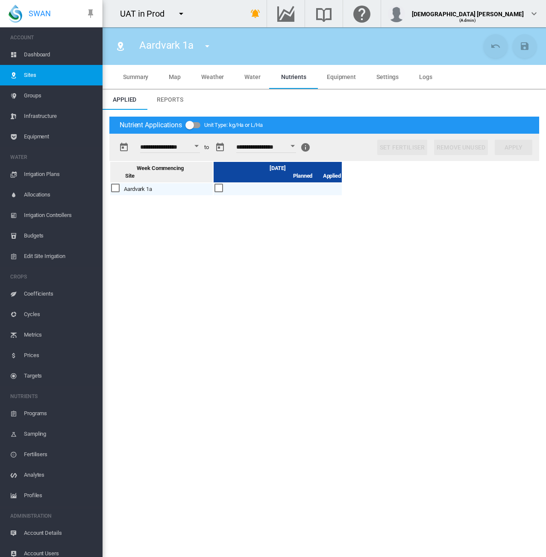
click at [300, 147] on button "Open calendar" at bounding box center [292, 145] width 15 height 15
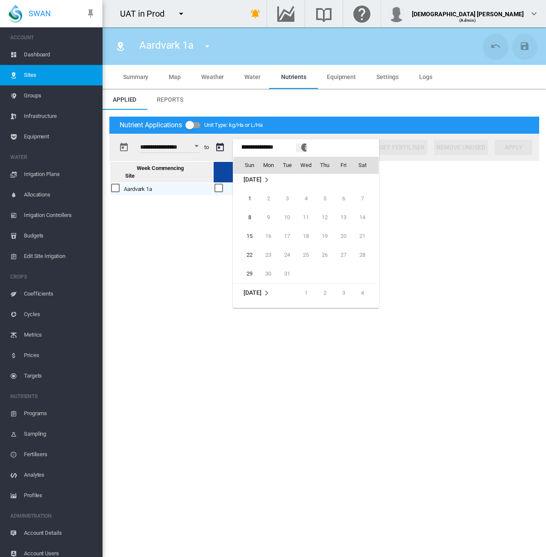
scroll to position [20275, 0]
click at [255, 297] on span "5" at bounding box center [249, 300] width 17 height 17
type input "**********"
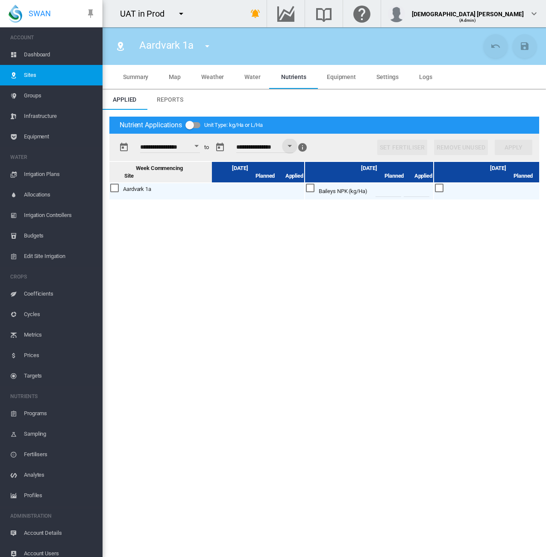
scroll to position [0, 577]
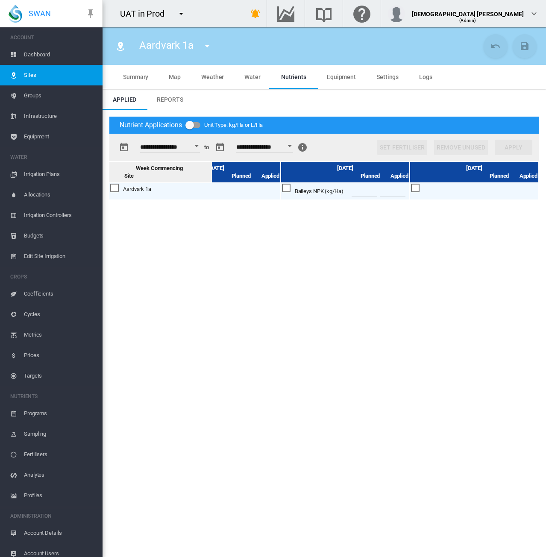
click at [231, 20] on div "UAT in Prod 100+ Project Adelaide Demo" at bounding box center [167, 13] width 128 height 27
click at [40, 497] on span "Profiles" at bounding box center [60, 495] width 72 height 21
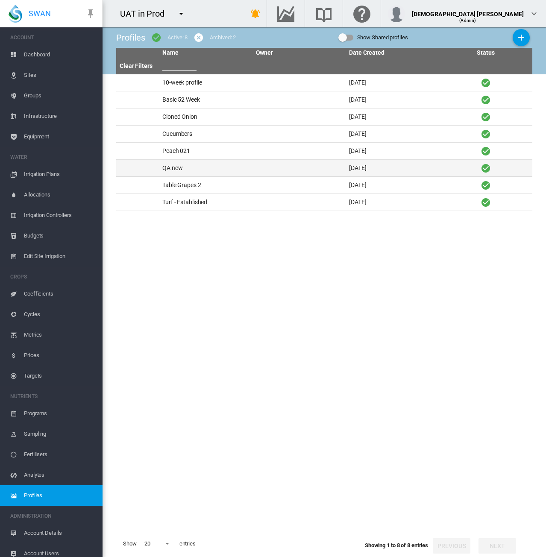
click at [187, 174] on td "QA new" at bounding box center [206, 168] width 94 height 17
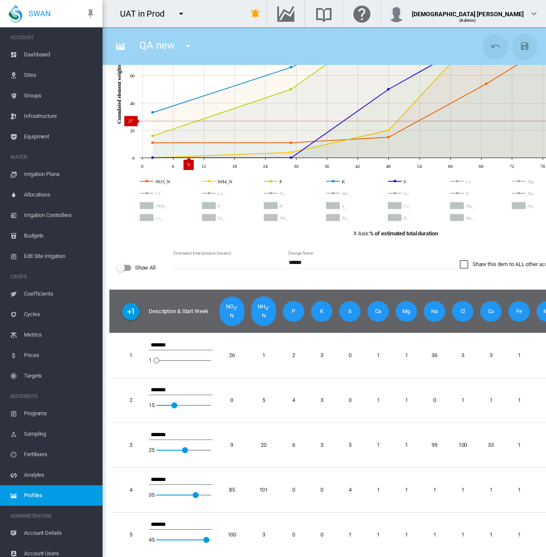
scroll to position [71, 0]
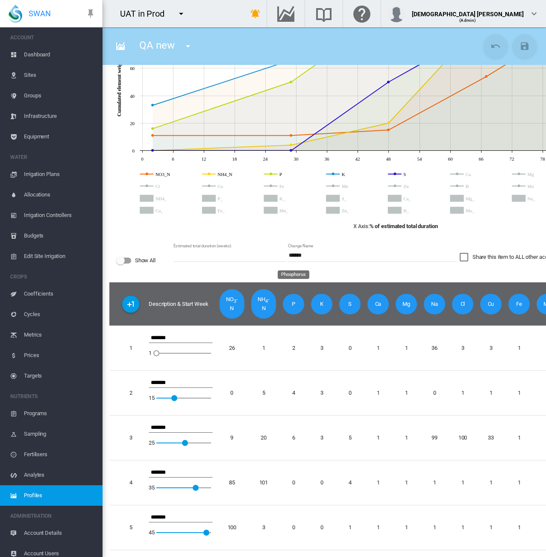
click at [289, 294] on span "P" at bounding box center [293, 304] width 21 height 21
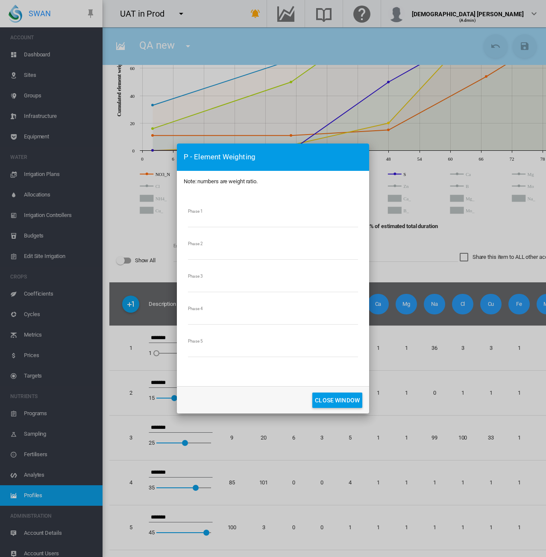
click at [373, 158] on div "P - Element Weighting Note: numbers are weight ratio. Phase 1 * Phase 2 * Phase…" at bounding box center [273, 278] width 546 height 557
click at [328, 397] on button "CLOSE WINDOW" at bounding box center [337, 400] width 50 height 15
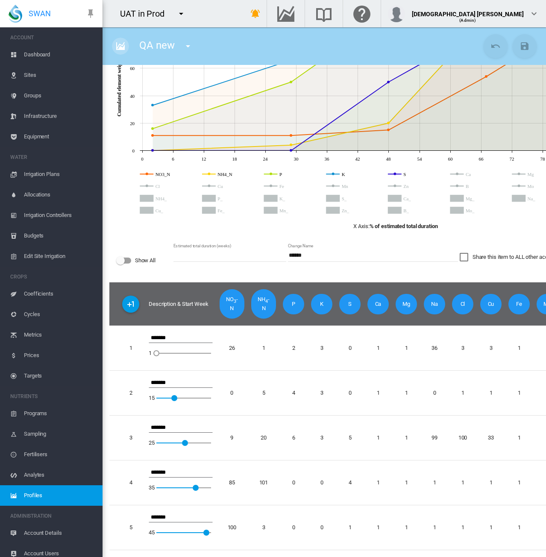
click at [122, 49] on md-icon "icon-chart-areaspline" at bounding box center [120, 46] width 10 height 10
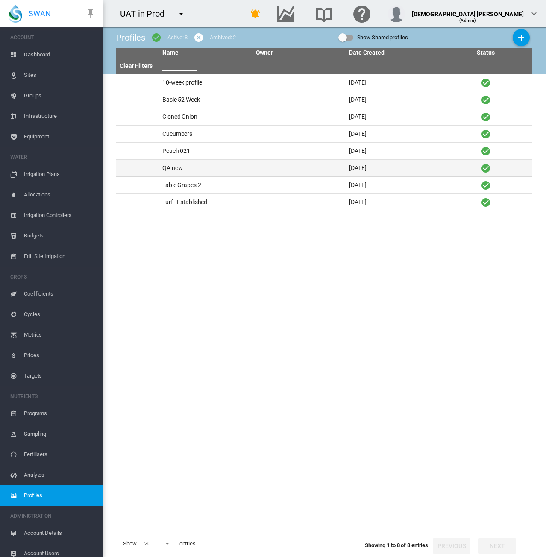
click at [216, 170] on td "QA new" at bounding box center [206, 168] width 94 height 17
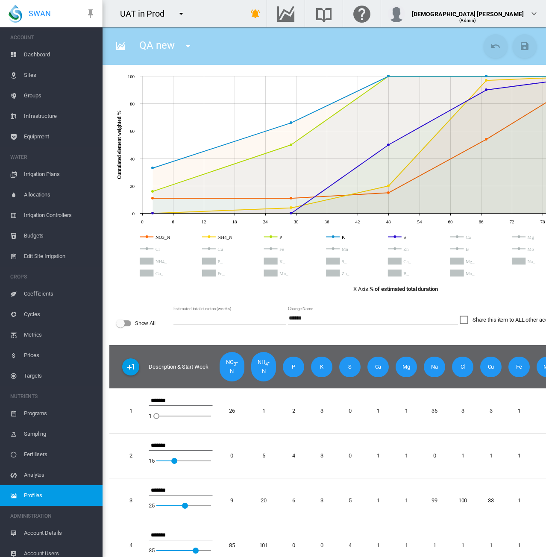
click at [314, 318] on input "******" at bounding box center [373, 318] width 170 height 13
type input "**********"
click at [519, 42] on md-icon "icon-content-save" at bounding box center [524, 46] width 10 height 10
click at [298, 368] on span "P" at bounding box center [293, 367] width 21 height 21
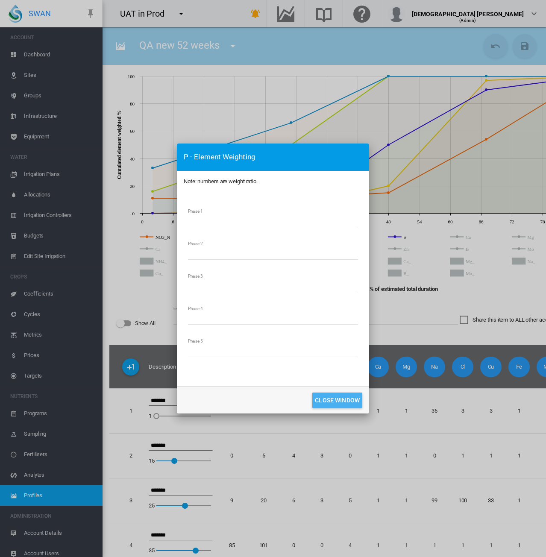
click at [335, 400] on button "CLOSE WINDOW" at bounding box center [337, 400] width 50 height 15
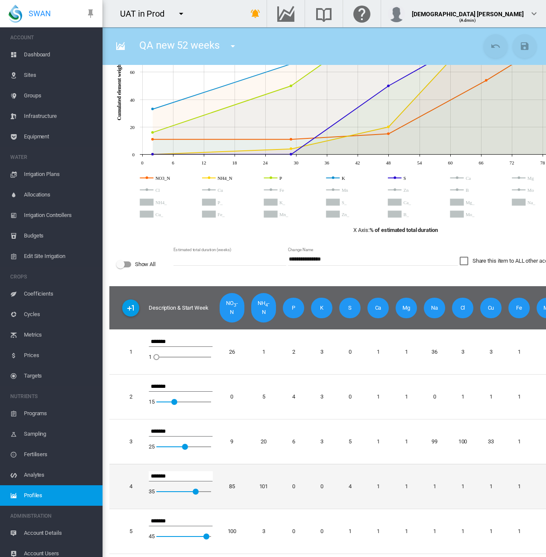
scroll to position [71, 0]
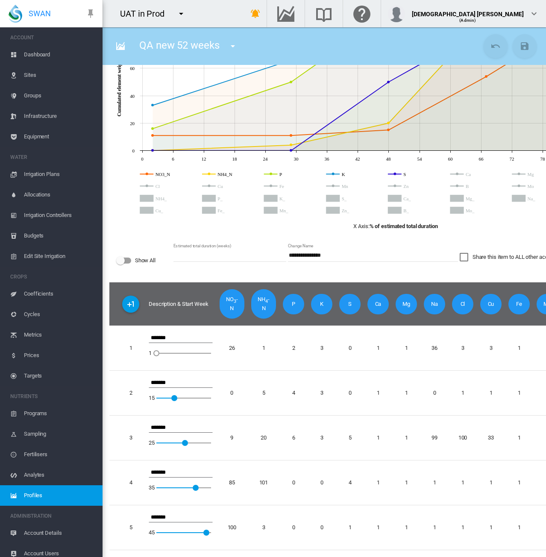
click at [321, 296] on span "K" at bounding box center [321, 304] width 21 height 21
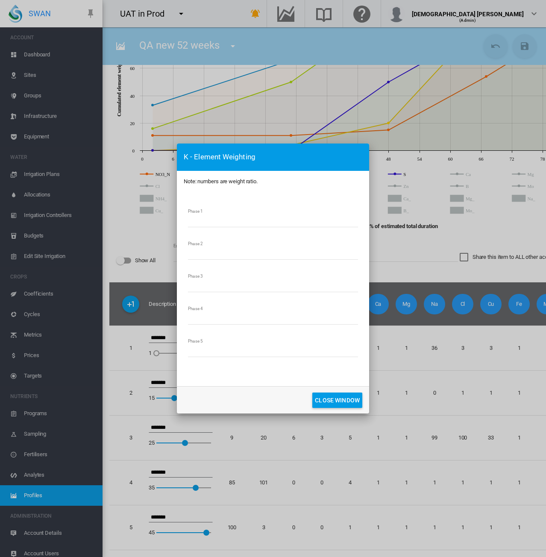
drag, startPoint x: 198, startPoint y: 223, endPoint x: 139, endPoint y: 223, distance: 59.4
click at [139, 223] on div "K - Element Weighting Note: numbers are weight ratio. Phase 1 * Phase 2 * Phase…" at bounding box center [273, 278] width 546 height 557
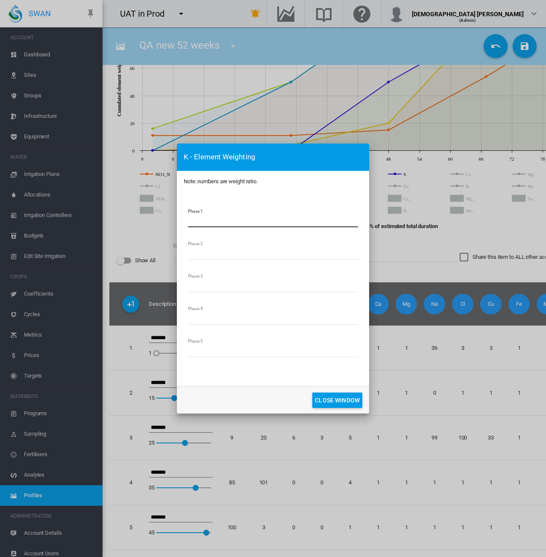
type input "*"
drag, startPoint x: 197, startPoint y: 316, endPoint x: 152, endPoint y: 322, distance: 45.2
click at [152, 322] on div "K - Element Weighting Note: numbers are weight ratio. Phase 1 * Phase 2 * Phase…" at bounding box center [273, 278] width 546 height 557
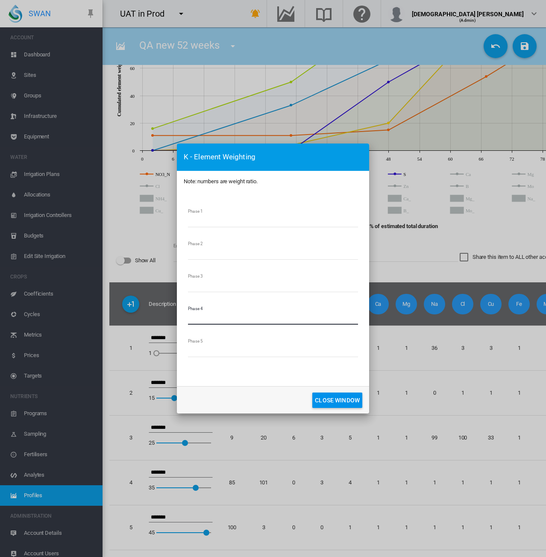
type input "*"
drag, startPoint x: 326, startPoint y: 404, endPoint x: 390, endPoint y: 261, distance: 156.4
click at [326, 403] on button "CLOSE WINDOW" at bounding box center [337, 400] width 50 height 15
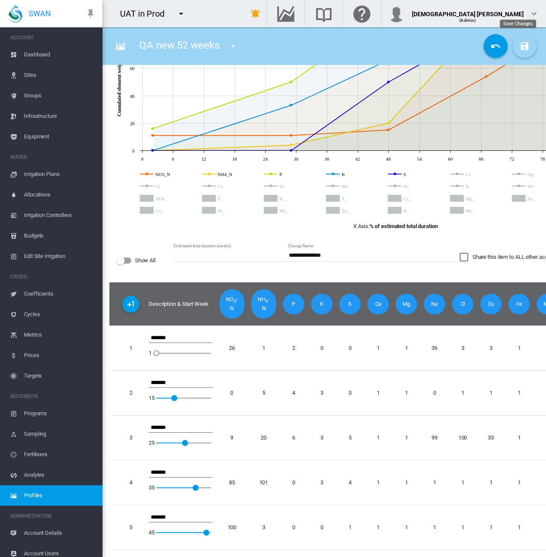
click at [522, 42] on md-icon "icon-content-save" at bounding box center [524, 46] width 10 height 10
click at [325, 298] on span "K" at bounding box center [321, 304] width 21 height 21
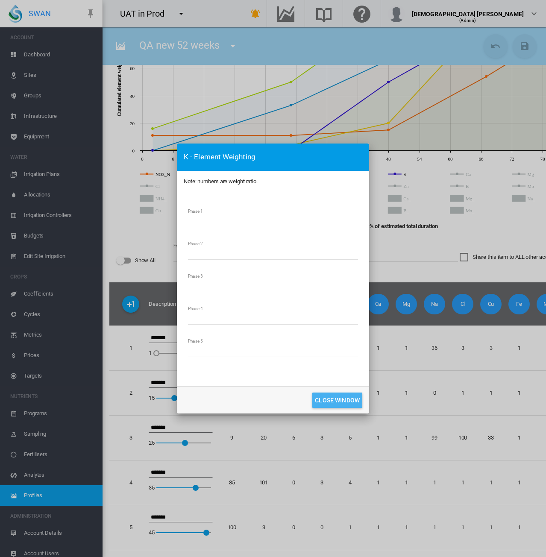
click at [338, 397] on button "CLOSE WINDOW" at bounding box center [337, 400] width 50 height 15
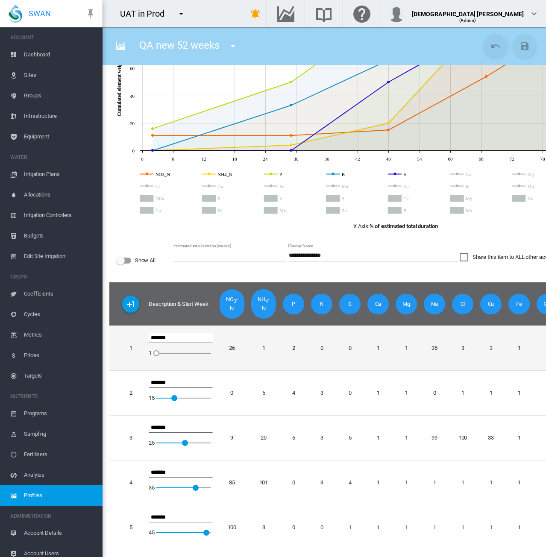
click at [174, 333] on input "*******" at bounding box center [181, 338] width 64 height 10
drag, startPoint x: 176, startPoint y: 330, endPoint x: 125, endPoint y: 329, distance: 50.8
click at [125, 329] on tr "1 ******* 1 1 26 1 2 0 0 1 1 36 3 3 1 1 1 1 1" at bounding box center [395, 347] width 572 height 45
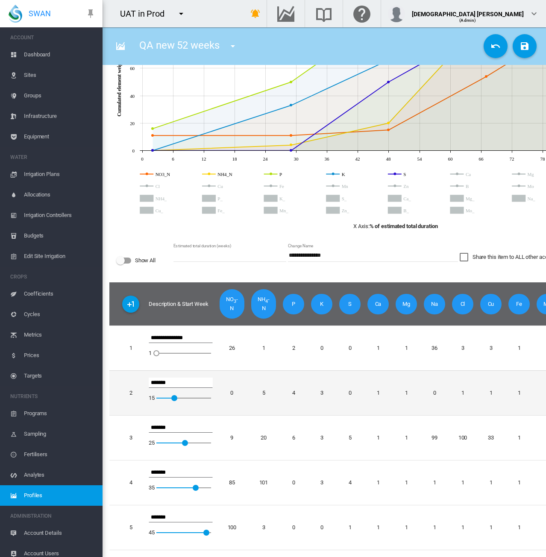
type input "**********"
drag, startPoint x: 178, startPoint y: 375, endPoint x: 132, endPoint y: 375, distance: 45.7
click at [132, 375] on tr "2 ******* 15 15 0 5 4 3 0 1 1 0 1 1 1 1 1 1 1" at bounding box center [395, 392] width 572 height 45
drag, startPoint x: 170, startPoint y: 375, endPoint x: 126, endPoint y: 377, distance: 44.9
click at [126, 377] on tr "**********" at bounding box center [395, 392] width 572 height 45
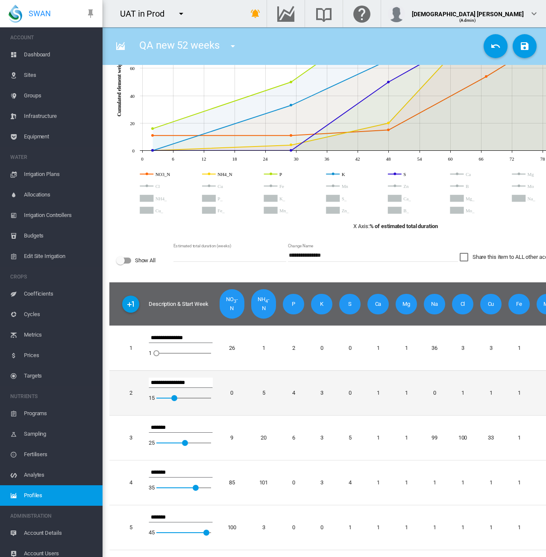
click at [178, 378] on input "**********" at bounding box center [181, 383] width 64 height 10
drag, startPoint x: 184, startPoint y: 375, endPoint x: 144, endPoint y: 376, distance: 39.7
click at [144, 376] on tr "**********" at bounding box center [395, 392] width 572 height 45
click at [179, 378] on input "******" at bounding box center [181, 383] width 64 height 10
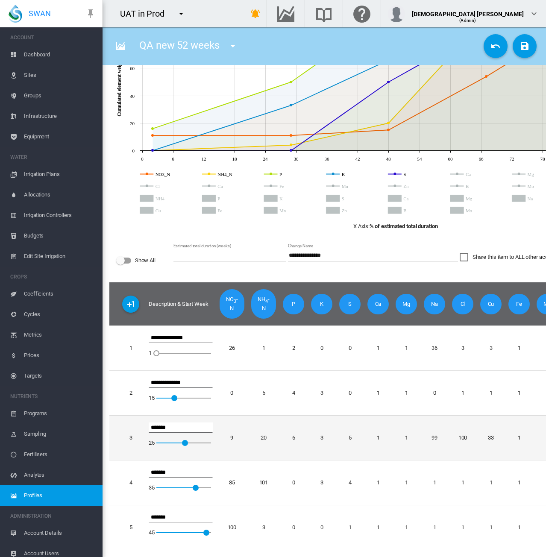
type input "**********"
drag, startPoint x: 173, startPoint y: 418, endPoint x: 129, endPoint y: 420, distance: 44.5
click at [129, 420] on tr "3 ******* 25 25 9 20 6 3 5 1 1 99 100 33 1 1 1 1 1" at bounding box center [395, 437] width 572 height 45
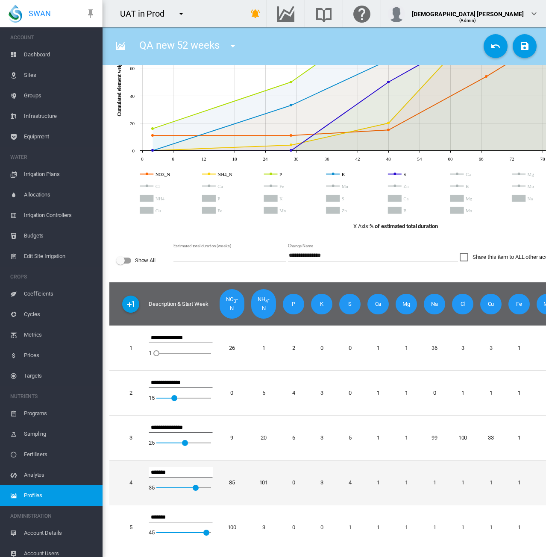
type input "**********"
drag, startPoint x: 174, startPoint y: 465, endPoint x: 131, endPoint y: 466, distance: 43.2
click at [131, 466] on tr "4 ******* 35 35 85 101 0 3 4 1 1 1 1 1 1 1 1 1 1" at bounding box center [395, 482] width 572 height 45
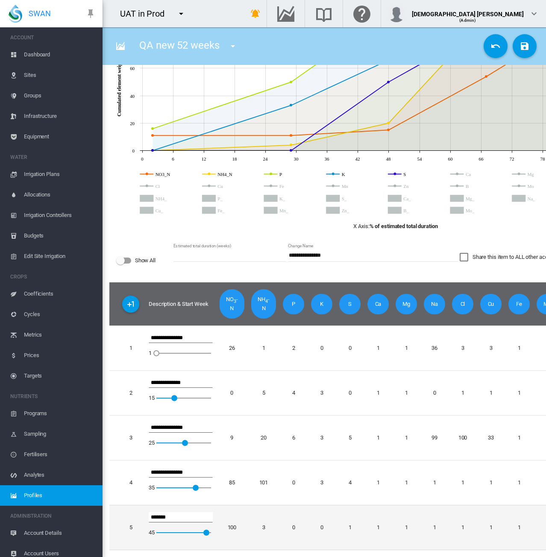
type input "**********"
drag, startPoint x: 172, startPoint y: 509, endPoint x: 122, endPoint y: 507, distance: 50.0
click at [122, 507] on tr "5 ******* 45 45 100 3 0 0 1 1 1 1 1 1 1 1 1 1 1" at bounding box center [395, 527] width 572 height 45
click at [180, 512] on input "********" at bounding box center [181, 517] width 64 height 10
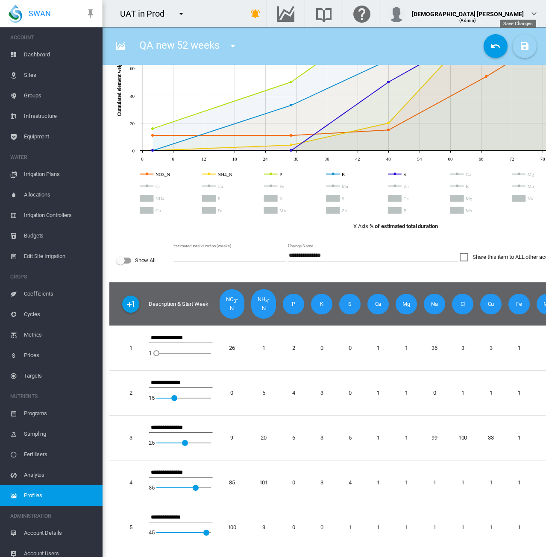
type input "**********"
click at [519, 44] on md-icon "icon-content-save" at bounding box center [524, 46] width 10 height 10
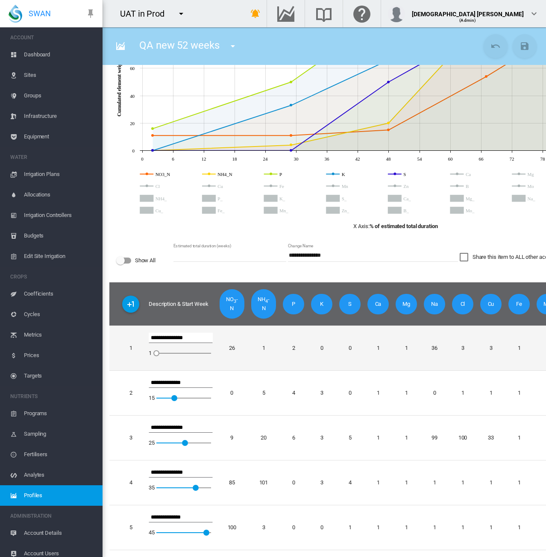
click at [196, 333] on input "**********" at bounding box center [181, 338] width 64 height 10
drag, startPoint x: 196, startPoint y: 330, endPoint x: 194, endPoint y: 337, distance: 6.6
click at [194, 336] on td "**********" at bounding box center [180, 347] width 71 height 45
click at [195, 333] on input "**********" at bounding box center [181, 338] width 64 height 10
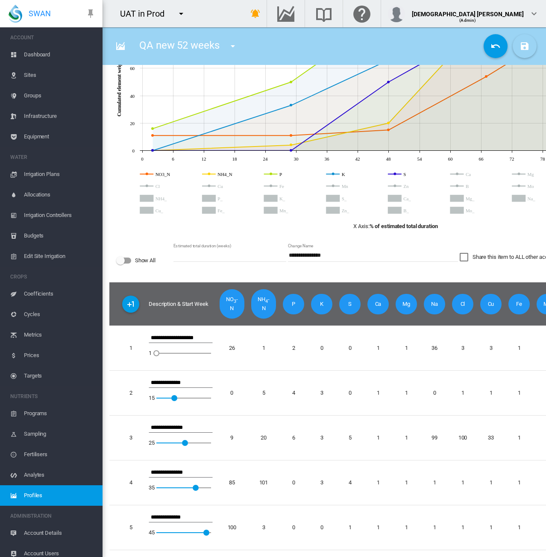
type input "**********"
click at [519, 38] on button "Save Changes" at bounding box center [525, 46] width 24 height 24
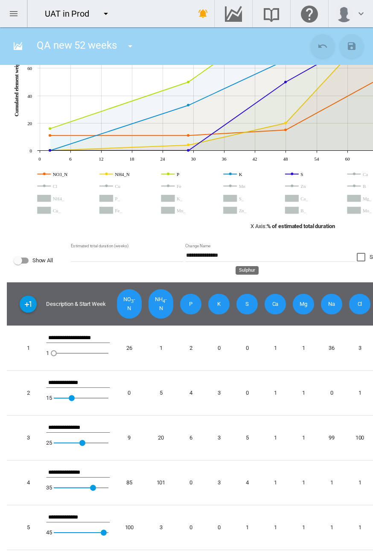
click at [248, 300] on span "S" at bounding box center [247, 304] width 21 height 21
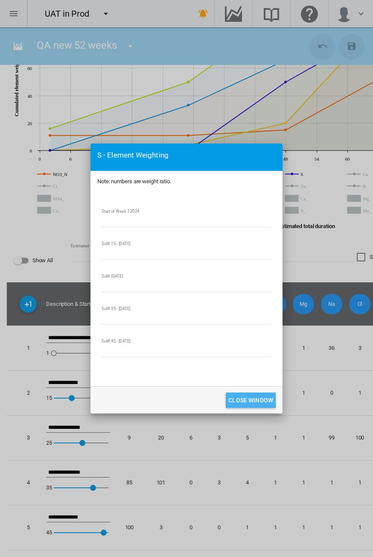
click at [247, 398] on button "CLOSE WINDOW" at bounding box center [251, 400] width 50 height 15
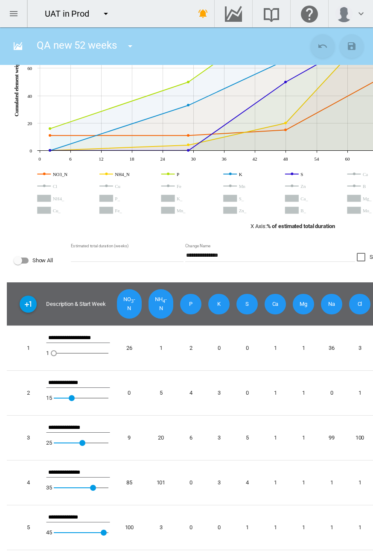
click at [277, 294] on span "Ca" at bounding box center [275, 304] width 21 height 21
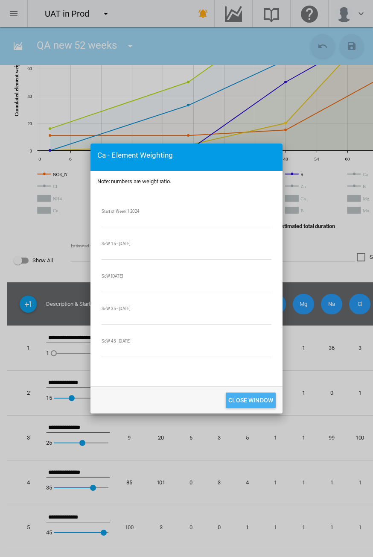
click at [271, 396] on button "CLOSE WINDOW" at bounding box center [251, 400] width 50 height 15
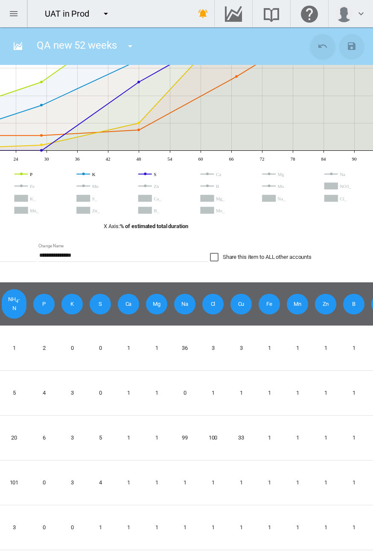
scroll to position [0, 161]
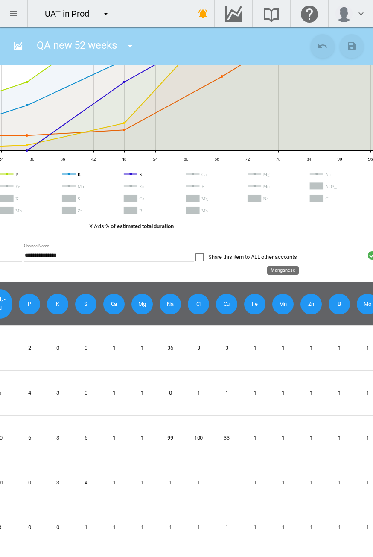
click at [278, 299] on span "Mn" at bounding box center [282, 304] width 21 height 21
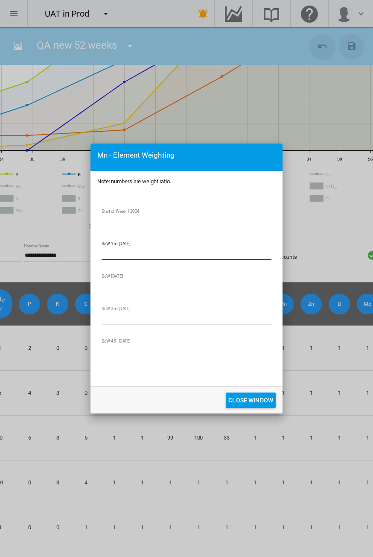
drag, startPoint x: 99, startPoint y: 255, endPoint x: 79, endPoint y: 255, distance: 20.1
click at [79, 255] on div "Mn - Element Weighting Note: numbers are weight ratio. Start of Week 1 2024 * S…" at bounding box center [186, 278] width 373 height 557
type input "*"
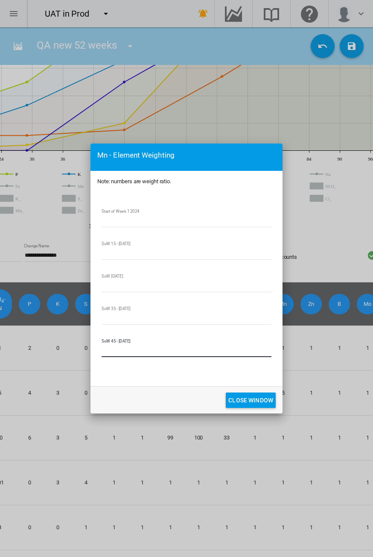
drag, startPoint x: 113, startPoint y: 350, endPoint x: 67, endPoint y: 351, distance: 46.1
click at [67, 351] on div "Mn - Element Weighting Note: numbers are weight ratio. Start of Week 1 2024 * S…" at bounding box center [186, 278] width 373 height 557
type input "*"
click at [240, 398] on button "CLOSE WINDOW" at bounding box center [251, 400] width 50 height 15
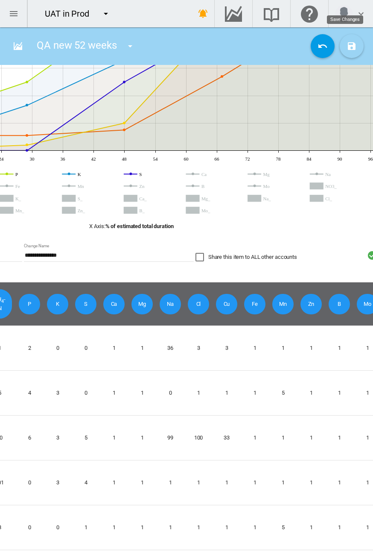
click at [347, 44] on md-icon "icon-content-save" at bounding box center [352, 46] width 10 height 10
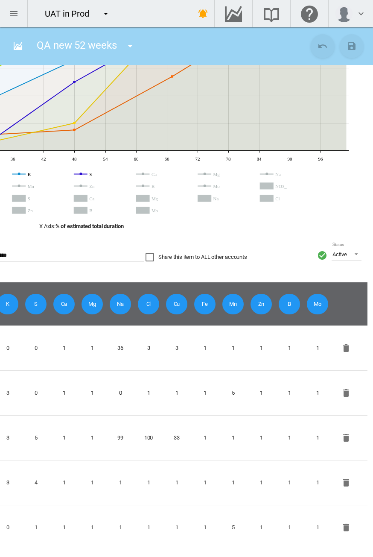
scroll to position [0, 219]
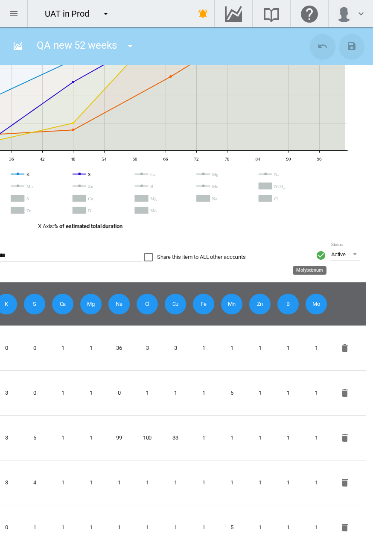
click at [310, 299] on span "Mo" at bounding box center [316, 304] width 21 height 21
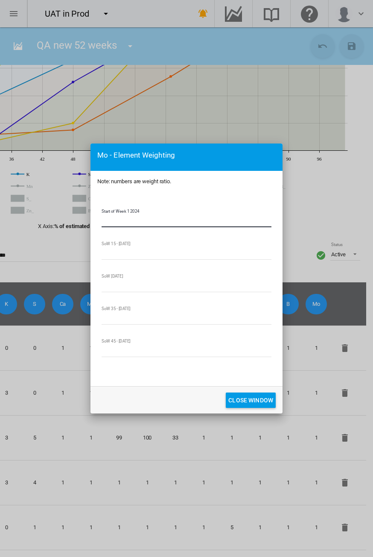
drag, startPoint x: 80, startPoint y: 223, endPoint x: 74, endPoint y: 223, distance: 6.0
click at [74, 223] on div "Mo - Element Weighting Note: numbers are weight ratio. Start of Week 1 2024 * S…" at bounding box center [186, 278] width 373 height 557
type input "*"
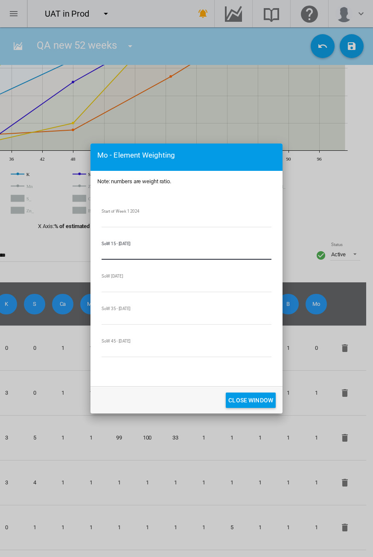
drag, startPoint x: 111, startPoint y: 251, endPoint x: 94, endPoint y: 252, distance: 17.1
click at [94, 252] on md-dialog-content "Start of Week 1 2024 * SoW 15 - [DATE] * SoW [DATE] * SoW 35 - [DATE] * SoW 45 …" at bounding box center [187, 289] width 192 height 194
type input "*"
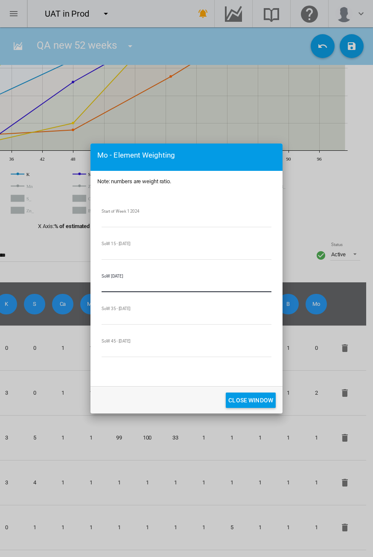
drag, startPoint x: 114, startPoint y: 288, endPoint x: 81, endPoint y: 288, distance: 33.3
click at [81, 288] on div "Mo - Element Weighting Note: numbers are weight ratio. Start of Week 1 2024 * S…" at bounding box center [186, 278] width 373 height 557
type input "*"
drag, startPoint x: 109, startPoint y: 318, endPoint x: 87, endPoint y: 320, distance: 22.3
click at [87, 320] on div "Mo - Element Weighting Note: numbers are weight ratio. Start of Week 1 2024 * S…" at bounding box center [186, 278] width 373 height 557
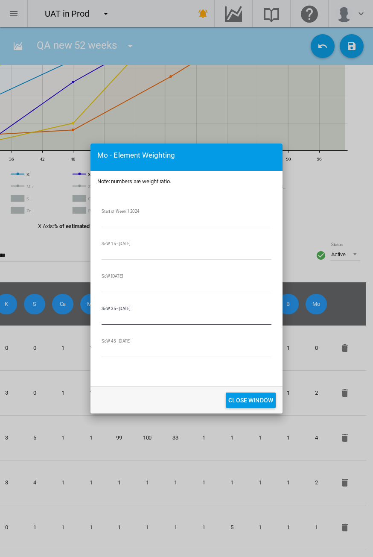
type input "*"
drag, startPoint x: 116, startPoint y: 350, endPoint x: 80, endPoint y: 353, distance: 36.0
click at [80, 353] on div "Mo - Element Weighting Note: numbers are weight ratio. Start of Week 1 2024 * S…" at bounding box center [186, 278] width 373 height 557
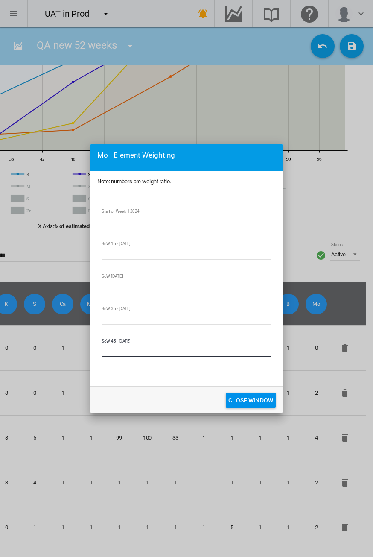
type input "*"
click at [240, 404] on button "CLOSE WINDOW" at bounding box center [251, 400] width 50 height 15
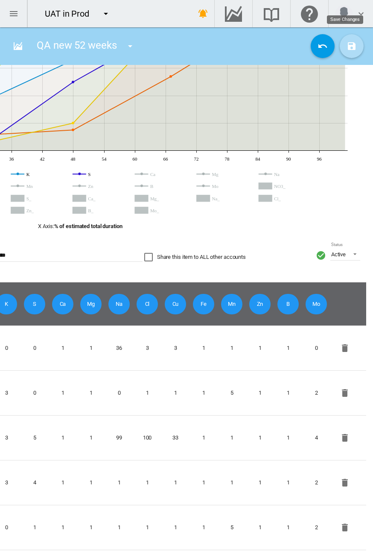
click at [347, 47] on md-icon "icon-content-save" at bounding box center [352, 46] width 10 height 10
click at [69, 262] on md-input-container "**********" at bounding box center [58, 260] width 172 height 25
click at [310, 296] on span "Mo" at bounding box center [316, 304] width 21 height 21
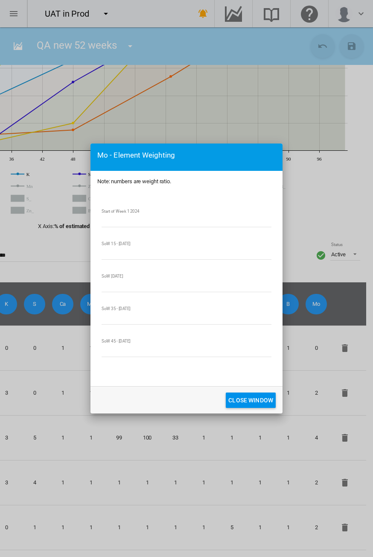
click at [237, 397] on button "CLOSE WINDOW" at bounding box center [251, 400] width 50 height 15
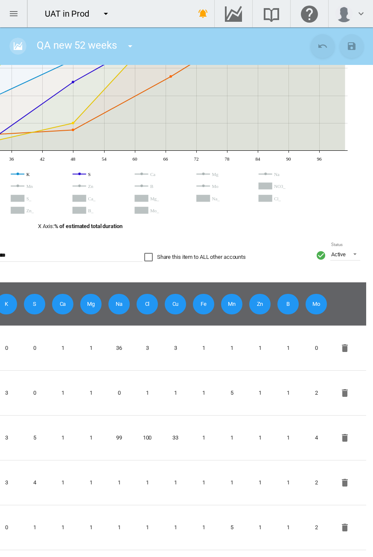
click at [22, 43] on md-icon "icon-chart-areaspline" at bounding box center [18, 46] width 10 height 10
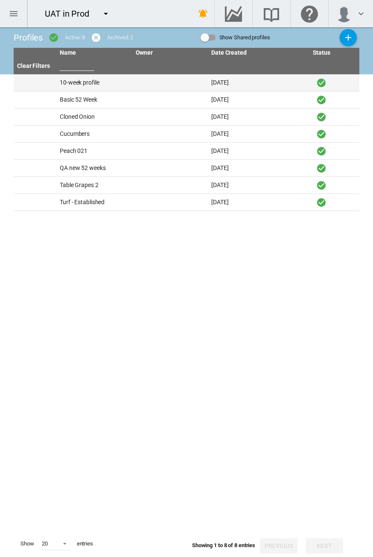
click at [99, 84] on td "10-week profile" at bounding box center [94, 82] width 76 height 17
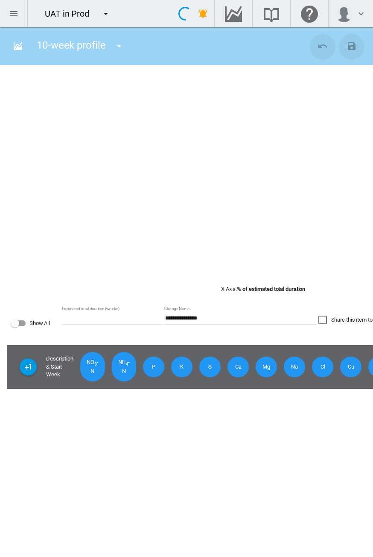
type input "**"
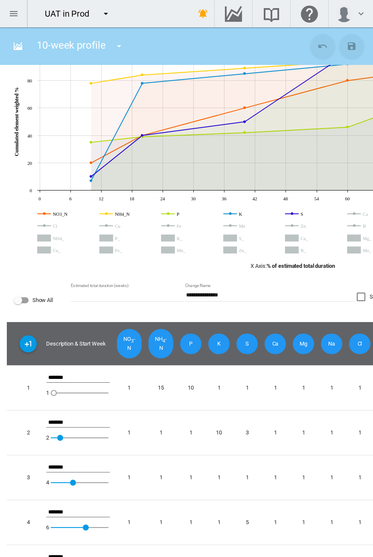
scroll to position [71, 0]
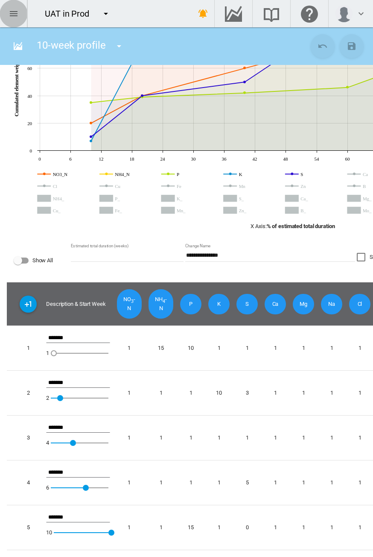
click at [10, 21] on button "button" at bounding box center [13, 13] width 27 height 27
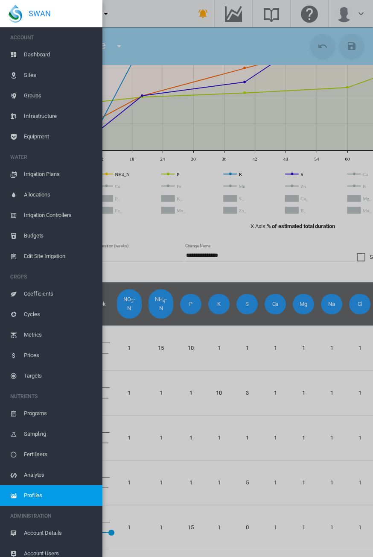
click at [37, 530] on span "Account Details" at bounding box center [60, 533] width 72 height 21
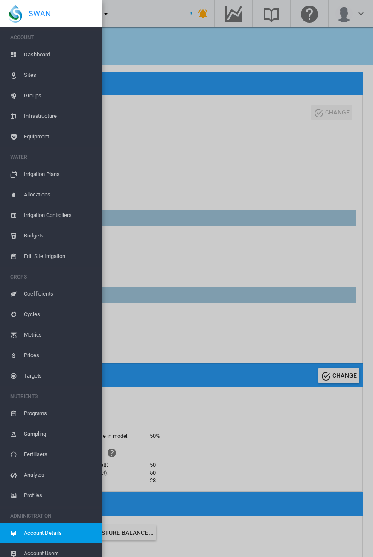
click at [158, 16] on md-backdrop at bounding box center [186, 278] width 373 height 557
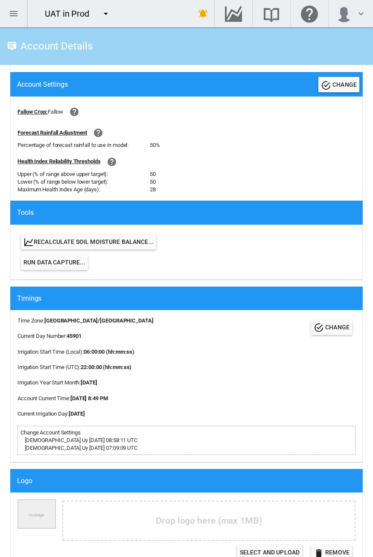
scroll to position [299, 0]
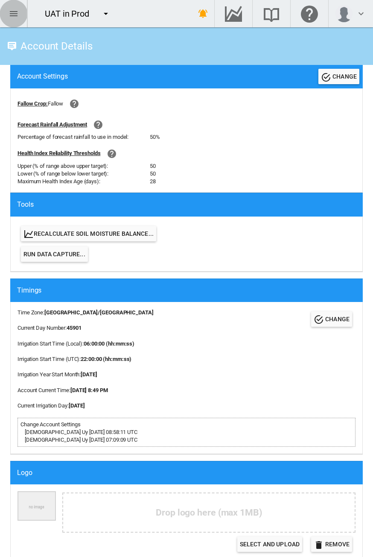
click at [16, 14] on md-icon "icon-menu" at bounding box center [14, 14] width 10 height 10
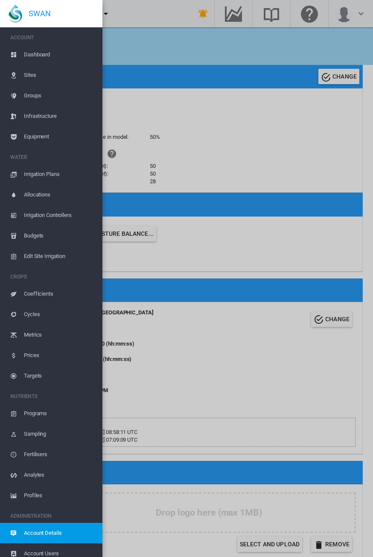
click at [47, 316] on span "Cycles" at bounding box center [60, 314] width 72 height 21
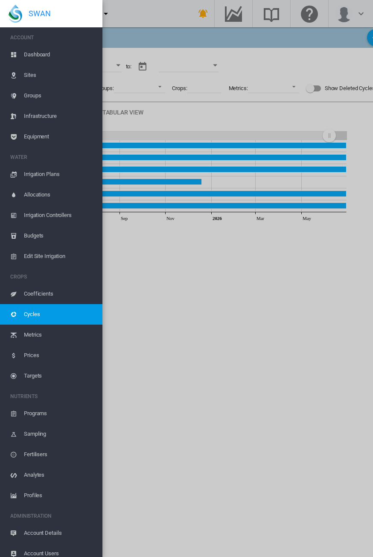
type input "**********"
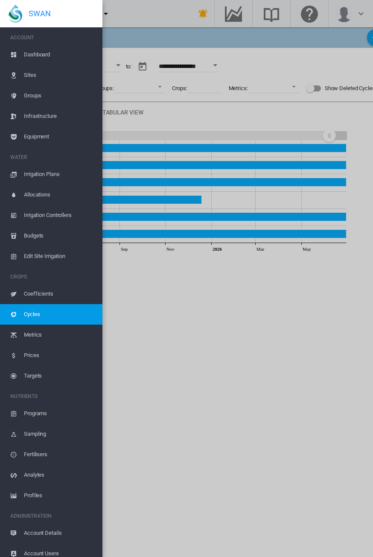
click at [121, 64] on md-backdrop at bounding box center [186, 278] width 373 height 557
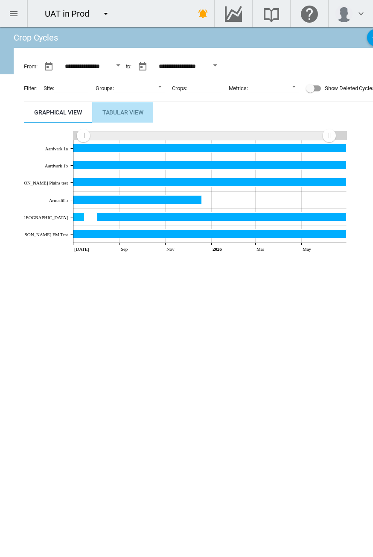
click at [126, 111] on div "Tabular View" at bounding box center [123, 112] width 41 height 10
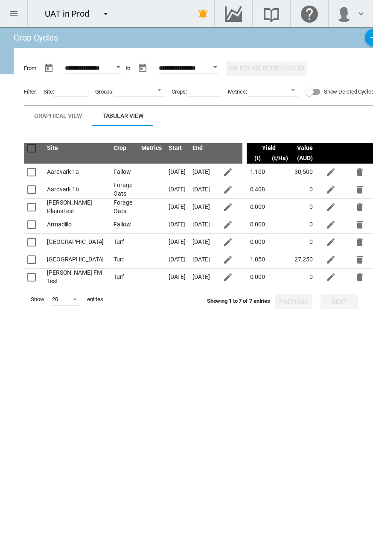
click at [124, 62] on button "Open calendar" at bounding box center [118, 66] width 15 height 15
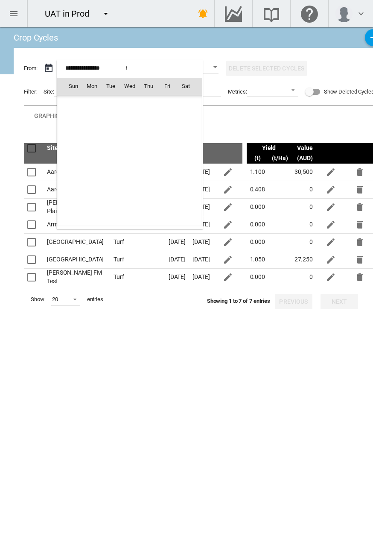
scroll to position [21052, 0]
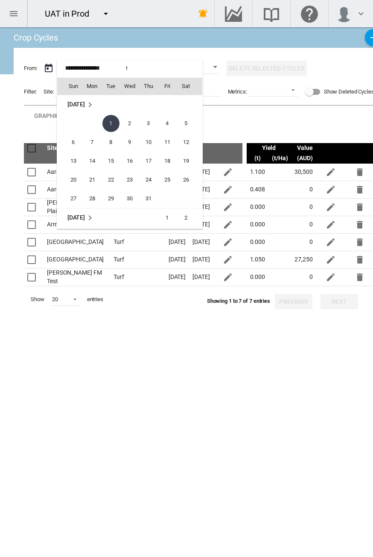
click at [75, 101] on span "[DATE]" at bounding box center [76, 104] width 18 height 7
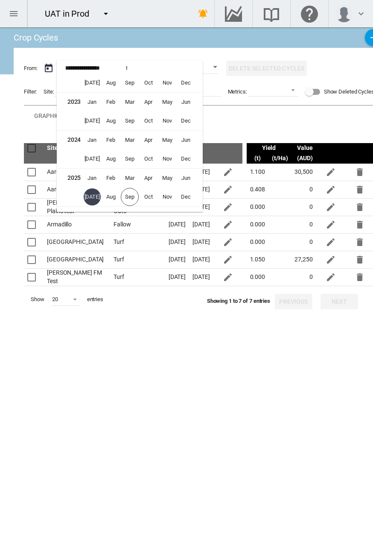
scroll to position [465, 0]
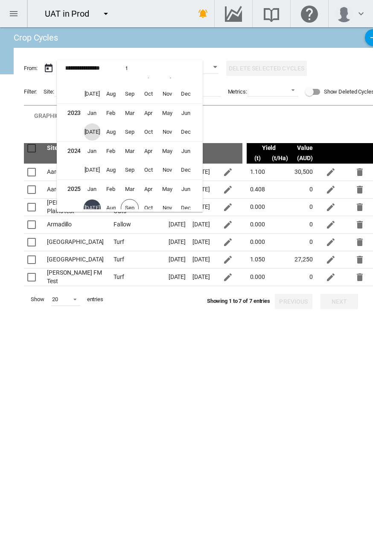
click at [96, 134] on span "[DATE]" at bounding box center [92, 131] width 17 height 17
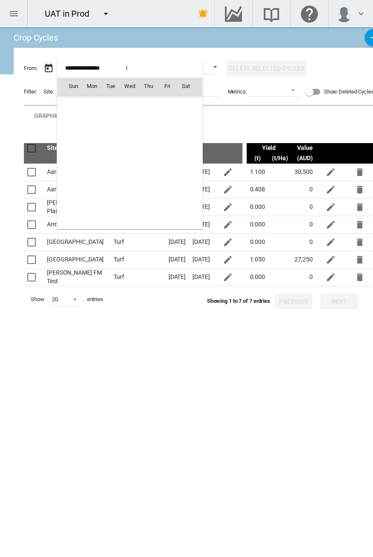
scroll to position [18336, 0]
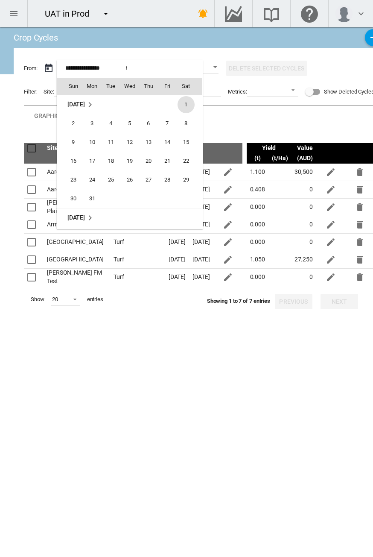
click at [186, 104] on span "1" at bounding box center [186, 104] width 17 height 17
type input "**********"
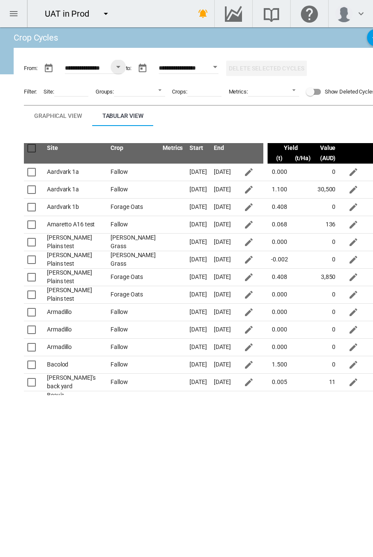
click at [79, 94] on input at bounding box center [71, 90] width 34 height 13
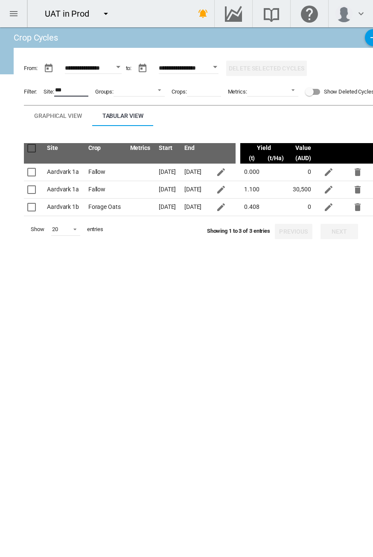
type input "***"
click at [314, 95] on div "Show Deleted Cycles" at bounding box center [312, 92] width 15 height 10
